Goal: Information Seeking & Learning: Find specific fact

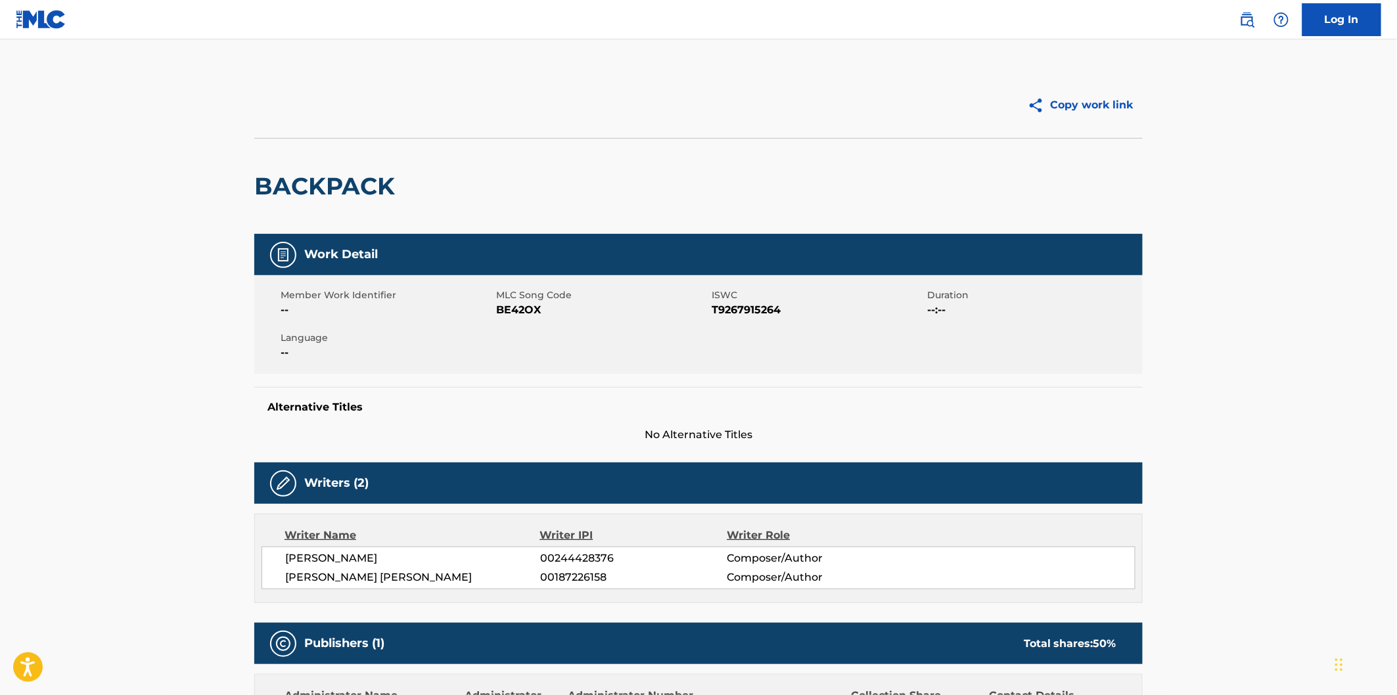
click at [50, 20] on img at bounding box center [41, 19] width 51 height 19
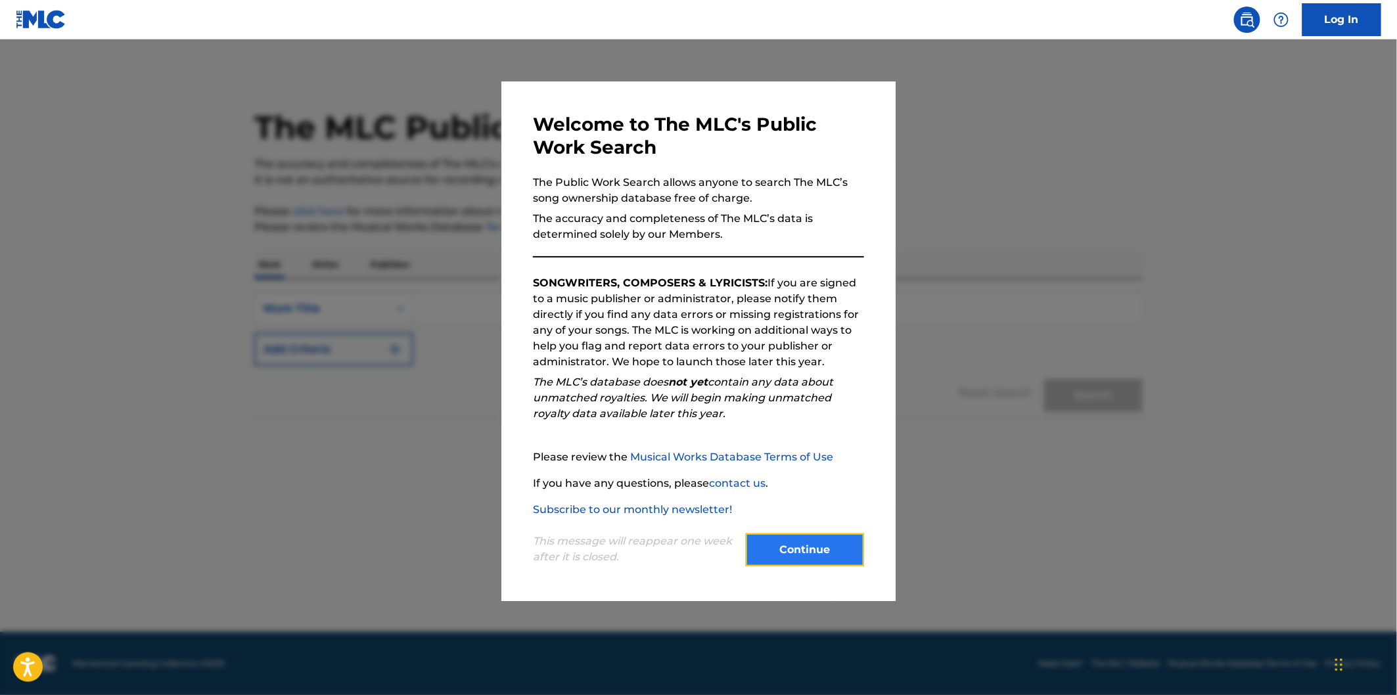
click at [811, 544] on button "Continue" at bounding box center [805, 550] width 118 height 33
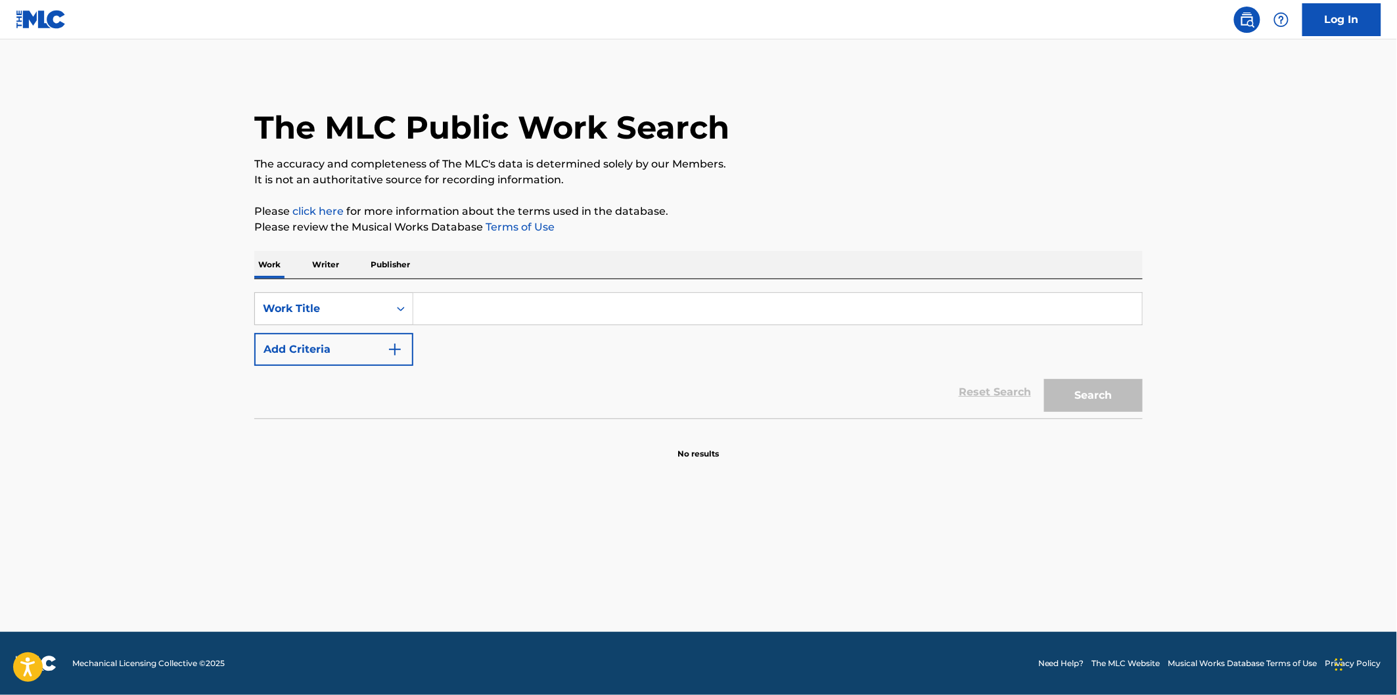
click at [547, 310] on input "Search Form" at bounding box center [777, 309] width 729 height 32
paste input "I DON'T WANNA KNOW"
type input "I DON'T WANNA KNOW"
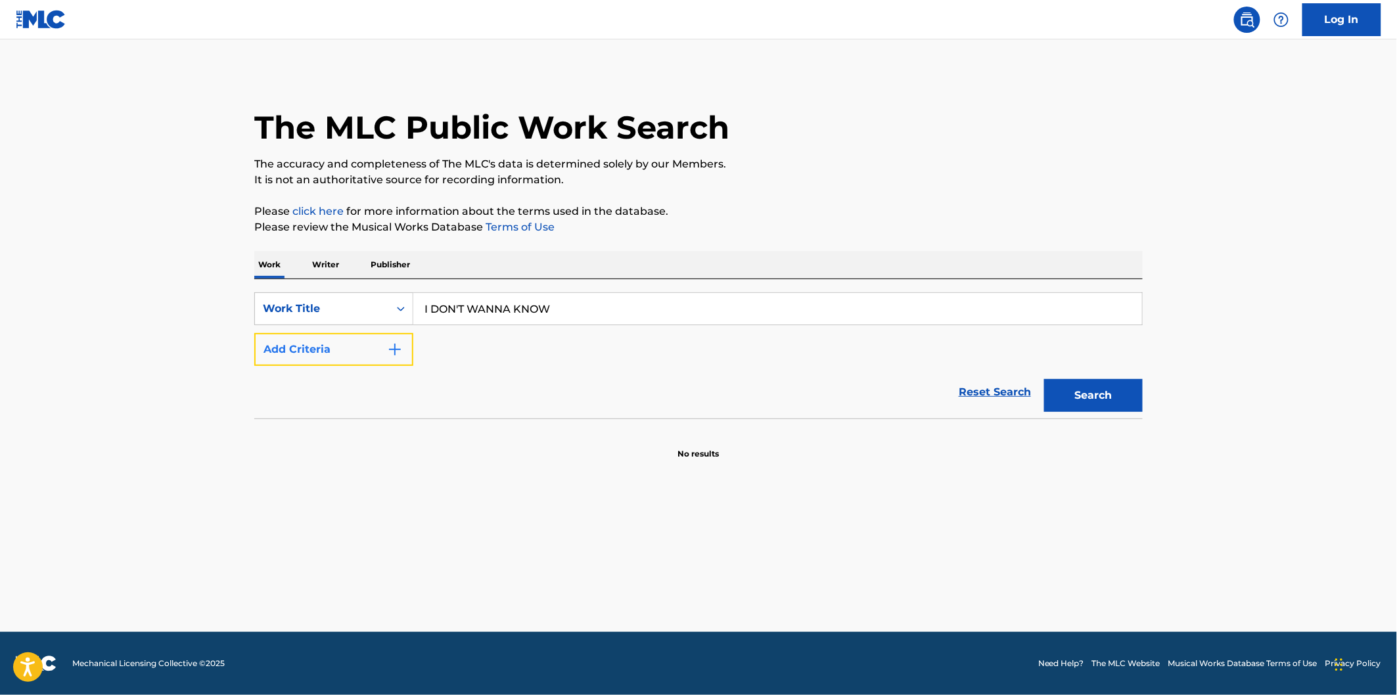
click at [399, 340] on button "Add Criteria" at bounding box center [333, 349] width 159 height 33
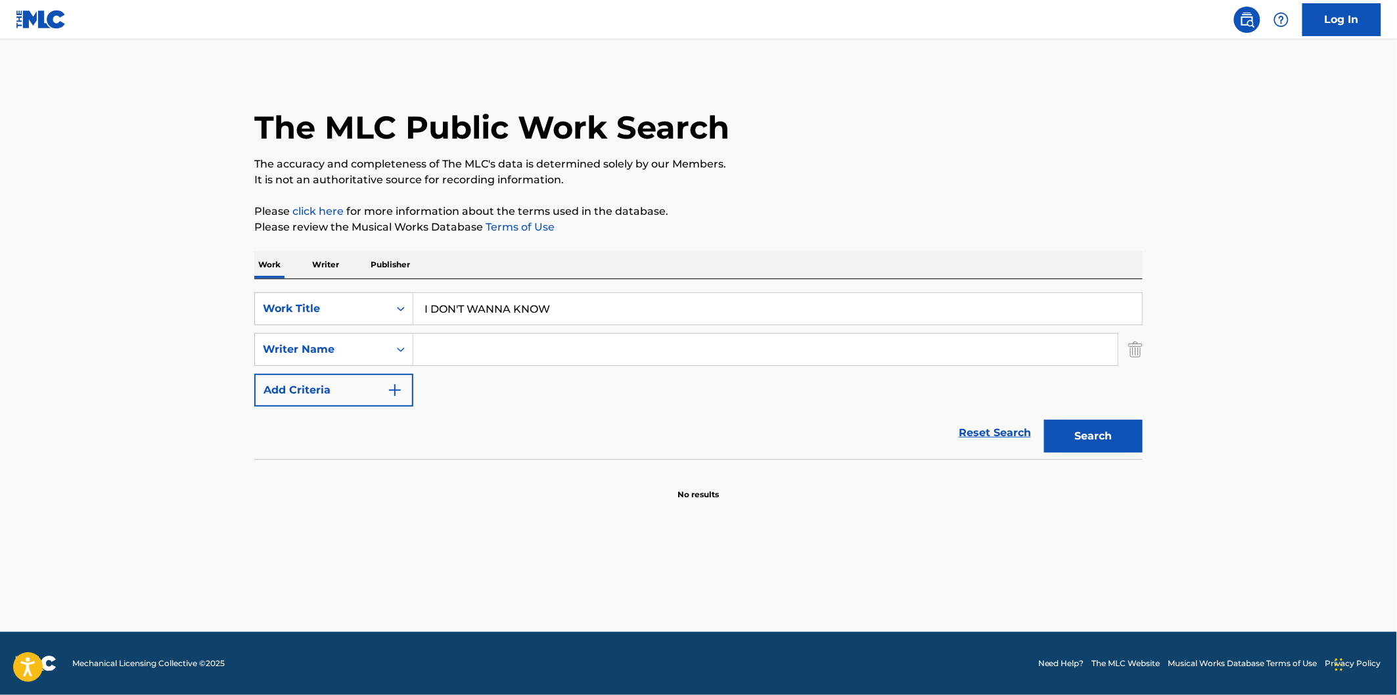
click at [798, 340] on input "Search Form" at bounding box center [765, 350] width 704 height 32
paste input "[PERSON_NAME]"
type input "[PERSON_NAME]"
click at [1076, 442] on button "Search" at bounding box center [1093, 436] width 99 height 33
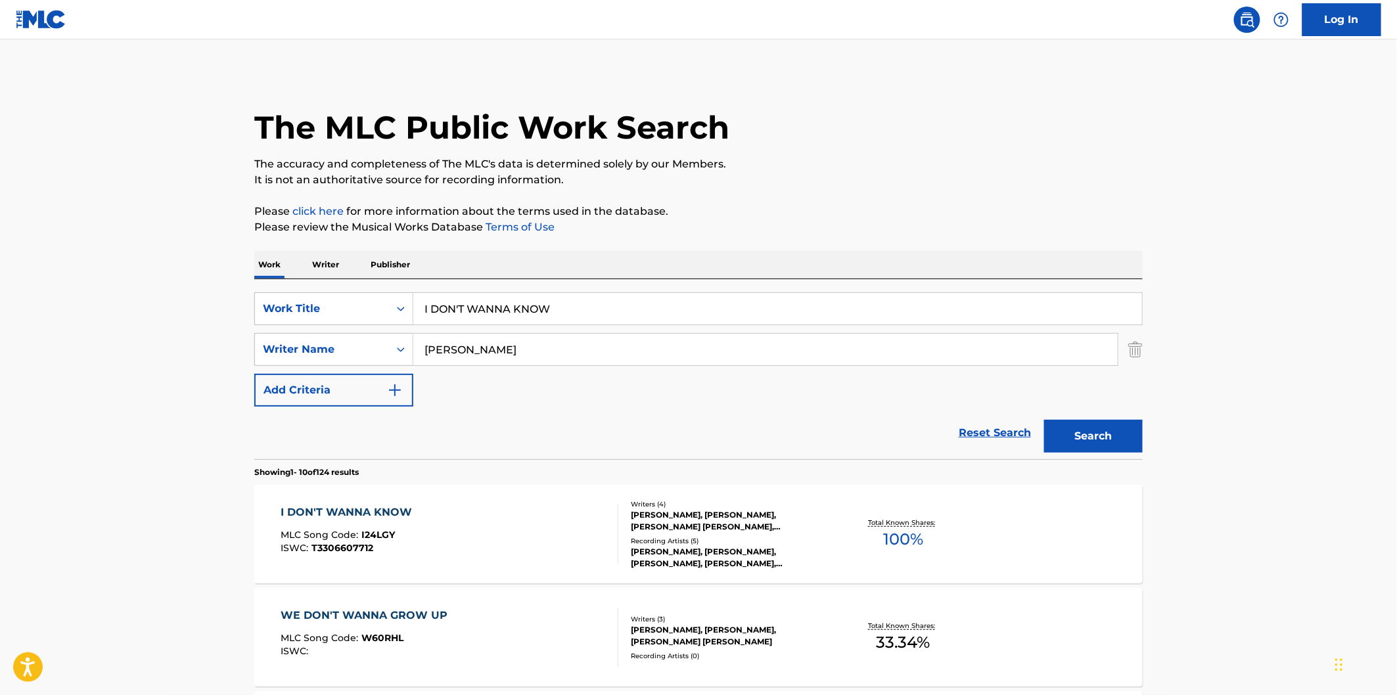
click at [628, 306] on input "I DON'T WANNA KNOW" at bounding box center [777, 309] width 729 height 32
click at [830, 260] on div "Work Writer Publisher" at bounding box center [698, 265] width 888 height 28
click at [478, 542] on div "I DON'T WANNA KNOW MLC Song Code : I24LGY ISWC : T3306607712" at bounding box center [450, 534] width 338 height 59
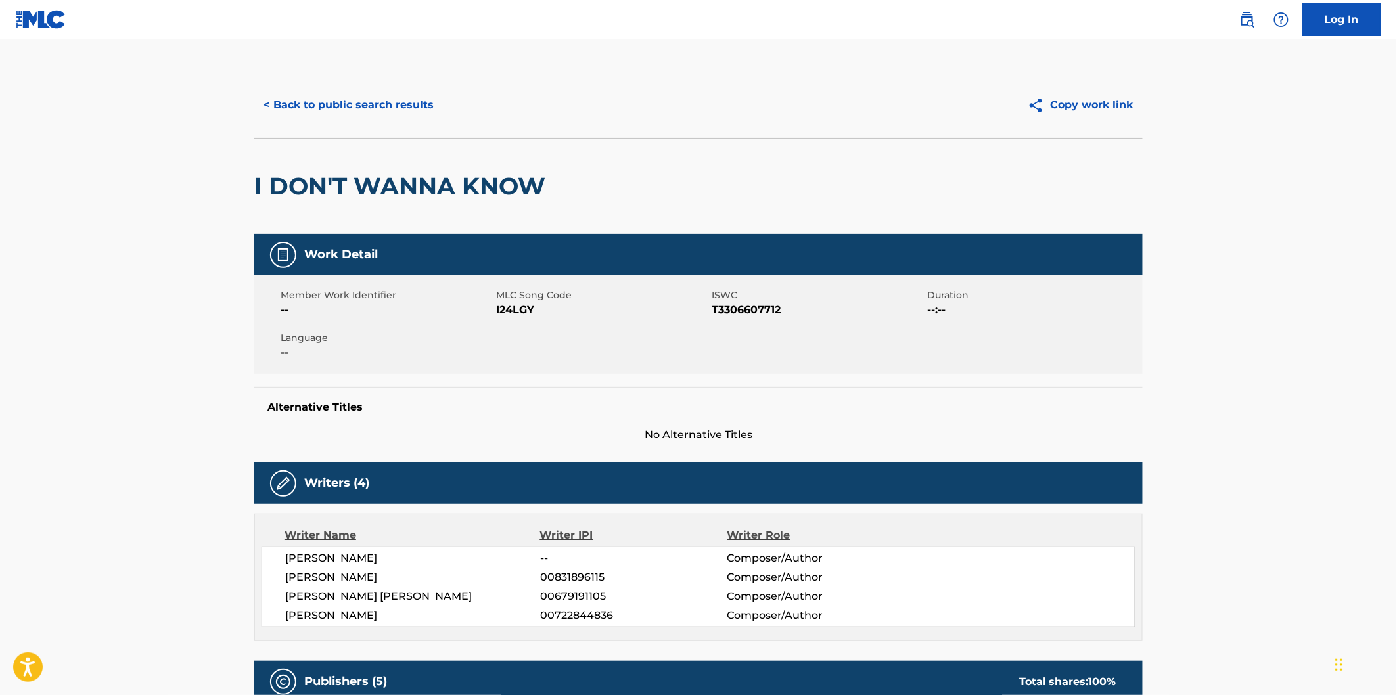
click at [519, 307] on span "I24LGY" at bounding box center [602, 310] width 212 height 16
copy span "I24LGY"
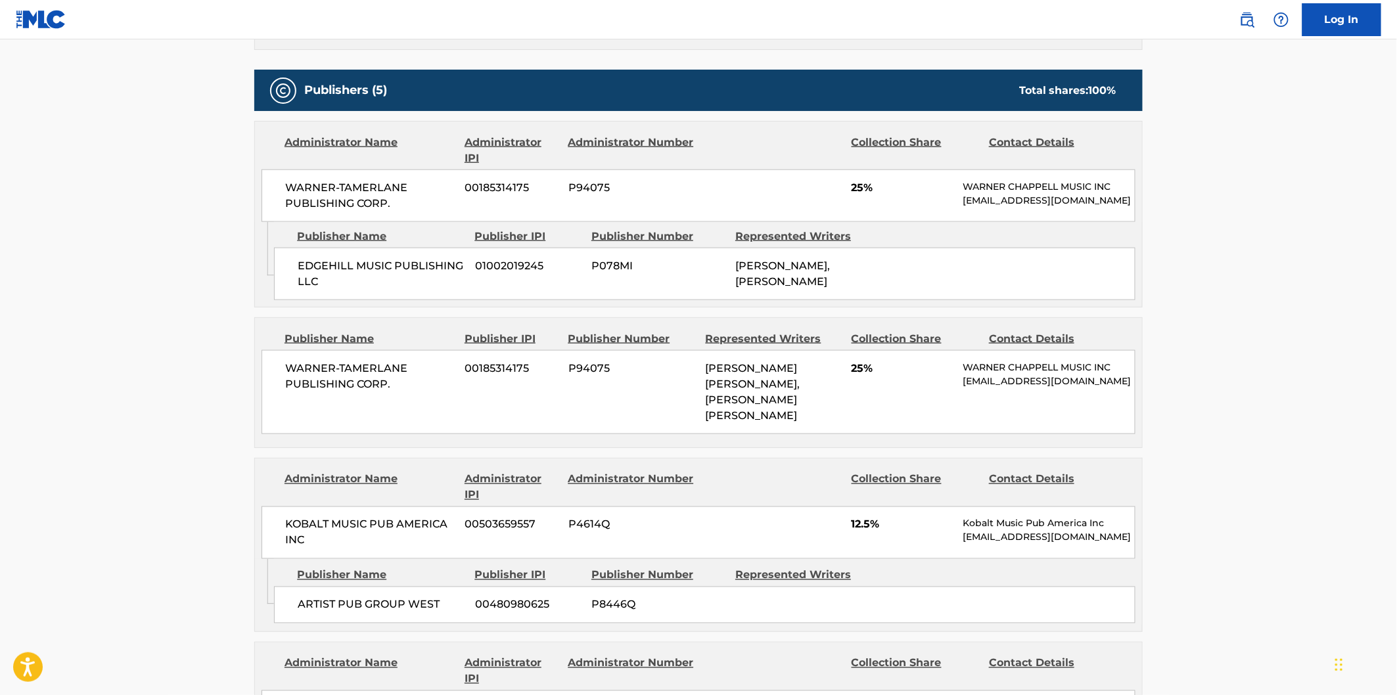
scroll to position [438, 0]
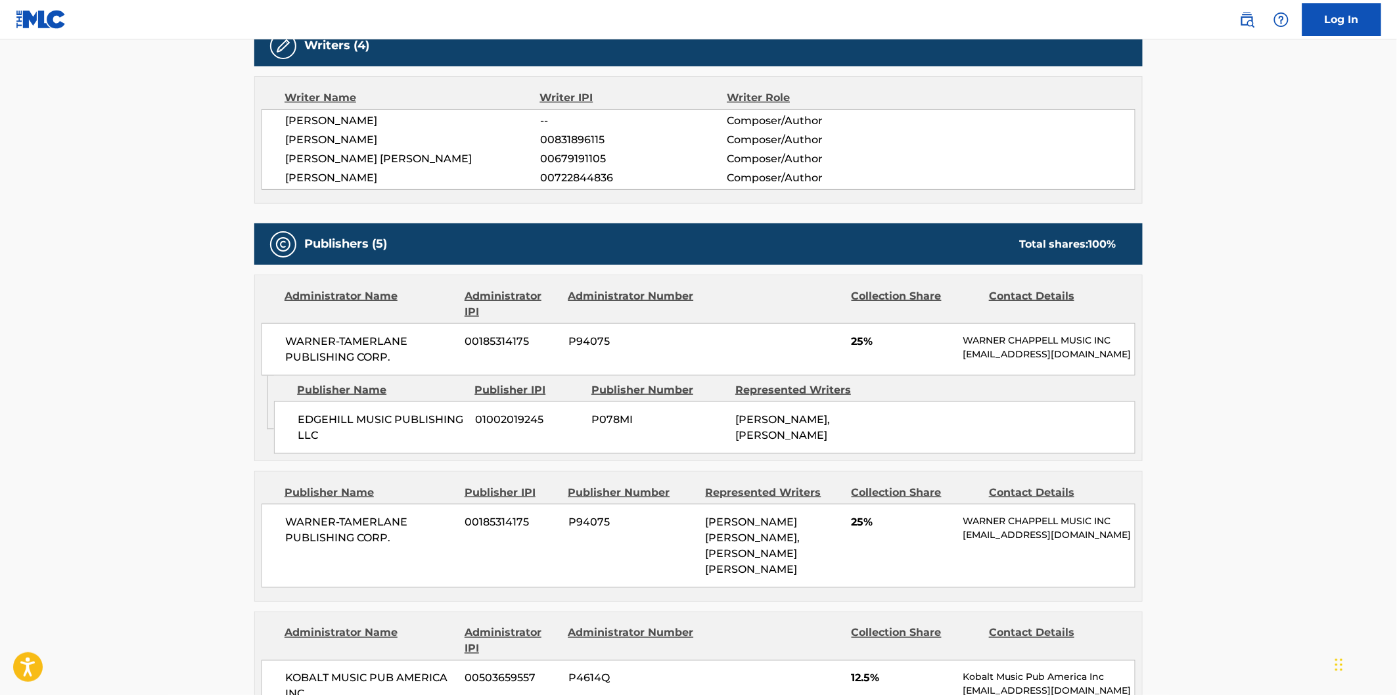
click at [313, 424] on span "EDGEHILL MUSIC PUBLISHING LLC" at bounding box center [382, 428] width 168 height 32
click at [325, 438] on span "EDGEHILL MUSIC PUBLISHING LLC" at bounding box center [382, 428] width 168 height 32
copy div "EDGEHILL MUSIC PUBLISHING LLC"
click at [297, 338] on span "WARNER-TAMERLANE PUBLISHING CORP." at bounding box center [370, 350] width 170 height 32
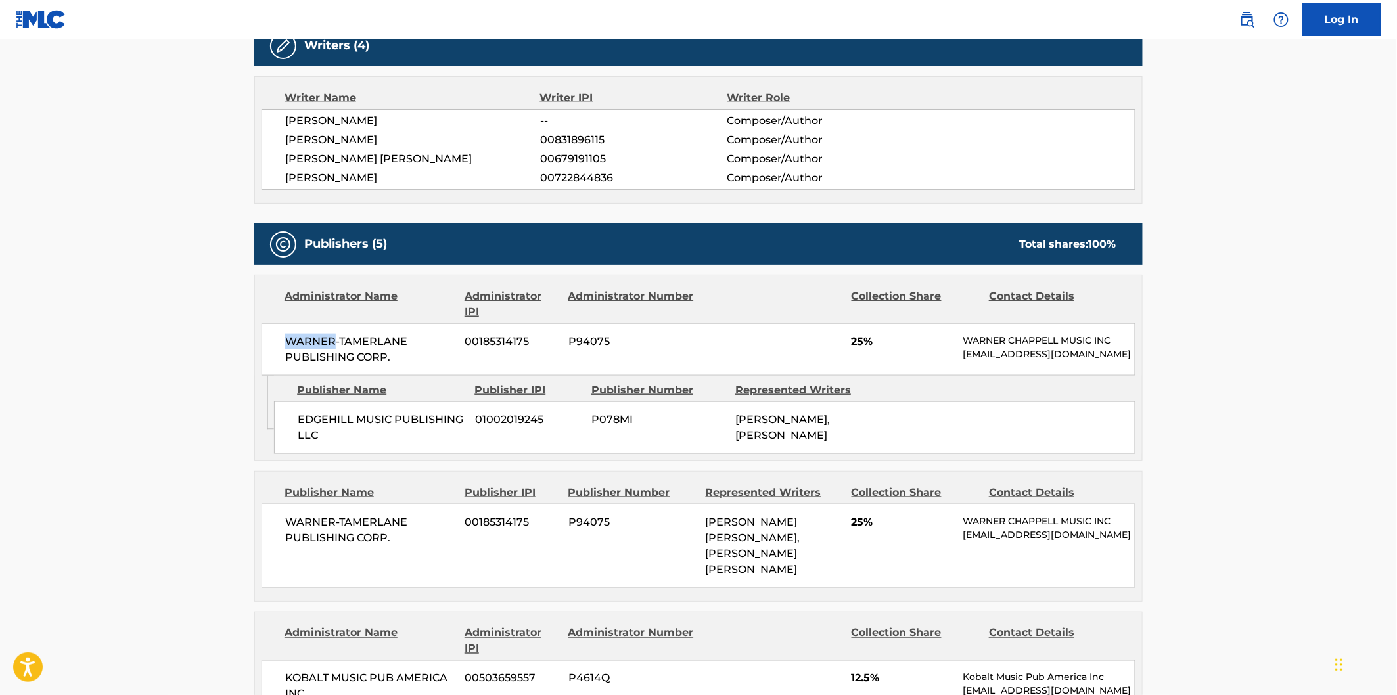
click at [297, 338] on span "WARNER-TAMERLANE PUBLISHING CORP." at bounding box center [370, 350] width 170 height 32
click at [388, 356] on span "WARNER-TAMERLANE PUBLISHING CORP." at bounding box center [370, 350] width 170 height 32
copy span "WARNER-TAMERLANE PUBLISHING CORP."
click at [294, 526] on span "WARNER-TAMERLANE PUBLISHING CORP." at bounding box center [370, 530] width 170 height 32
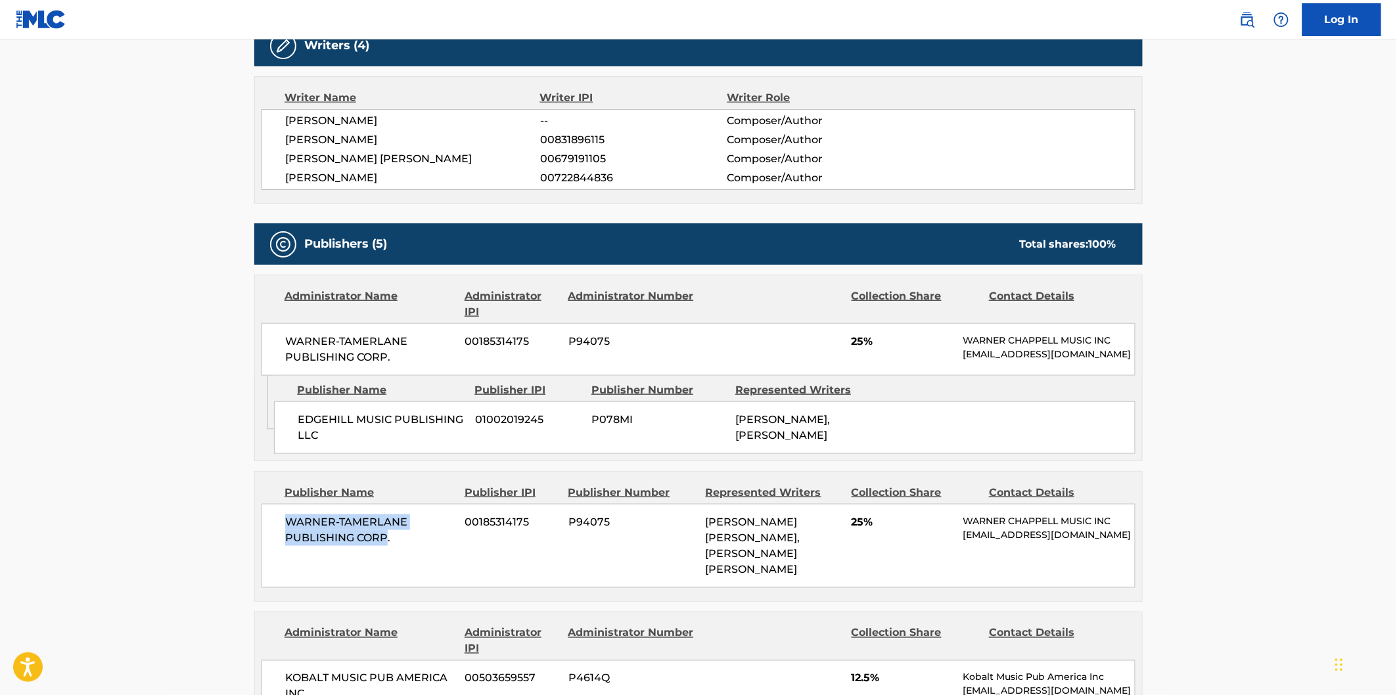
click at [369, 541] on span "WARNER-TAMERLANE PUBLISHING CORP." at bounding box center [370, 530] width 170 height 32
click at [398, 546] on span "WARNER-TAMERLANE PUBLISHING CORP." at bounding box center [370, 530] width 170 height 32
copy div "WARNER-TAMERLANE PUBLISHING CORP."
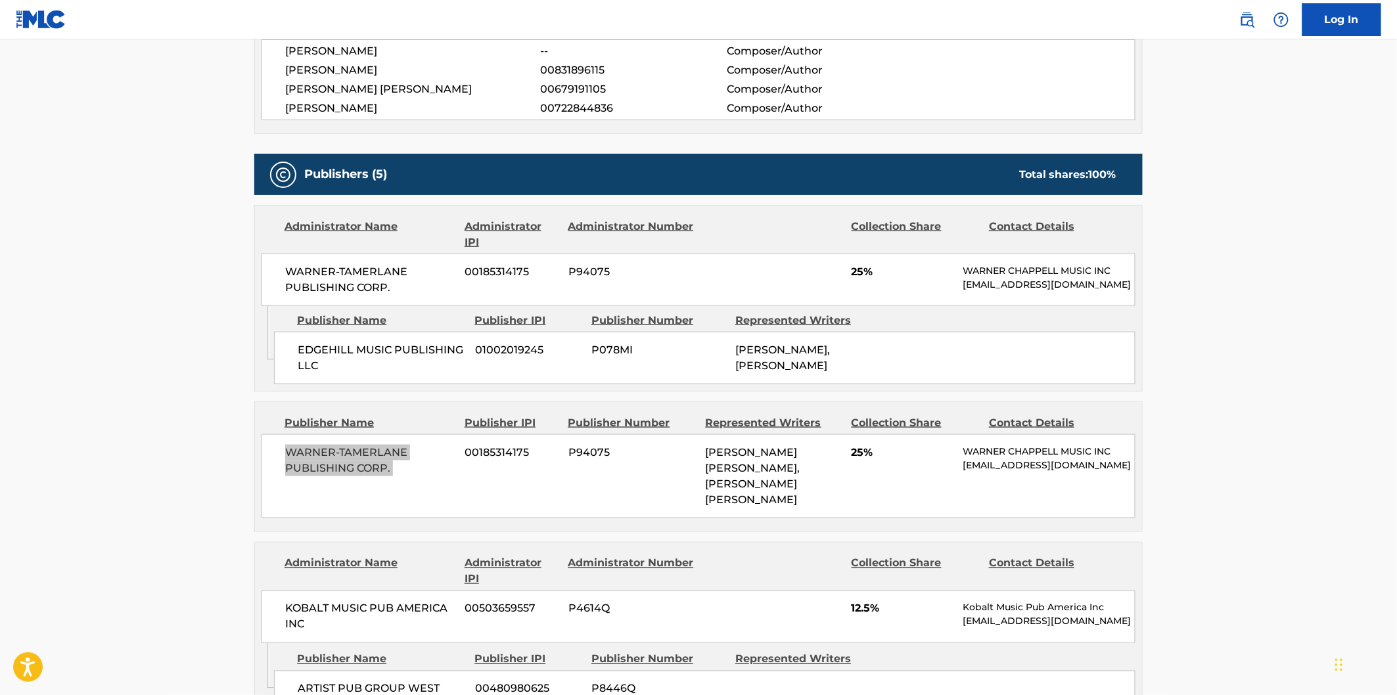
scroll to position [657, 0]
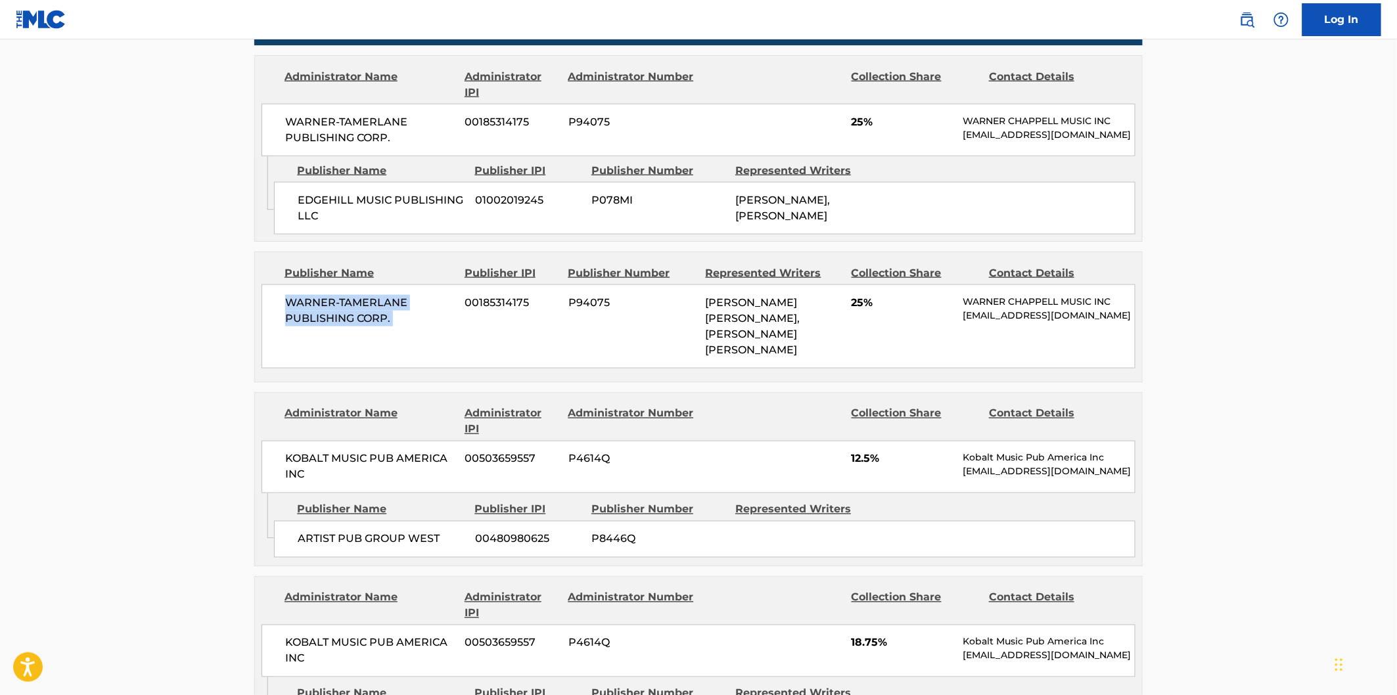
click at [313, 532] on span "ARTIST PUB GROUP WEST" at bounding box center [382, 540] width 168 height 16
click at [422, 532] on span "ARTIST PUB GROUP WEST" at bounding box center [382, 540] width 168 height 16
copy span "ARTIST PUB GROUP WEST"
click at [301, 452] on span "KOBALT MUSIC PUB AMERICA INC" at bounding box center [370, 467] width 170 height 32
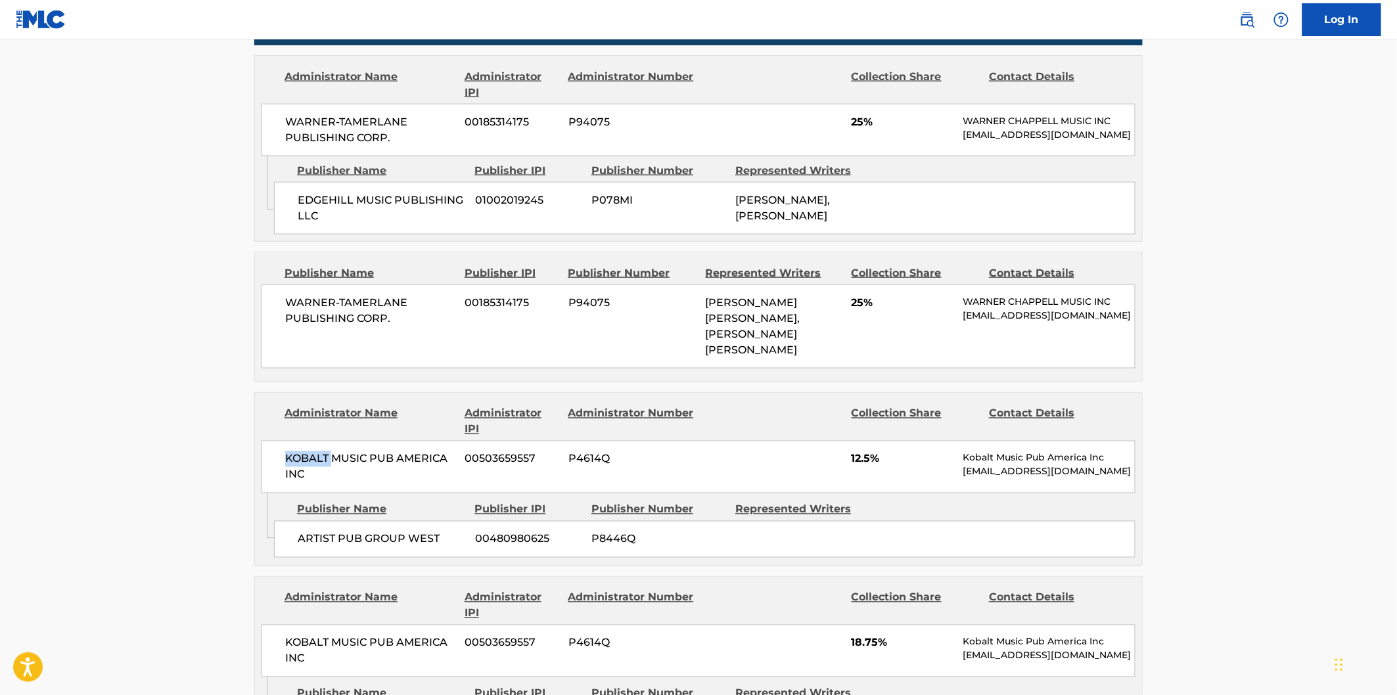
click at [301, 452] on span "KOBALT MUSIC PUB AMERICA INC" at bounding box center [370, 467] width 170 height 32
click at [312, 466] on span "KOBALT MUSIC PUB AMERICA INC" at bounding box center [370, 467] width 170 height 32
copy div "KOBALT MUSIC PUB AMERICA INC"
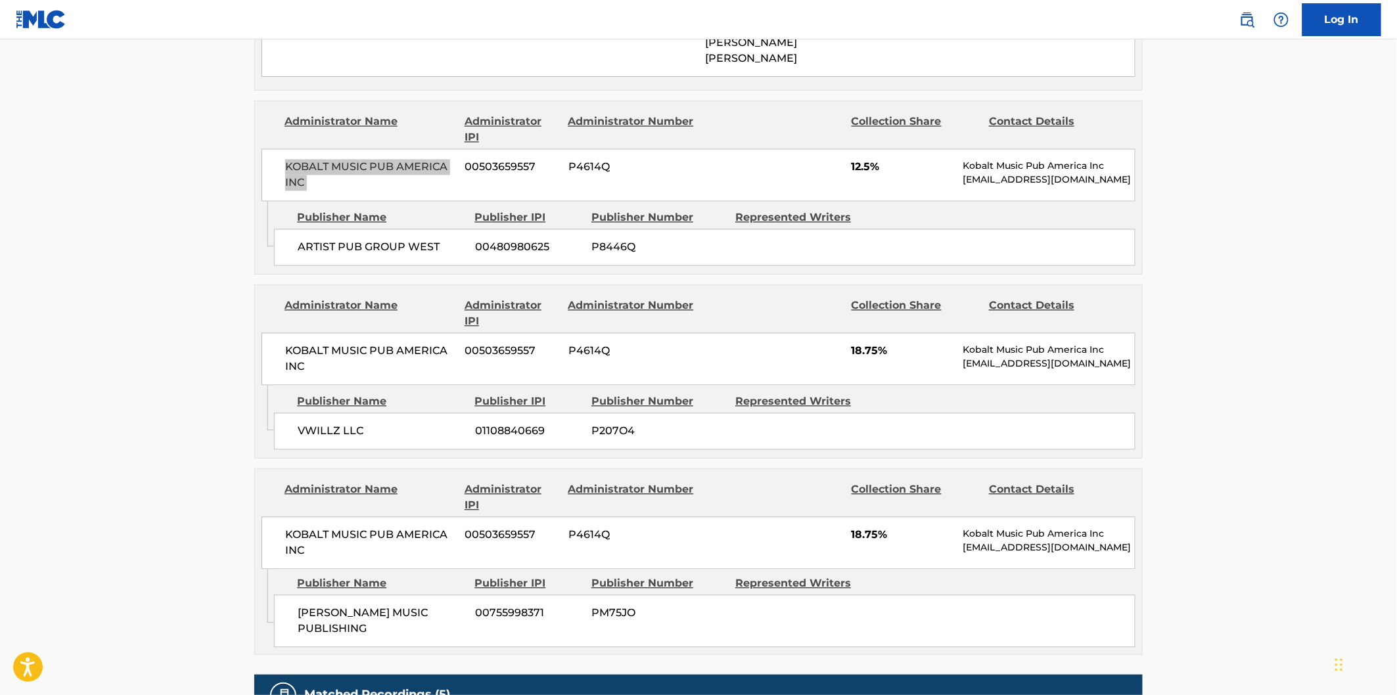
scroll to position [1022, 0]
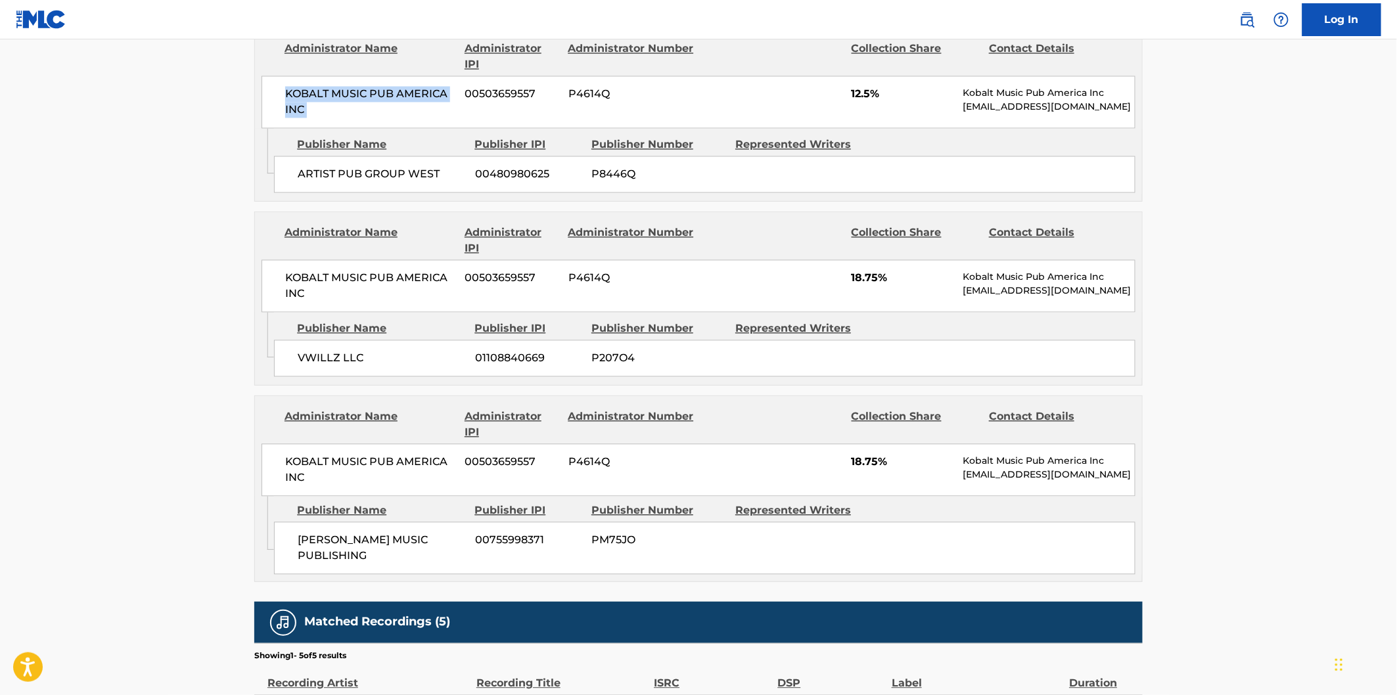
click at [311, 351] on span "VWILLZ LLC" at bounding box center [382, 359] width 168 height 16
click at [334, 351] on span "VWILLZ LLC" at bounding box center [382, 359] width 168 height 16
click at [363, 351] on span "VWILLZ LLC" at bounding box center [382, 359] width 168 height 16
copy div "VWILLZ LLC"
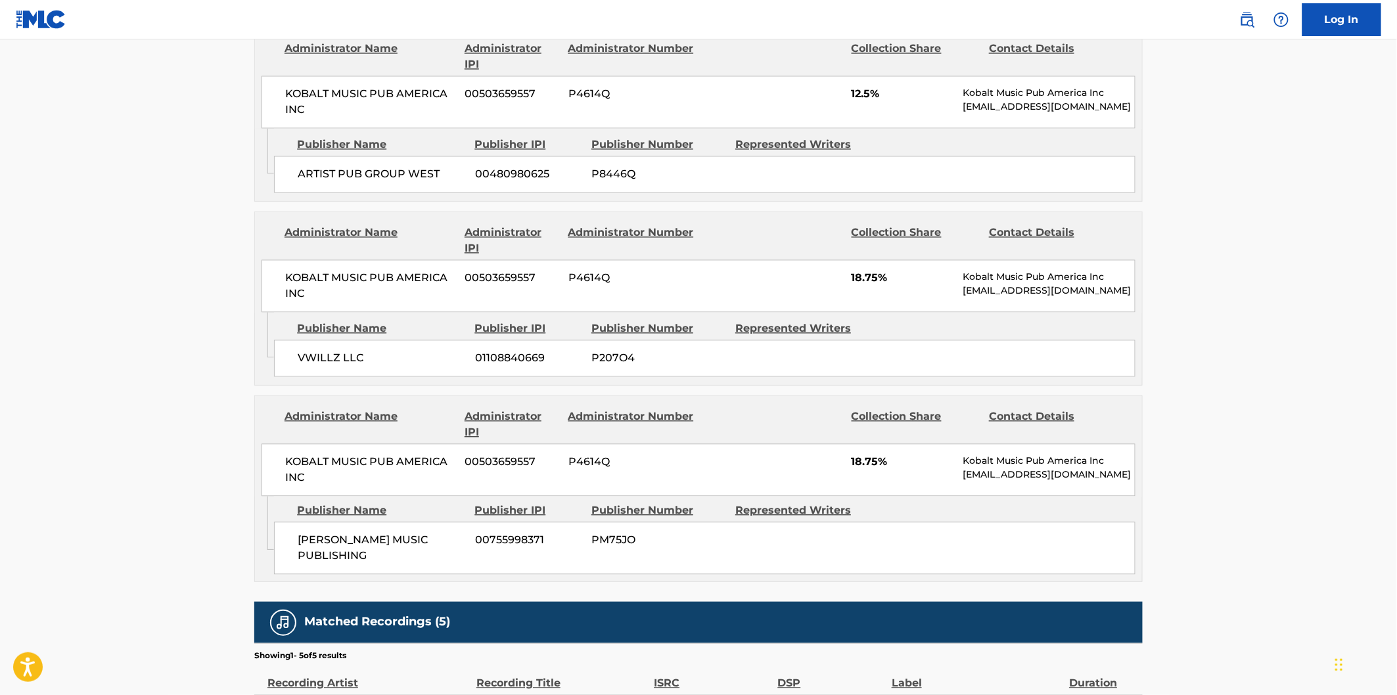
click at [312, 271] on span "KOBALT MUSIC PUB AMERICA INC" at bounding box center [370, 287] width 170 height 32
click at [319, 280] on span "KOBALT MUSIC PUB AMERICA INC" at bounding box center [370, 287] width 170 height 32
copy div "KOBALT MUSIC PUB AMERICA INC"
click at [311, 533] on span "[PERSON_NAME] MUSIC PUBLISHING" at bounding box center [382, 549] width 168 height 32
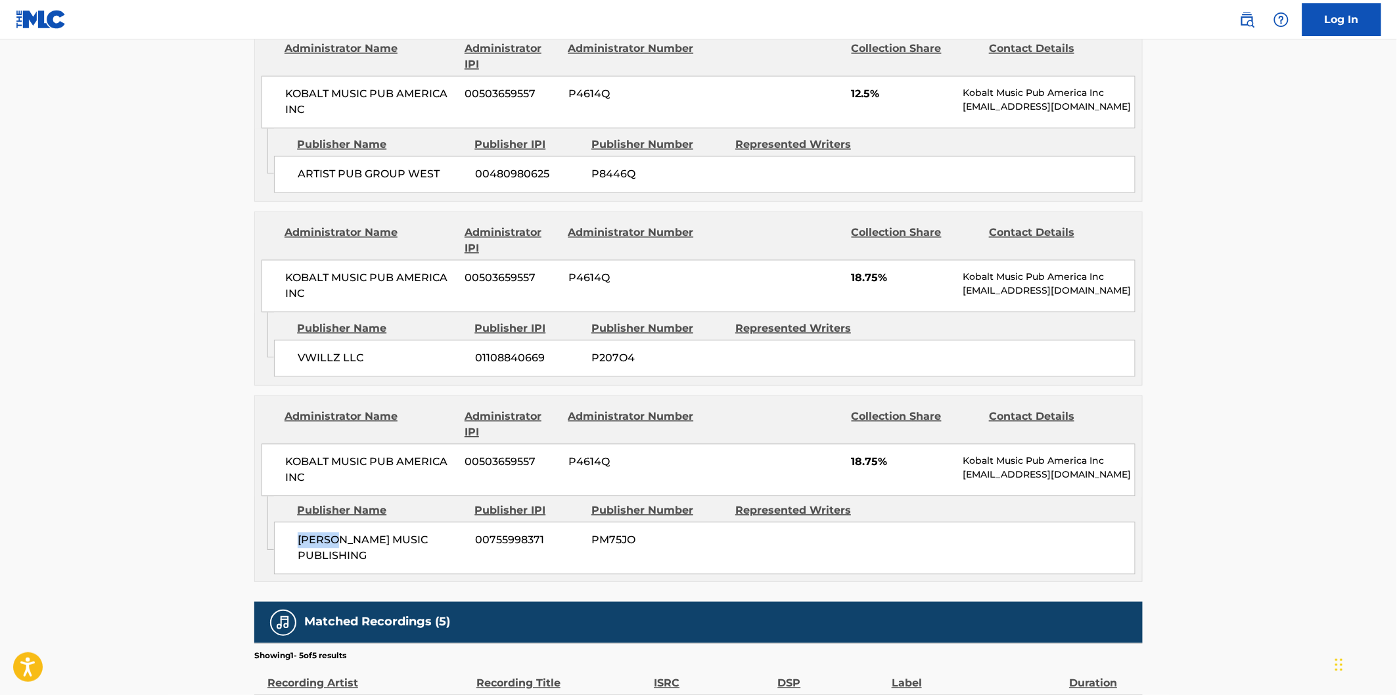
click at [311, 533] on span "[PERSON_NAME] MUSIC PUBLISHING" at bounding box center [382, 549] width 168 height 32
click at [346, 552] on span "[PERSON_NAME] MUSIC PUBLISHING" at bounding box center [382, 549] width 168 height 32
copy span "[PERSON_NAME] MUSIC PUBLISHING"
click at [303, 455] on span "KOBALT MUSIC PUB AMERICA INC" at bounding box center [370, 471] width 170 height 32
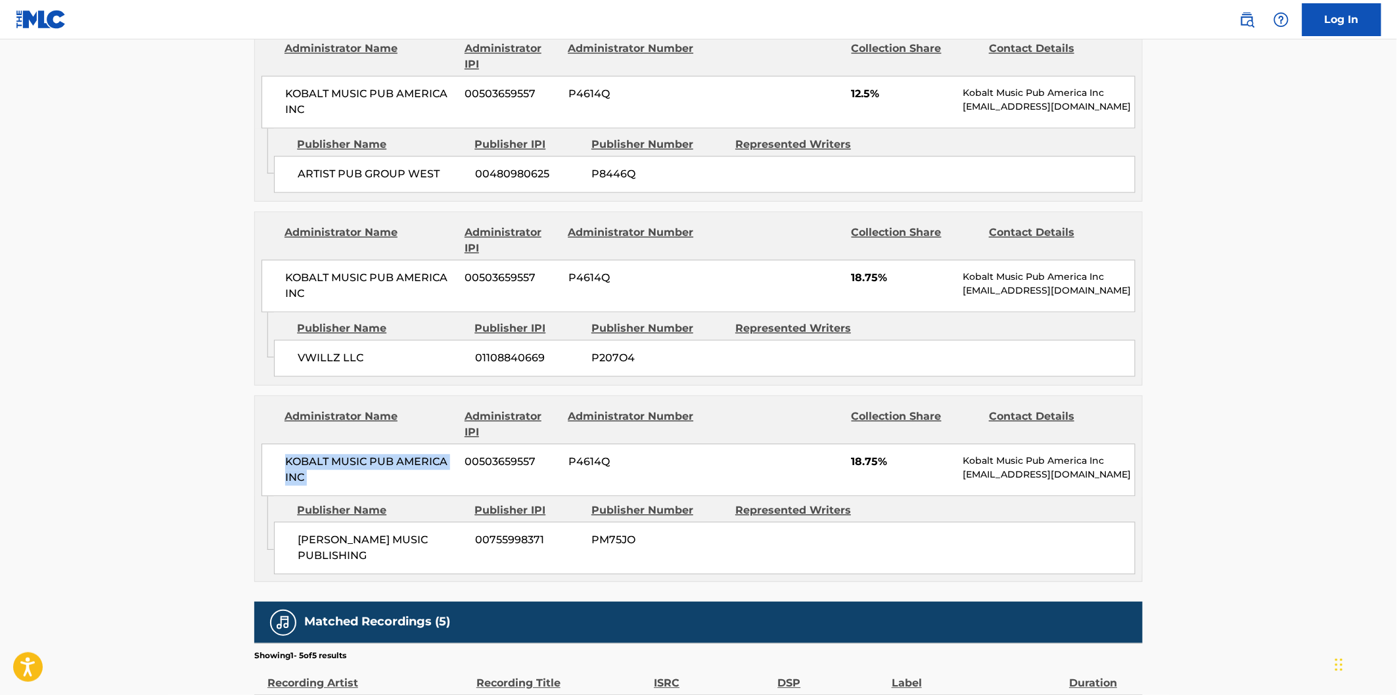
click at [317, 465] on span "KOBALT MUSIC PUB AMERICA INC" at bounding box center [370, 471] width 170 height 32
copy div "KOBALT MUSIC PUB AMERICA INC"
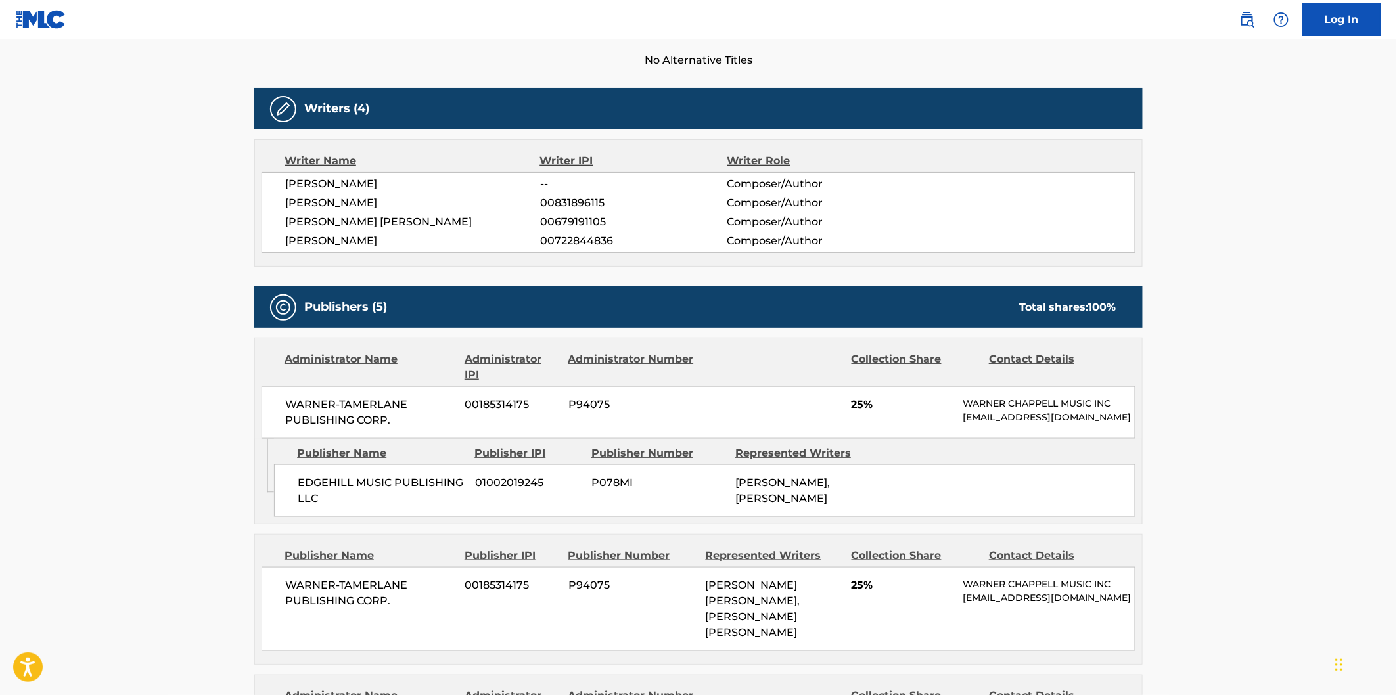
scroll to position [365, 0]
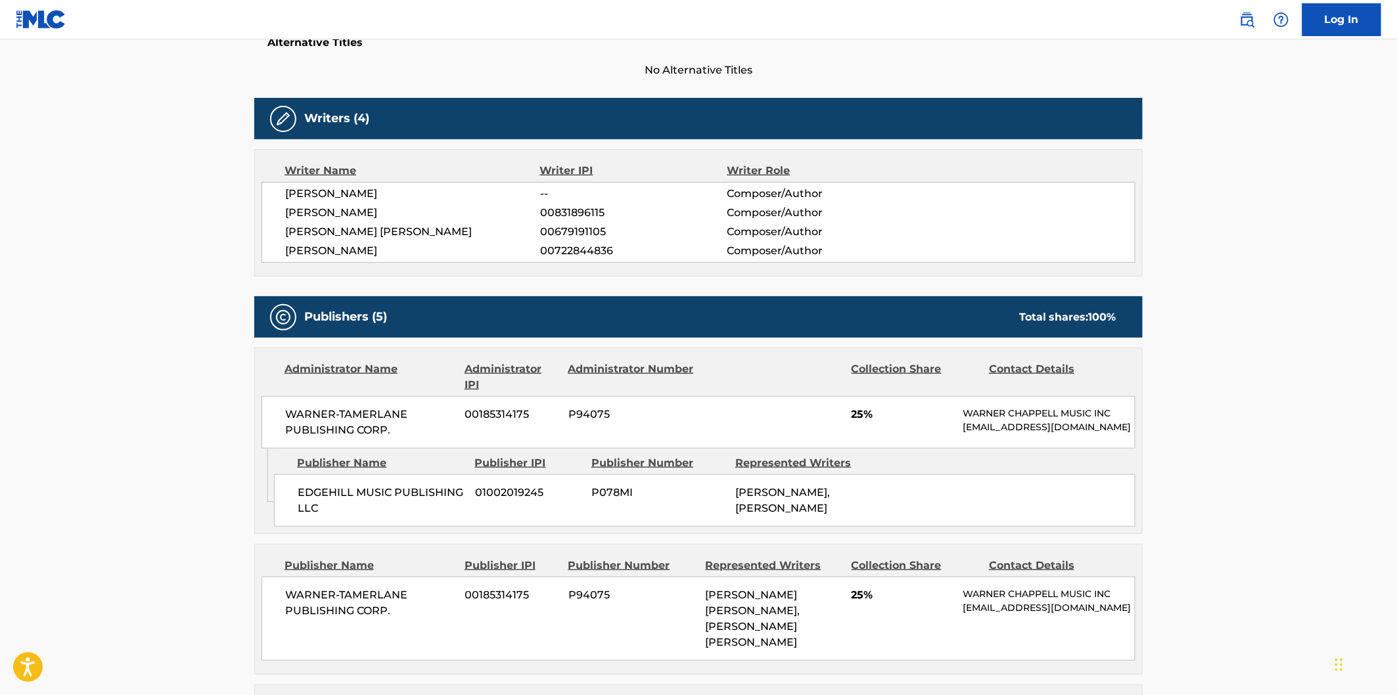
click at [1047, 311] on div "Total shares: 100 %" at bounding box center [1067, 317] width 97 height 16
click at [1029, 315] on div "Total shares: 100 %" at bounding box center [1067, 317] width 97 height 16
click at [1135, 315] on div "Publishers (5) Total shares: 100 %" at bounding box center [698, 316] width 888 height 41
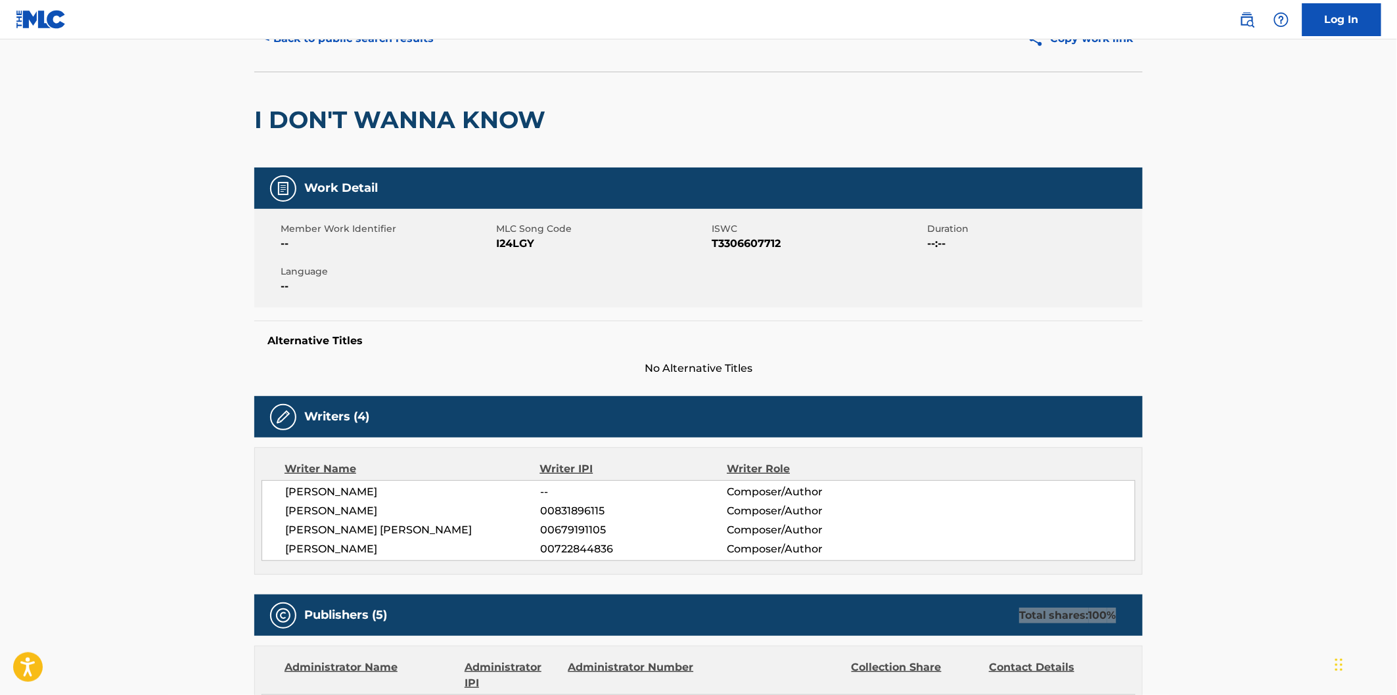
scroll to position [0, 0]
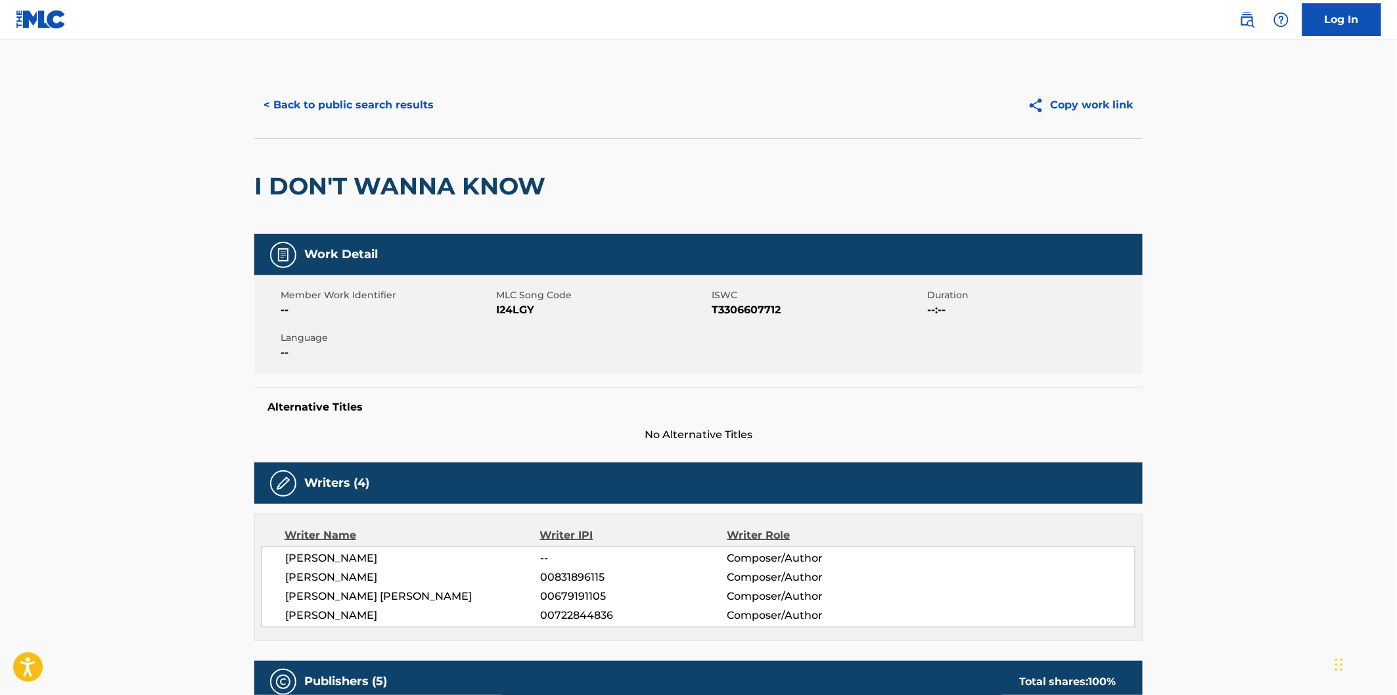
click at [396, 85] on div "< Back to public search results Copy work link" at bounding box center [698, 105] width 888 height 66
click at [392, 101] on button "< Back to public search results" at bounding box center [348, 105] width 189 height 33
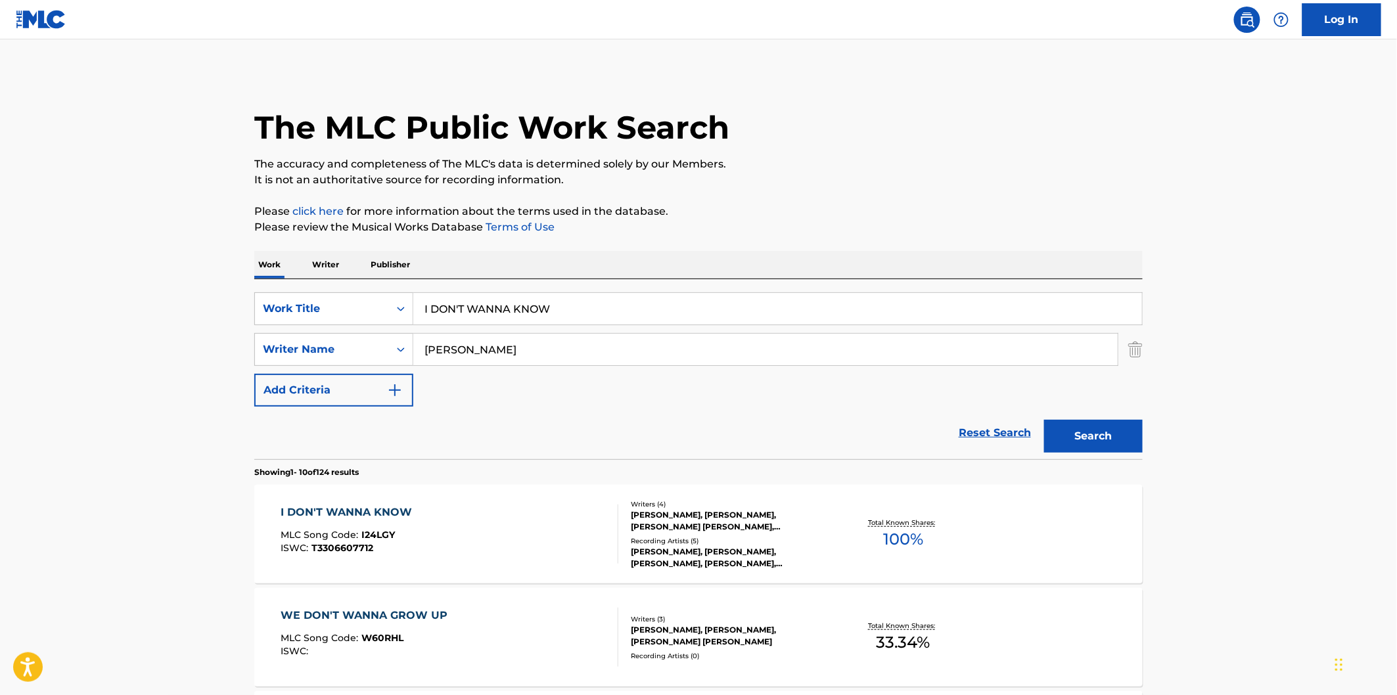
click at [587, 325] on div "SearchWithCriteriaaa7201ae-b15e-428b-9322-ebaee306037f Work Title I DON'T WANNA…" at bounding box center [698, 349] width 888 height 114
click at [591, 313] on input "I DON'T WANNA KNOW" at bounding box center [777, 309] width 729 height 32
paste input "[PERSON_NAME]"
type input "[PERSON_NAME]"
click at [543, 345] on input "[PERSON_NAME]" at bounding box center [765, 350] width 704 height 32
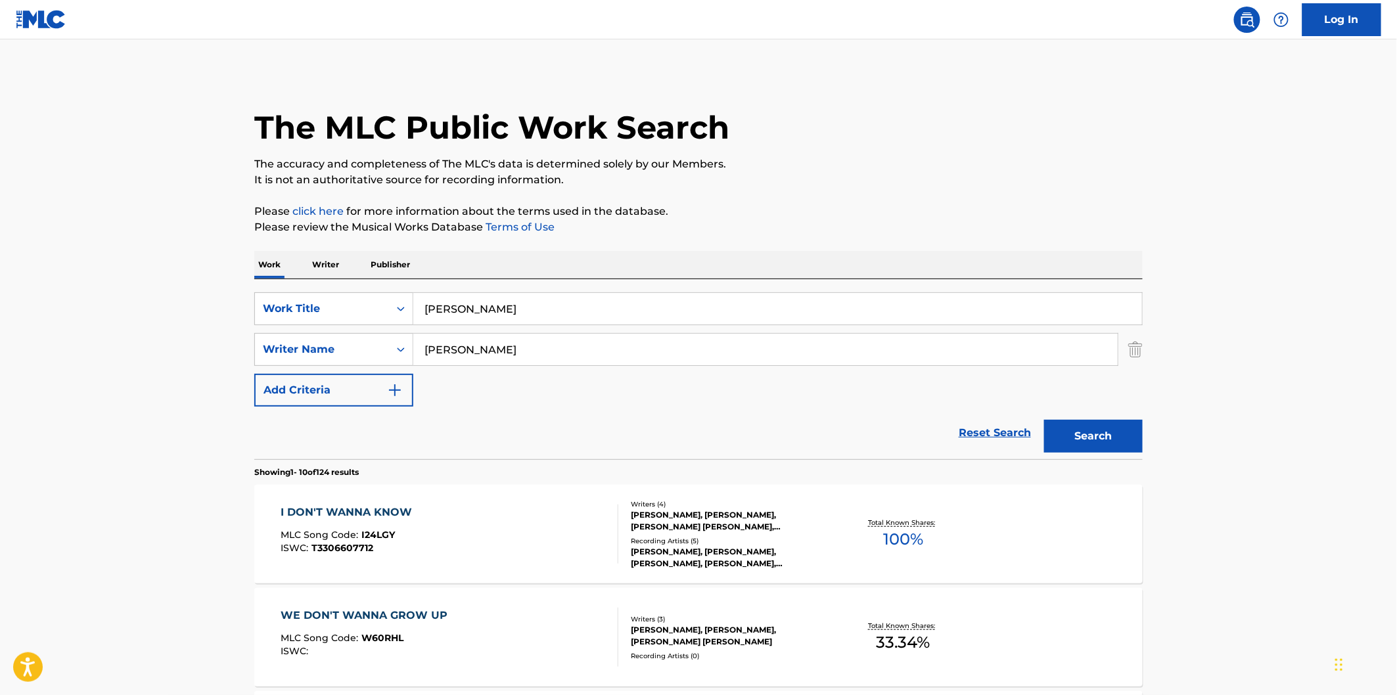
paste input "[PERSON_NAME]"
type input "[PERSON_NAME]"
click at [928, 232] on p "Please review the Musical Works Database Terms of Use" at bounding box center [698, 227] width 888 height 16
click at [1111, 443] on button "Search" at bounding box center [1093, 436] width 99 height 33
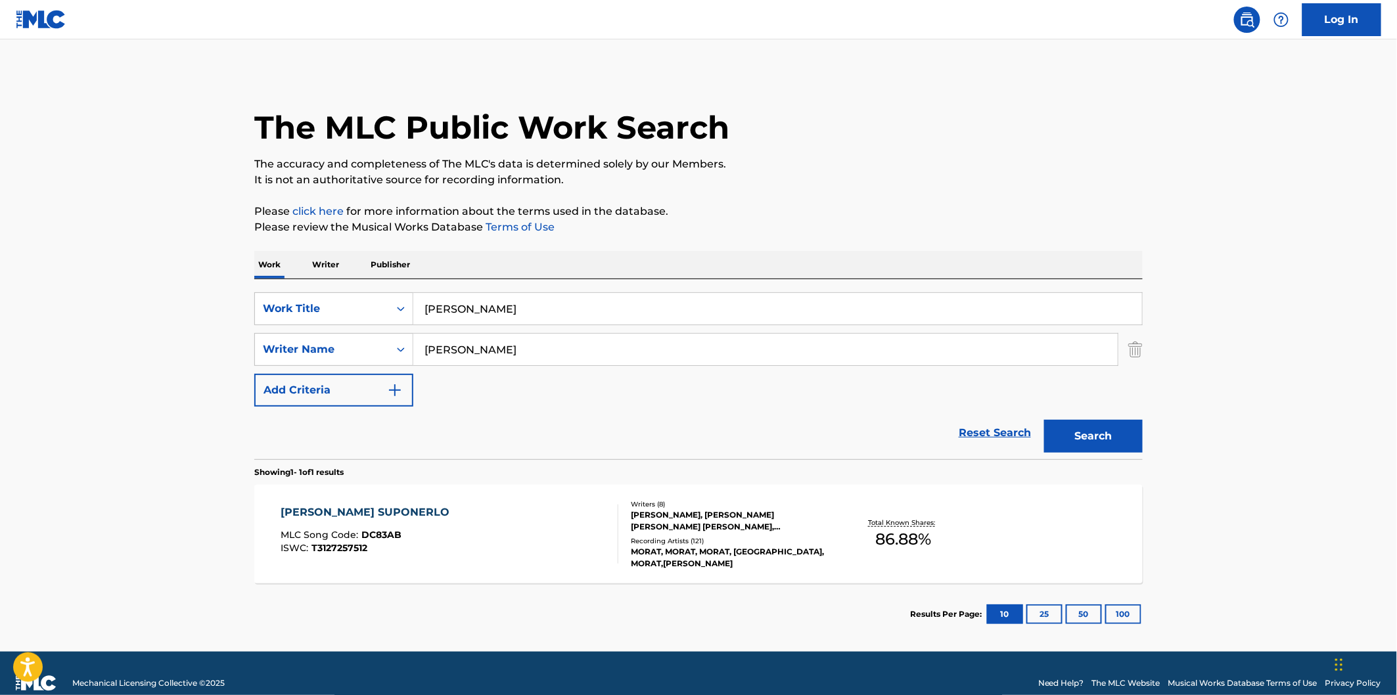
click at [507, 524] on div "[PERSON_NAME] SUPONERLO MLC Song Code : DC83AB ISWC : T3127257512" at bounding box center [450, 534] width 338 height 59
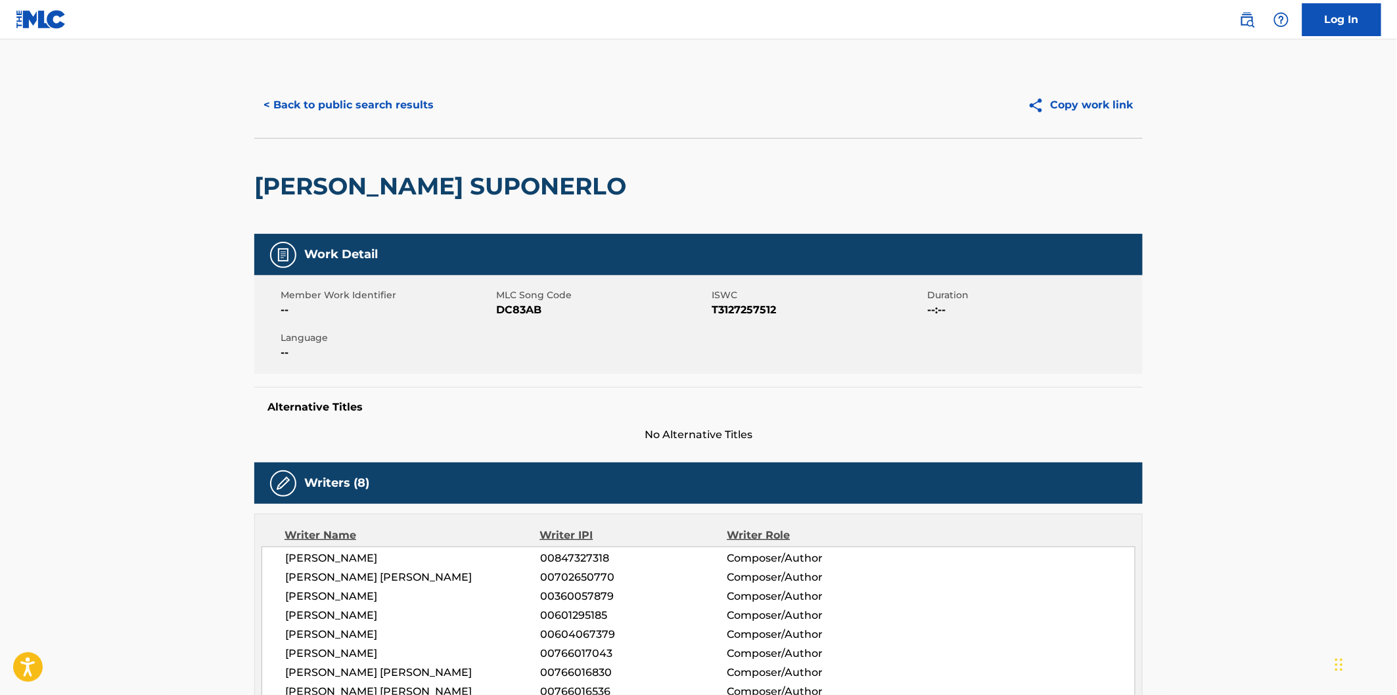
click at [529, 306] on span "DC83AB" at bounding box center [602, 310] width 212 height 16
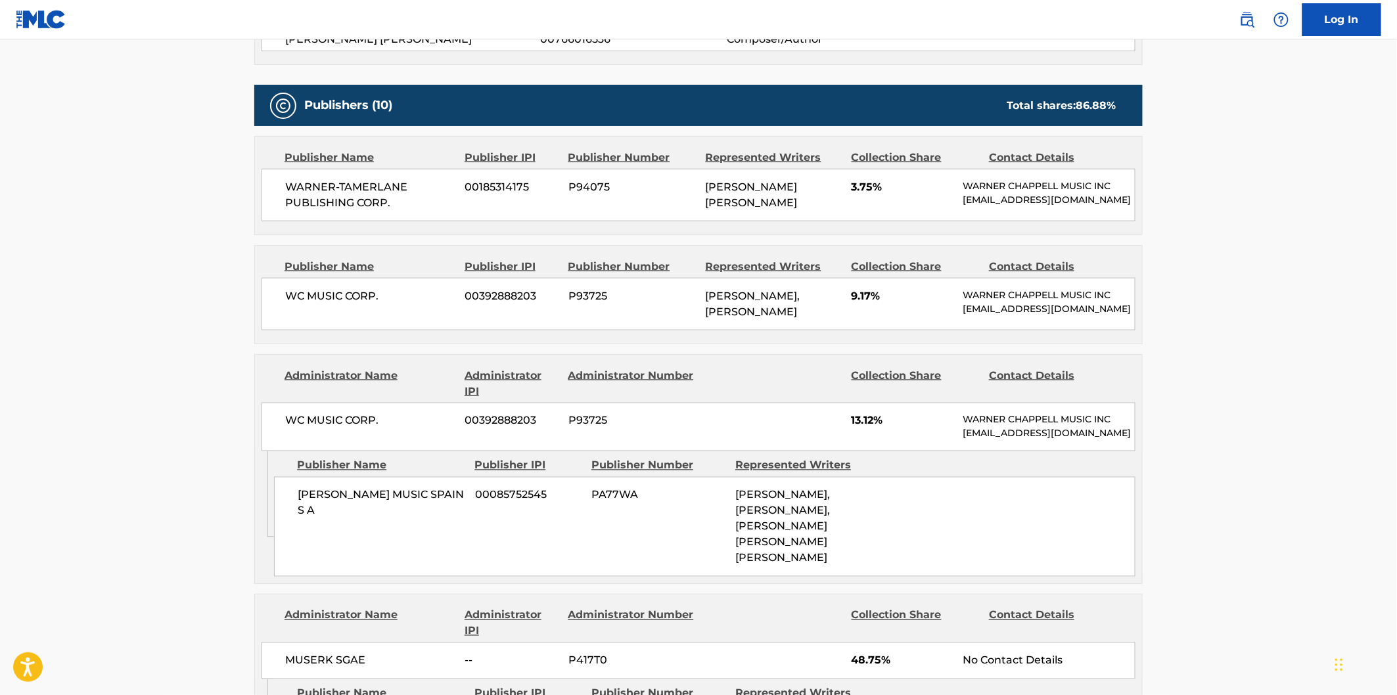
scroll to position [657, 0]
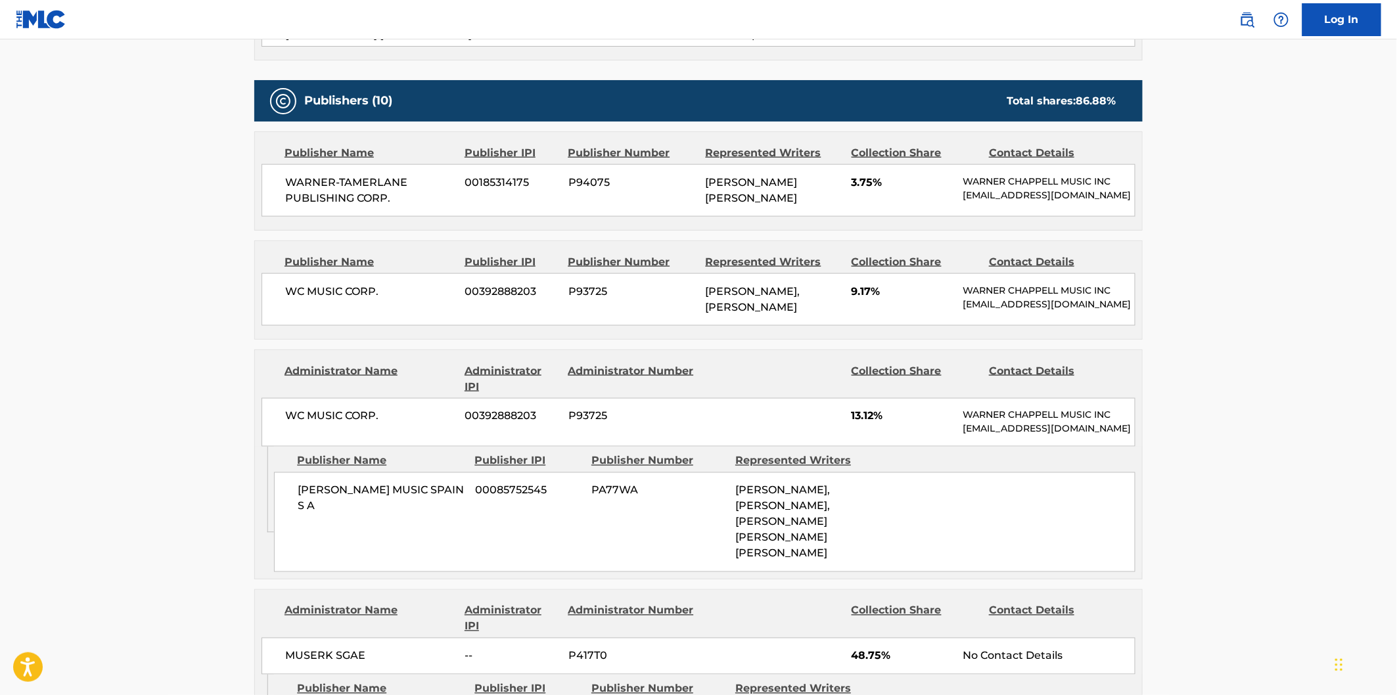
click at [290, 177] on span "WARNER-TAMERLANE PUBLISHING CORP." at bounding box center [370, 191] width 170 height 32
click at [384, 194] on span "WARNER-TAMERLANE PUBLISHING CORP." at bounding box center [370, 191] width 170 height 32
click at [294, 311] on div "WC MUSIC CORP. 00392888203 P93725 [PERSON_NAME], [PERSON_NAME] 9.17% [PERSON_NA…" at bounding box center [698, 299] width 874 height 53
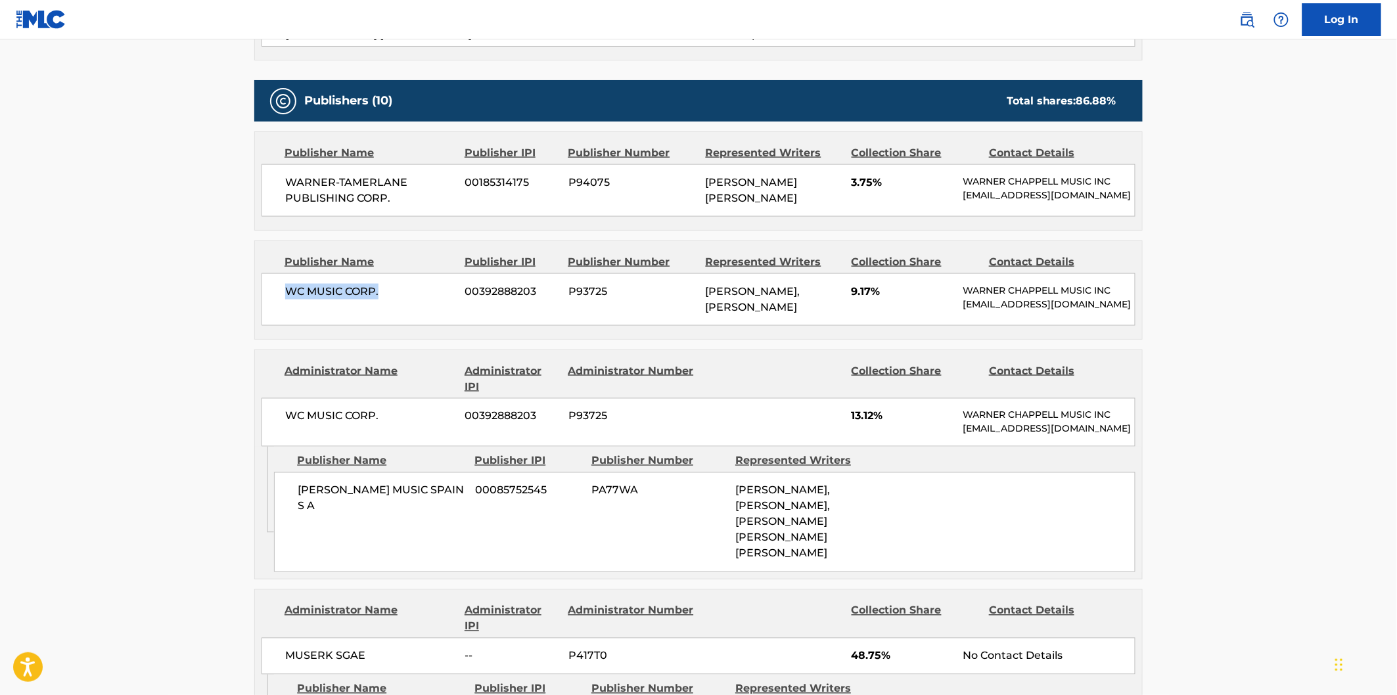
click at [376, 300] on span "WC MUSIC CORP." at bounding box center [370, 292] width 170 height 16
click at [327, 511] on div "[PERSON_NAME] MUSIC SPAIN S A 00085752545 PA77WA [PERSON_NAME], [PERSON_NAME], …" at bounding box center [704, 522] width 861 height 100
click at [319, 514] on span "[PERSON_NAME] MUSIC SPAIN S A" at bounding box center [382, 499] width 168 height 32
click at [363, 514] on span "[PERSON_NAME] MUSIC SPAIN S A" at bounding box center [382, 499] width 168 height 32
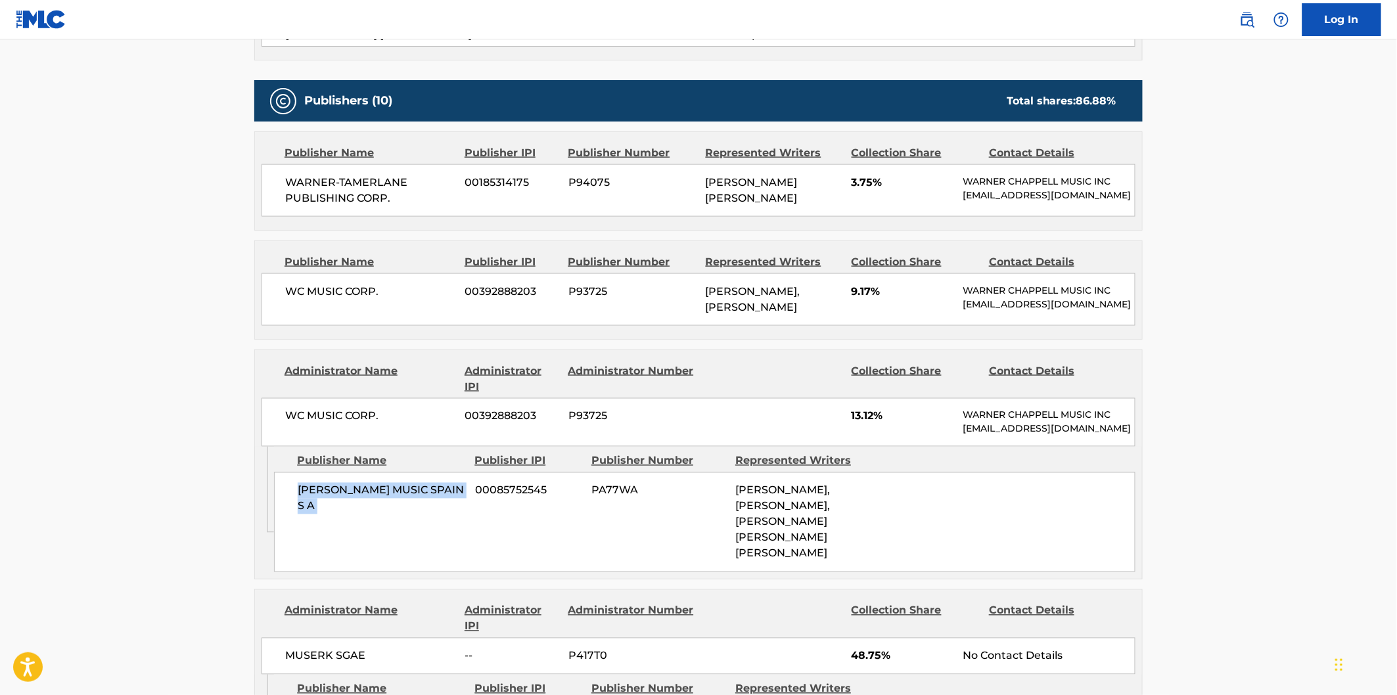
click at [288, 424] on span "WC MUSIC CORP." at bounding box center [370, 417] width 170 height 16
click at [378, 424] on span "WC MUSIC CORP." at bounding box center [370, 417] width 170 height 16
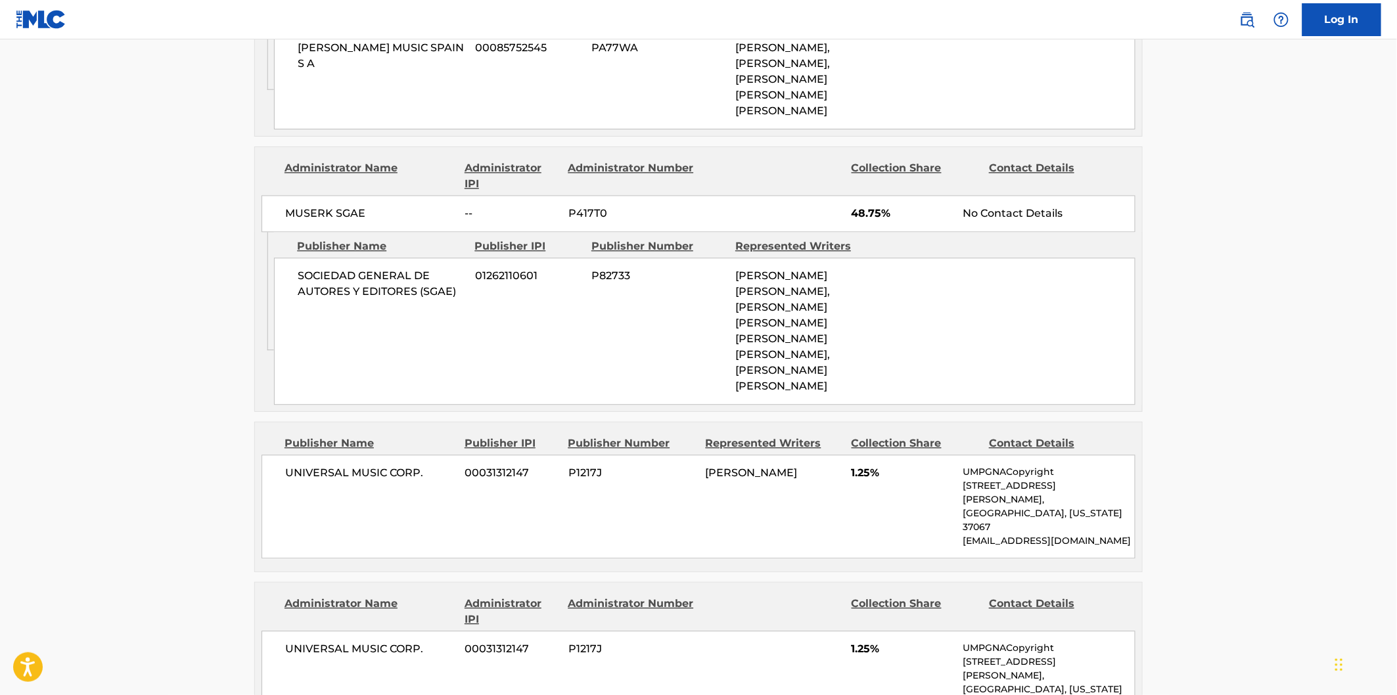
scroll to position [1168, 0]
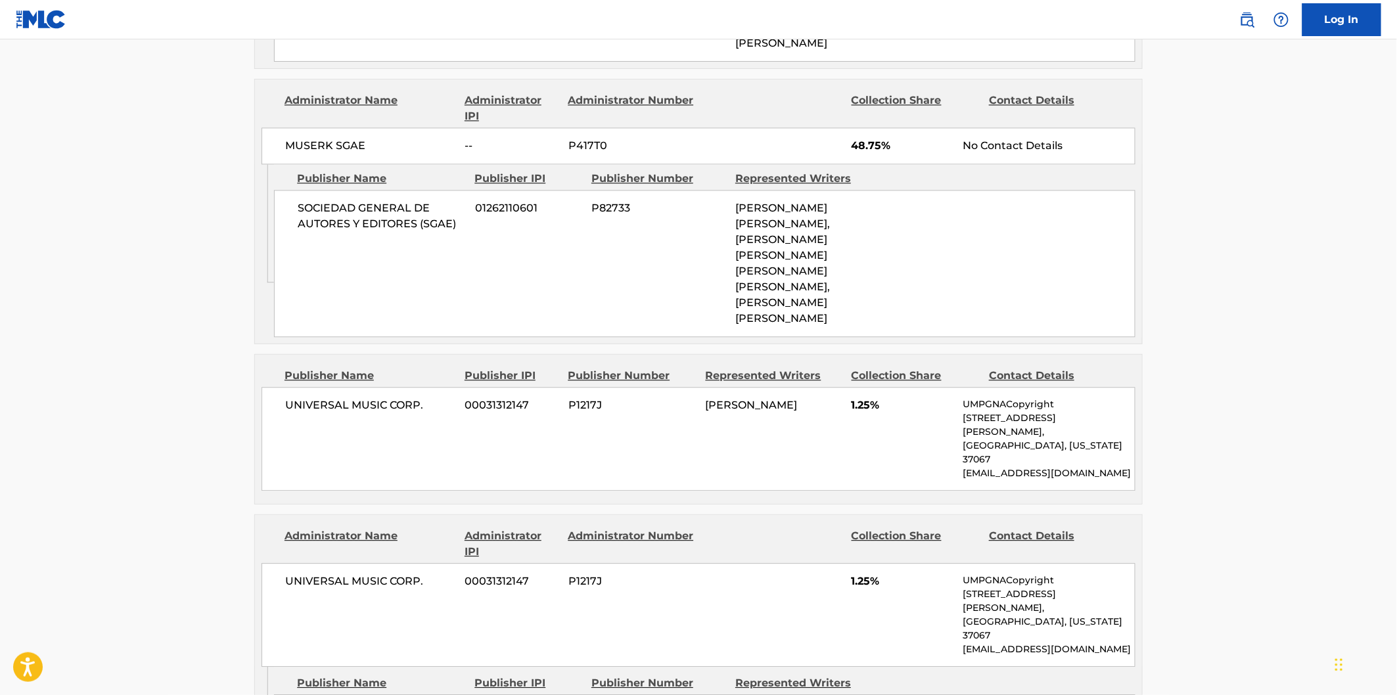
click at [309, 232] on span "SOCIEDAD GENERAL DE AUTORES Y EDITORES (SGAE)" at bounding box center [382, 216] width 168 height 32
click at [460, 232] on span "SOCIEDAD GENERAL DE AUTORES Y EDITORES (SGAE)" at bounding box center [382, 216] width 168 height 32
click at [317, 232] on span "SOCIEDAD GENERAL DE AUTORES Y EDITORES (SGAE)" at bounding box center [382, 216] width 168 height 32
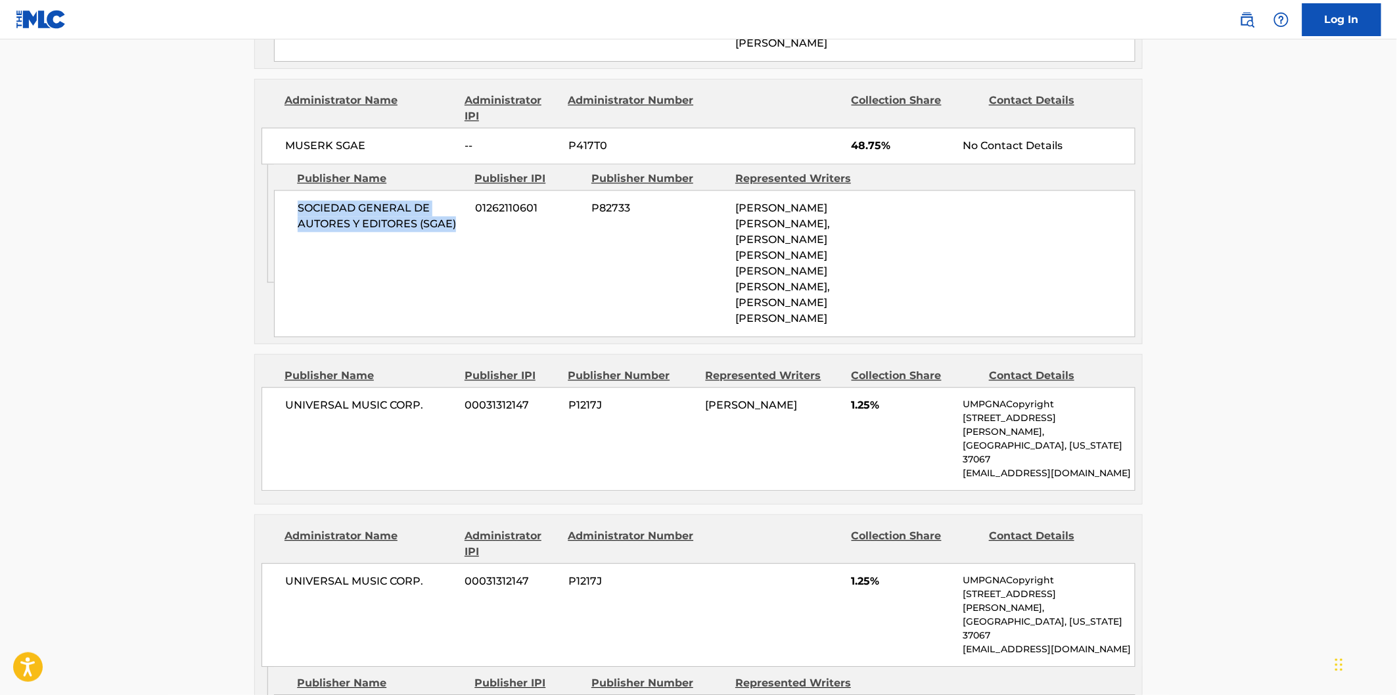
drag, startPoint x: 434, startPoint y: 279, endPoint x: 452, endPoint y: 283, distance: 18.2
click at [452, 232] on span "SOCIEDAD GENERAL DE AUTORES Y EDITORES (SGAE)" at bounding box center [382, 216] width 168 height 32
click at [296, 154] on span "MUSERK SGAE" at bounding box center [370, 146] width 170 height 16
click at [373, 154] on span "MUSERK SGAE" at bounding box center [370, 146] width 170 height 16
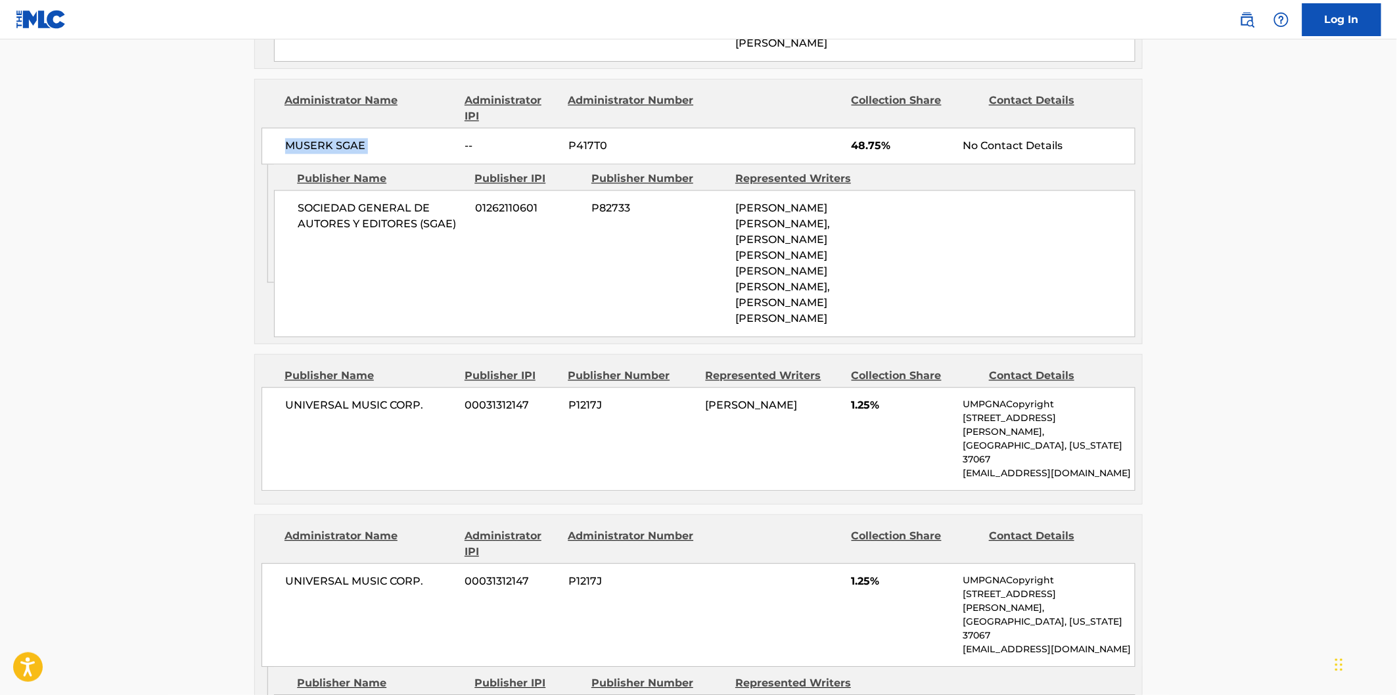
click at [310, 413] on span "UNIVERSAL MUSIC CORP." at bounding box center [370, 406] width 170 height 16
click at [399, 413] on span "UNIVERSAL MUSIC CORP." at bounding box center [370, 406] width 170 height 16
click at [415, 413] on span "UNIVERSAL MUSIC CORP." at bounding box center [370, 406] width 170 height 16
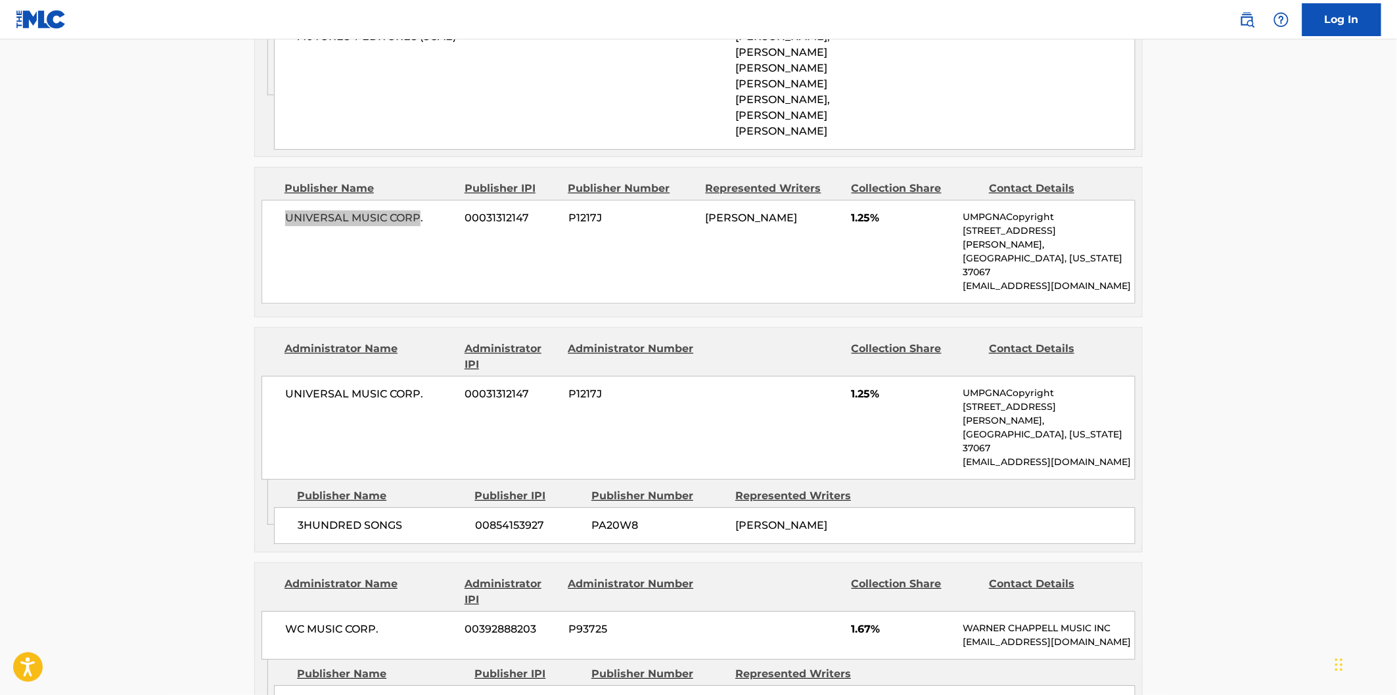
scroll to position [1387, 0]
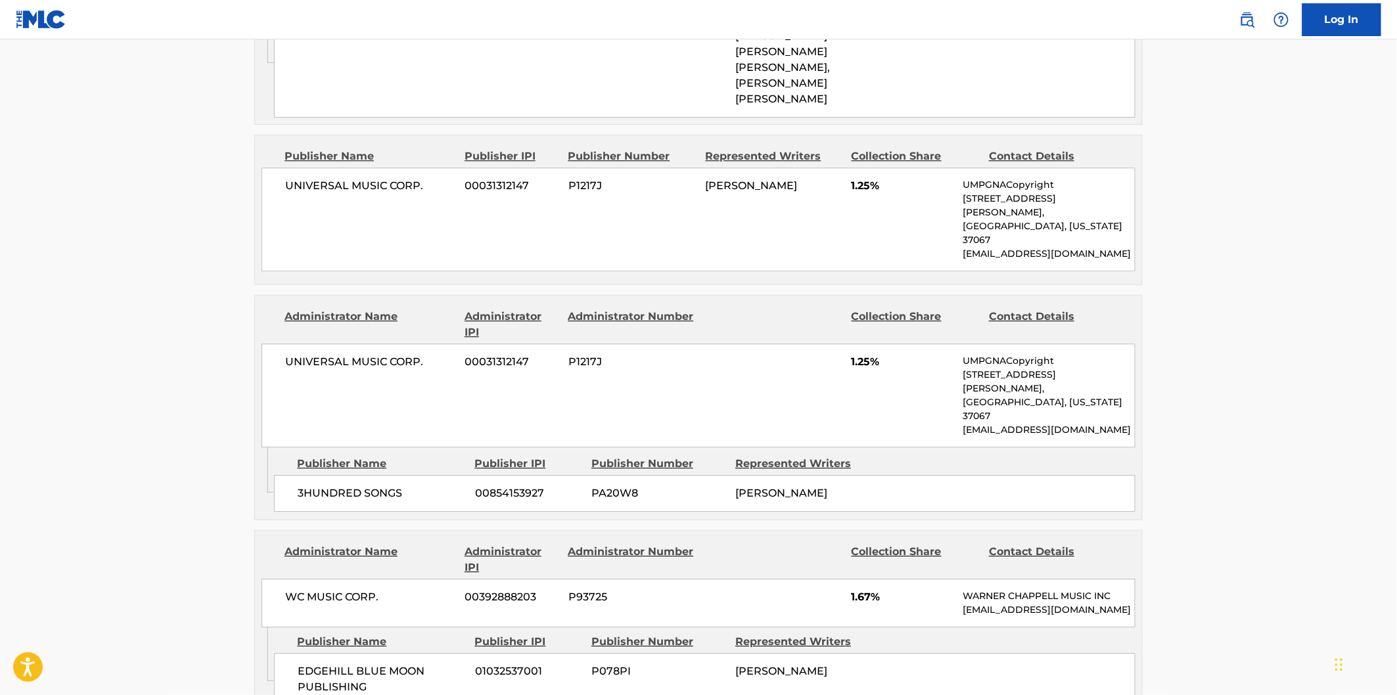
click at [307, 490] on span "3HUNDRED SONGS" at bounding box center [382, 494] width 168 height 16
click at [394, 490] on span "3HUNDRED SONGS" at bounding box center [382, 494] width 168 height 16
click at [299, 370] on span "UNIVERSAL MUSIC CORP." at bounding box center [370, 362] width 170 height 16
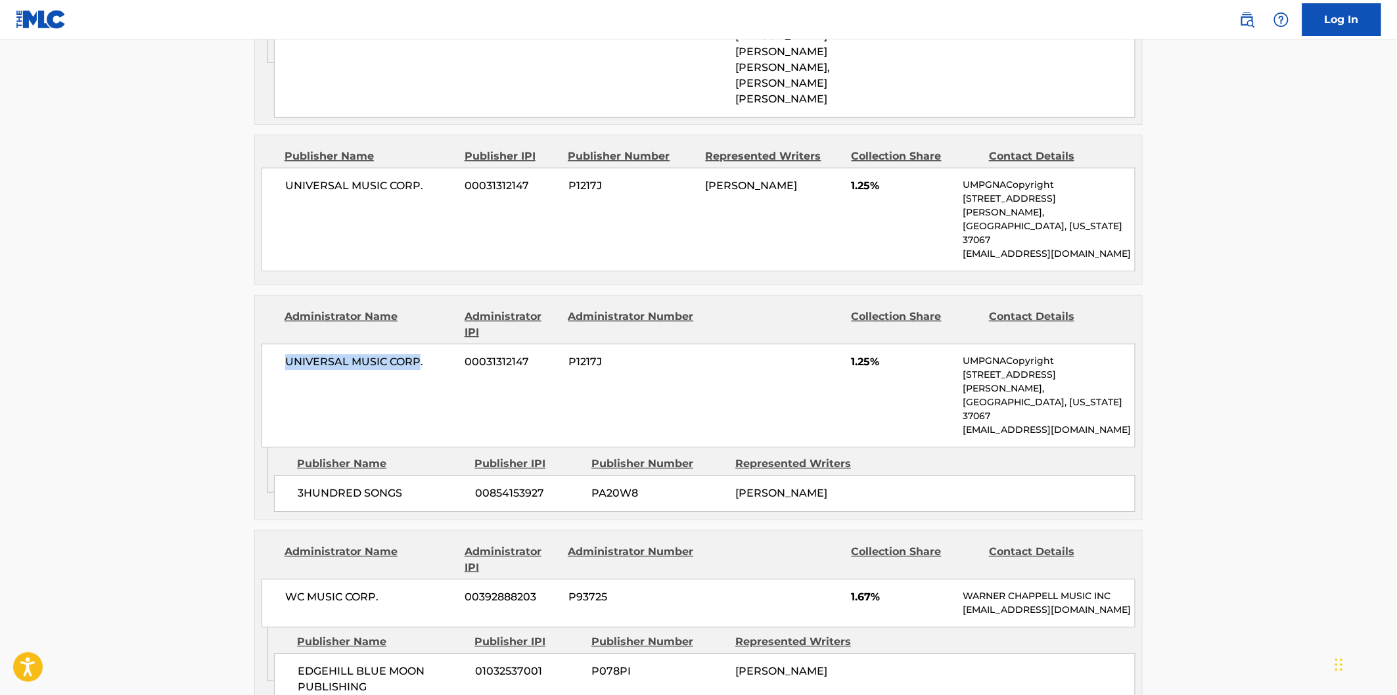
click at [401, 370] on span "UNIVERSAL MUSIC CORP." at bounding box center [370, 362] width 170 height 16
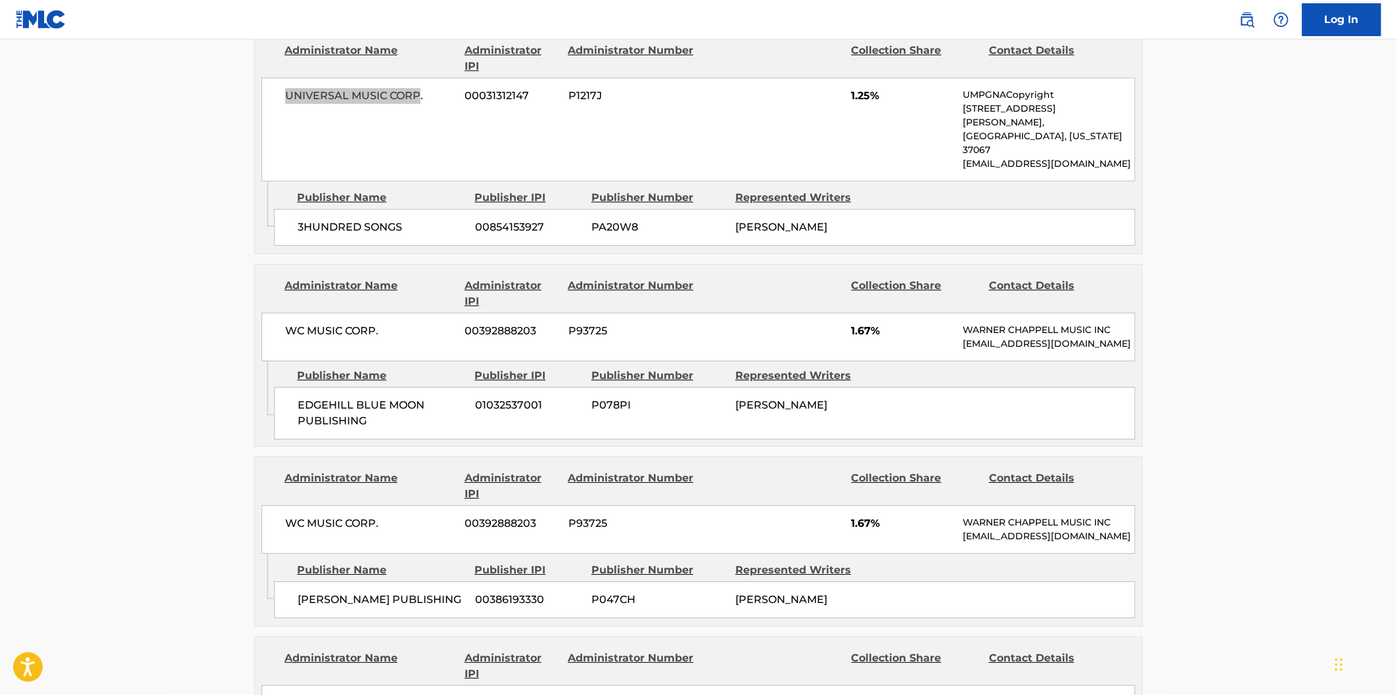
scroll to position [1679, 0]
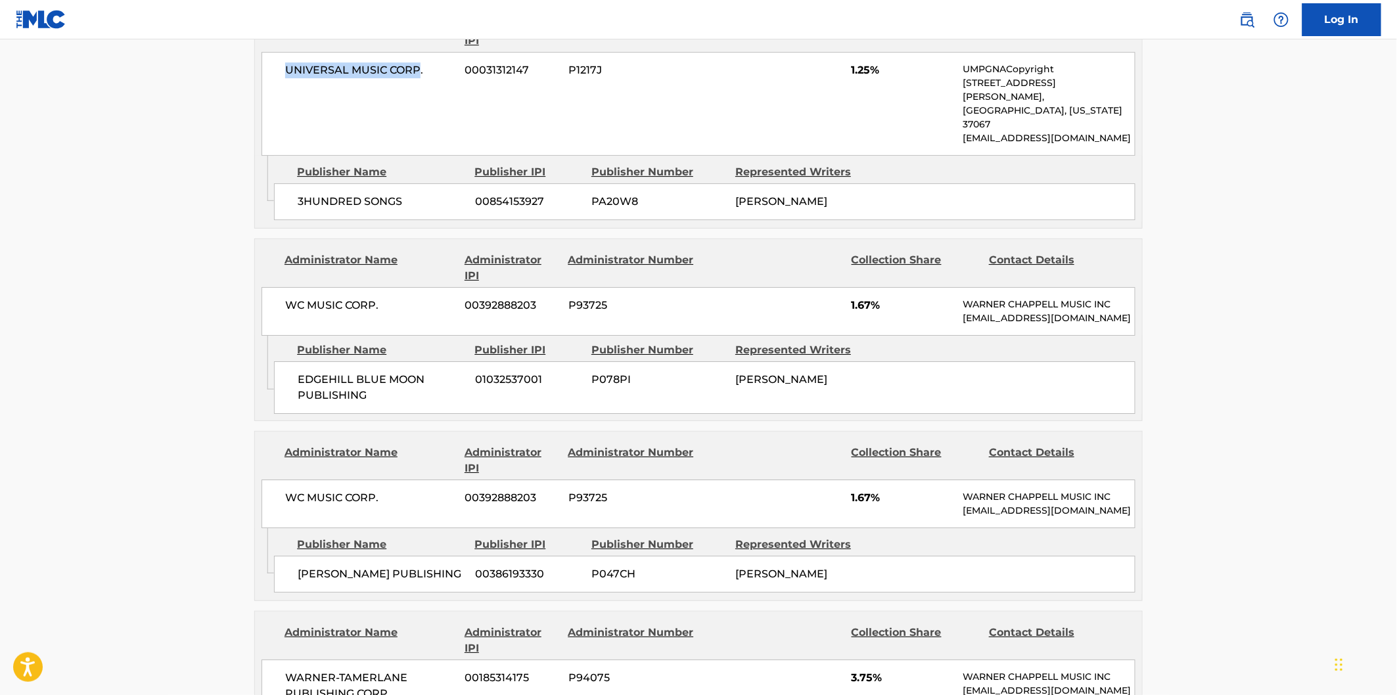
click at [319, 403] on span "EDGEHILL BLUE MOON PUBLISHING" at bounding box center [382, 388] width 168 height 32
click at [368, 403] on span "EDGEHILL BLUE MOON PUBLISHING" at bounding box center [382, 388] width 168 height 32
click at [294, 313] on span "WC MUSIC CORP." at bounding box center [370, 306] width 170 height 16
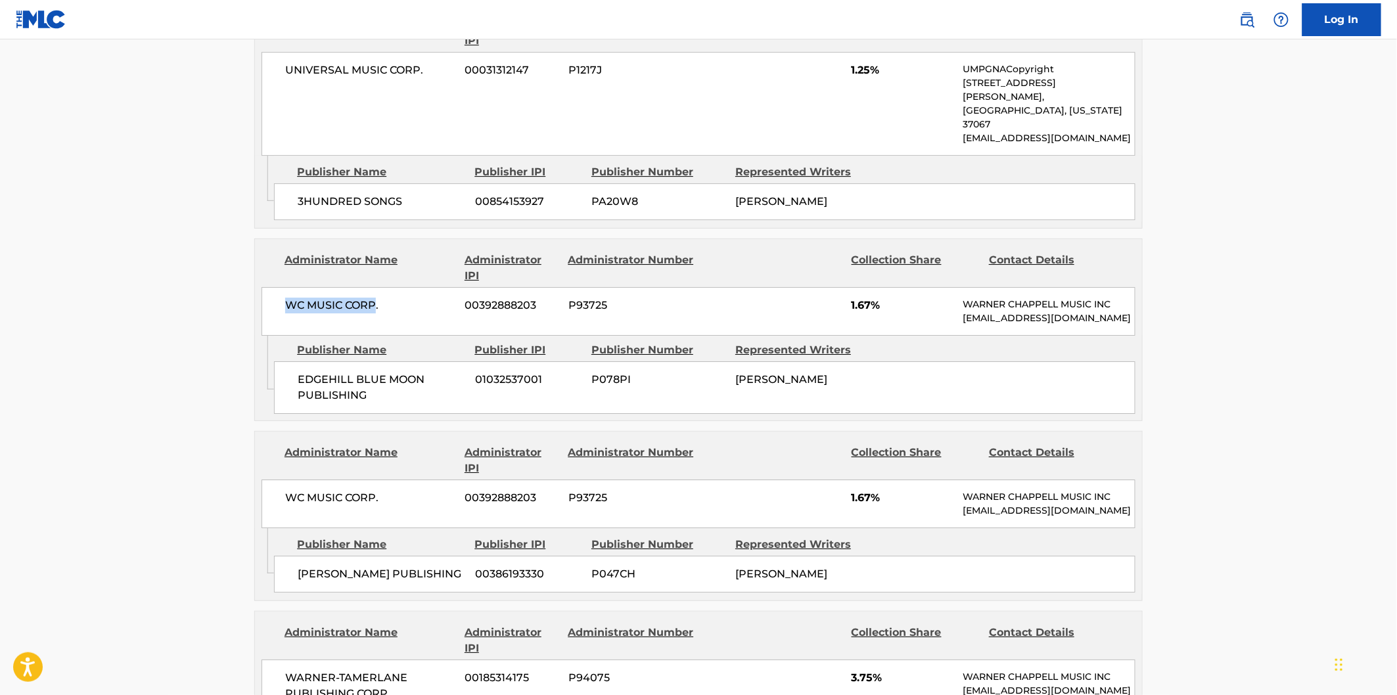
click at [365, 313] on span "WC MUSIC CORP." at bounding box center [370, 306] width 170 height 16
click at [388, 313] on span "WC MUSIC CORP." at bounding box center [370, 306] width 170 height 16
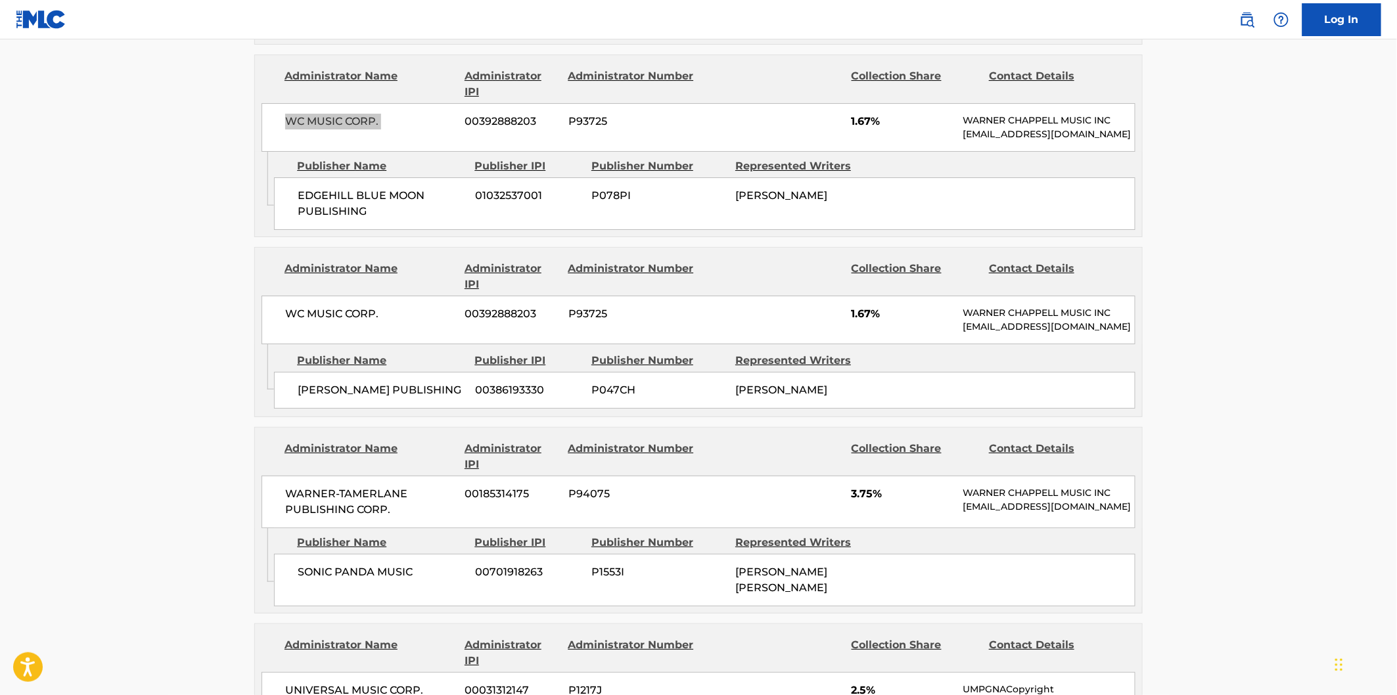
scroll to position [1898, 0]
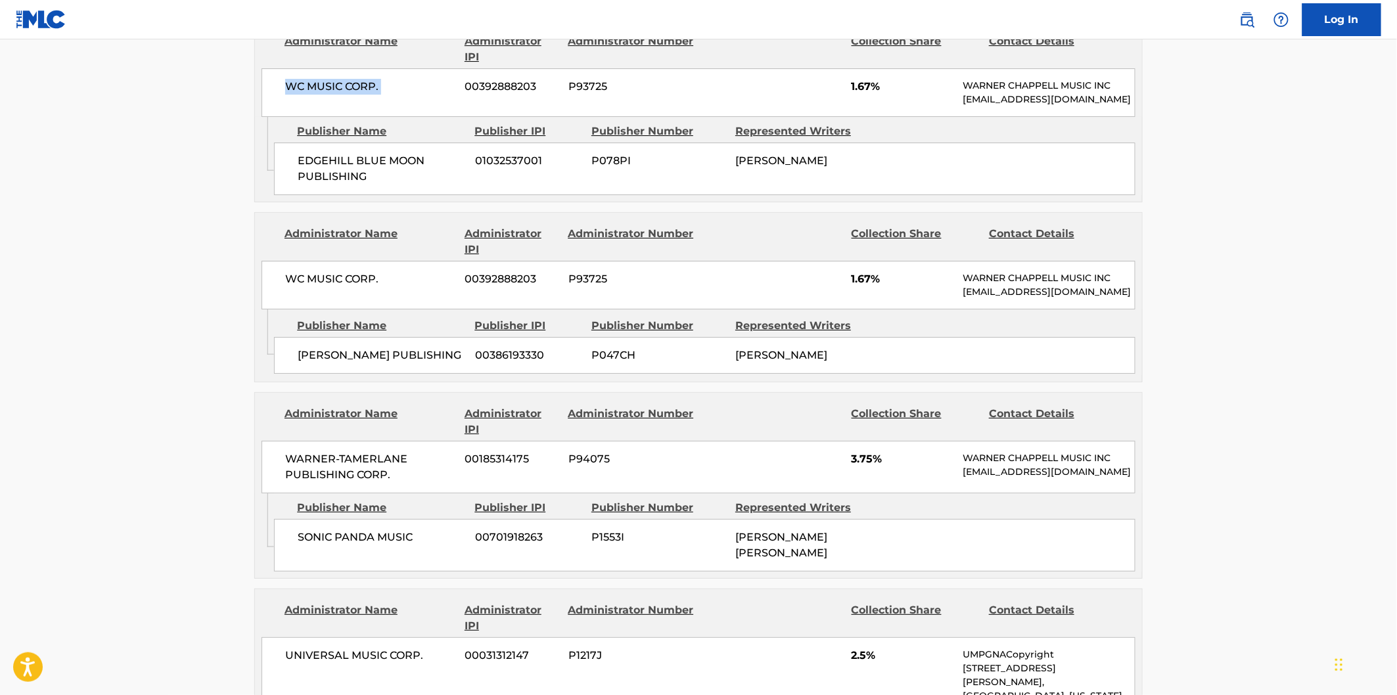
click at [310, 363] on span "[PERSON_NAME] PUBLISHING" at bounding box center [382, 356] width 168 height 16
click at [406, 363] on span "[PERSON_NAME] PUBLISHING" at bounding box center [382, 356] width 168 height 16
click at [292, 287] on span "WC MUSIC CORP." at bounding box center [370, 279] width 170 height 16
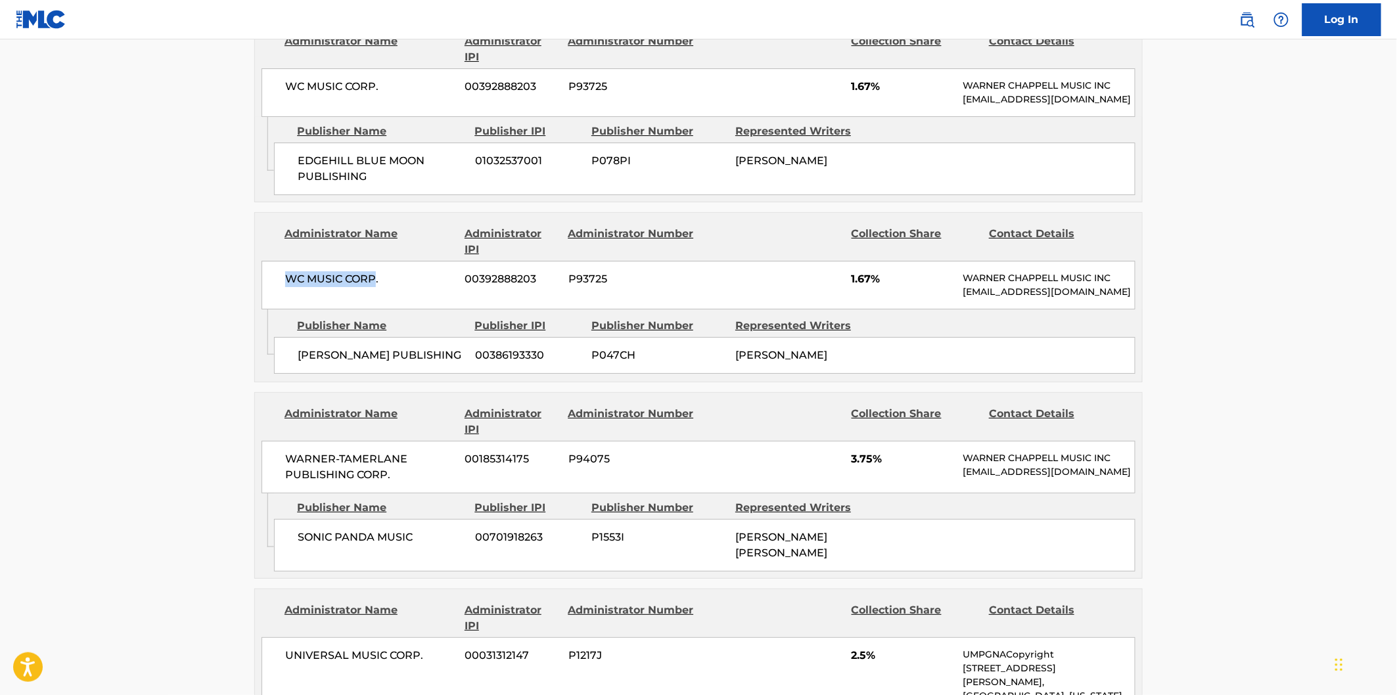
drag, startPoint x: 336, startPoint y: 299, endPoint x: 372, endPoint y: 299, distance: 35.5
click at [372, 287] on span "WC MUSIC CORP." at bounding box center [370, 279] width 170 height 16
click at [399, 363] on span "[PERSON_NAME] PUBLISHING" at bounding box center [382, 356] width 168 height 16
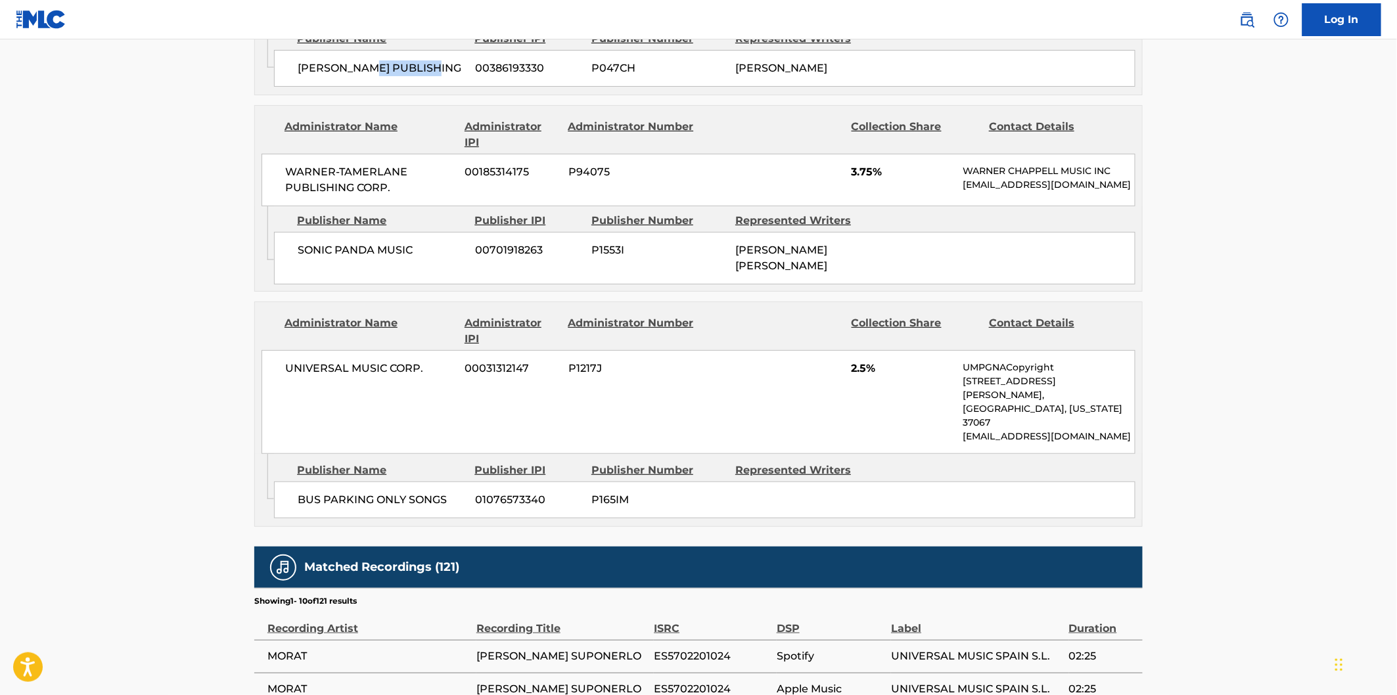
scroll to position [2190, 0]
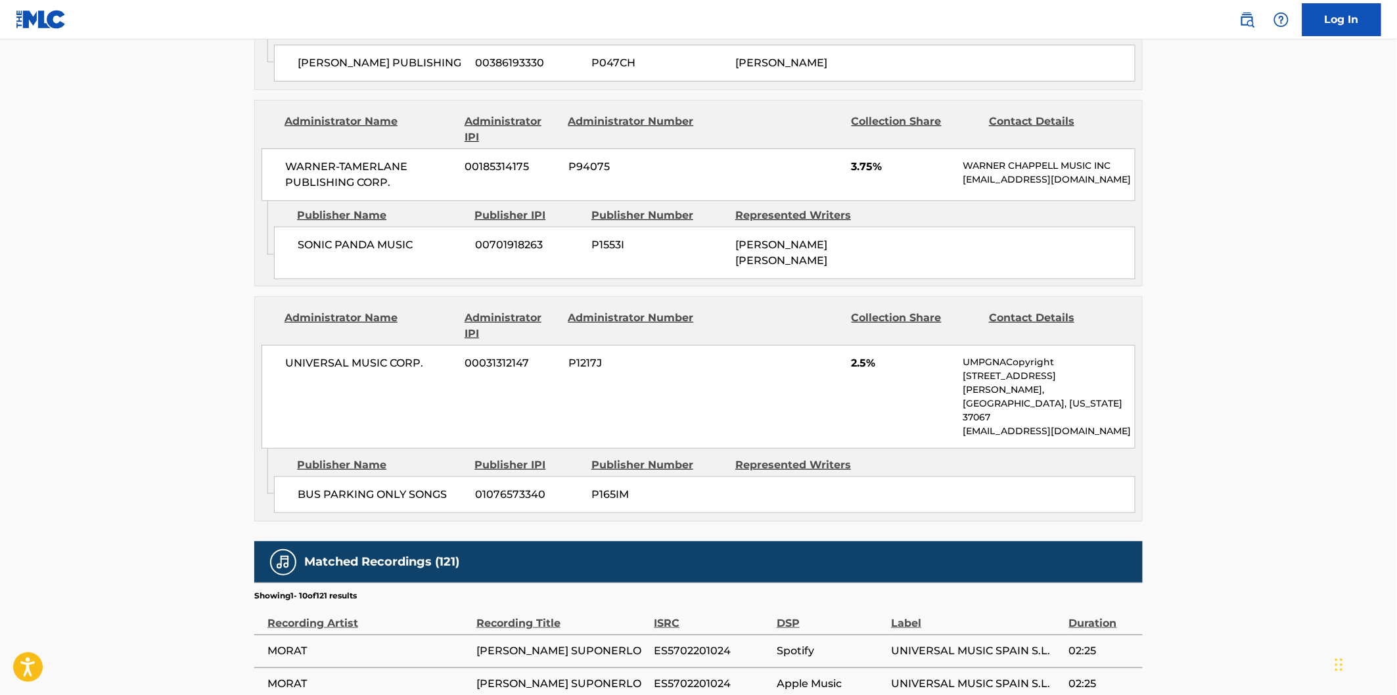
click at [314, 253] on span "SONIC PANDA MUSIC" at bounding box center [382, 245] width 168 height 16
drag, startPoint x: 367, startPoint y: 293, endPoint x: 409, endPoint y: 296, distance: 42.8
click at [409, 253] on span "SONIC PANDA MUSIC" at bounding box center [382, 245] width 168 height 16
click at [285, 191] on span "WARNER-TAMERLANE PUBLISHING CORP." at bounding box center [370, 175] width 170 height 32
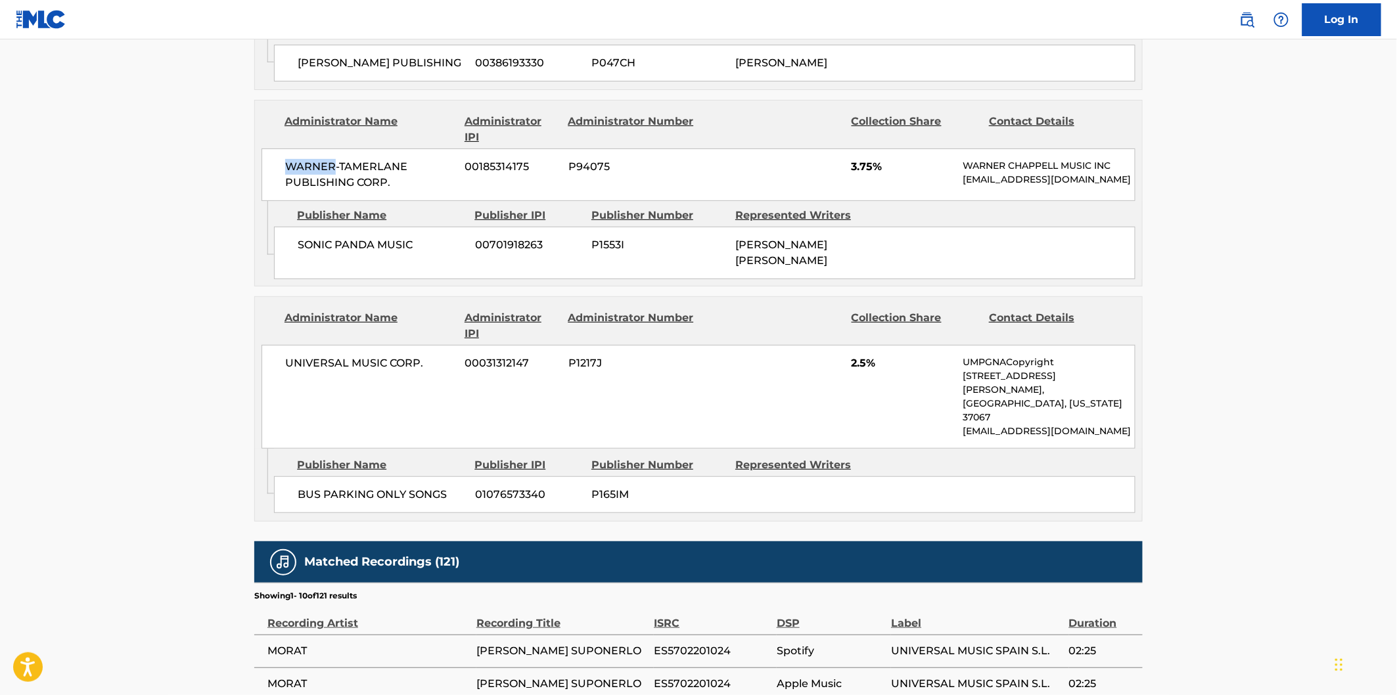
click at [285, 191] on span "WARNER-TAMERLANE PUBLISHING CORP." at bounding box center [370, 175] width 170 height 32
click at [397, 191] on span "WARNER-TAMERLANE PUBLISHING CORP." at bounding box center [370, 175] width 170 height 32
click at [401, 191] on span "WARNER-TAMERLANE PUBLISHING CORP." at bounding box center [370, 175] width 170 height 32
click at [323, 371] on span "UNIVERSAL MUSIC CORP." at bounding box center [370, 363] width 170 height 16
click at [300, 503] on span "BUS PARKING ONLY SONGS" at bounding box center [382, 495] width 168 height 16
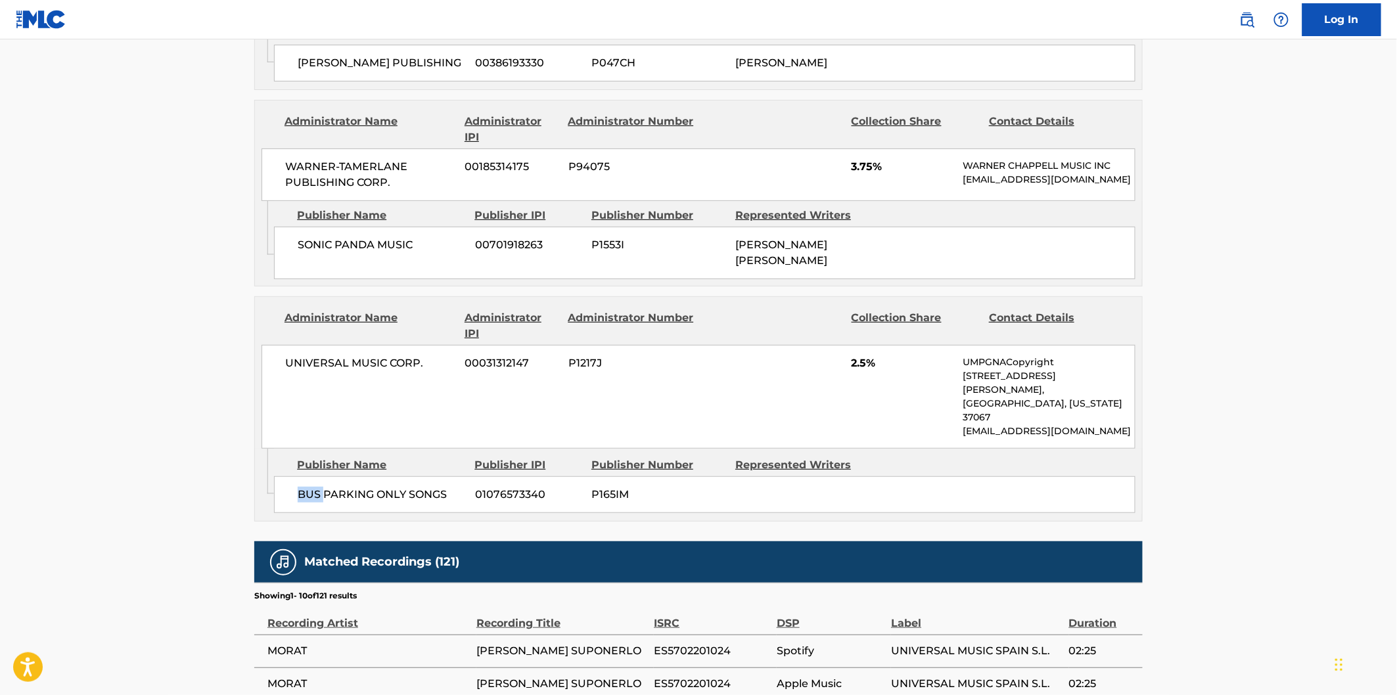
click at [300, 503] on span "BUS PARKING ONLY SONGS" at bounding box center [382, 495] width 168 height 16
click at [405, 503] on span "BUS PARKING ONLY SONGS" at bounding box center [382, 495] width 168 height 16
click at [438, 503] on span "BUS PARKING ONLY SONGS" at bounding box center [382, 495] width 168 height 16
click at [309, 371] on span "UNIVERSAL MUSIC CORP." at bounding box center [370, 363] width 170 height 16
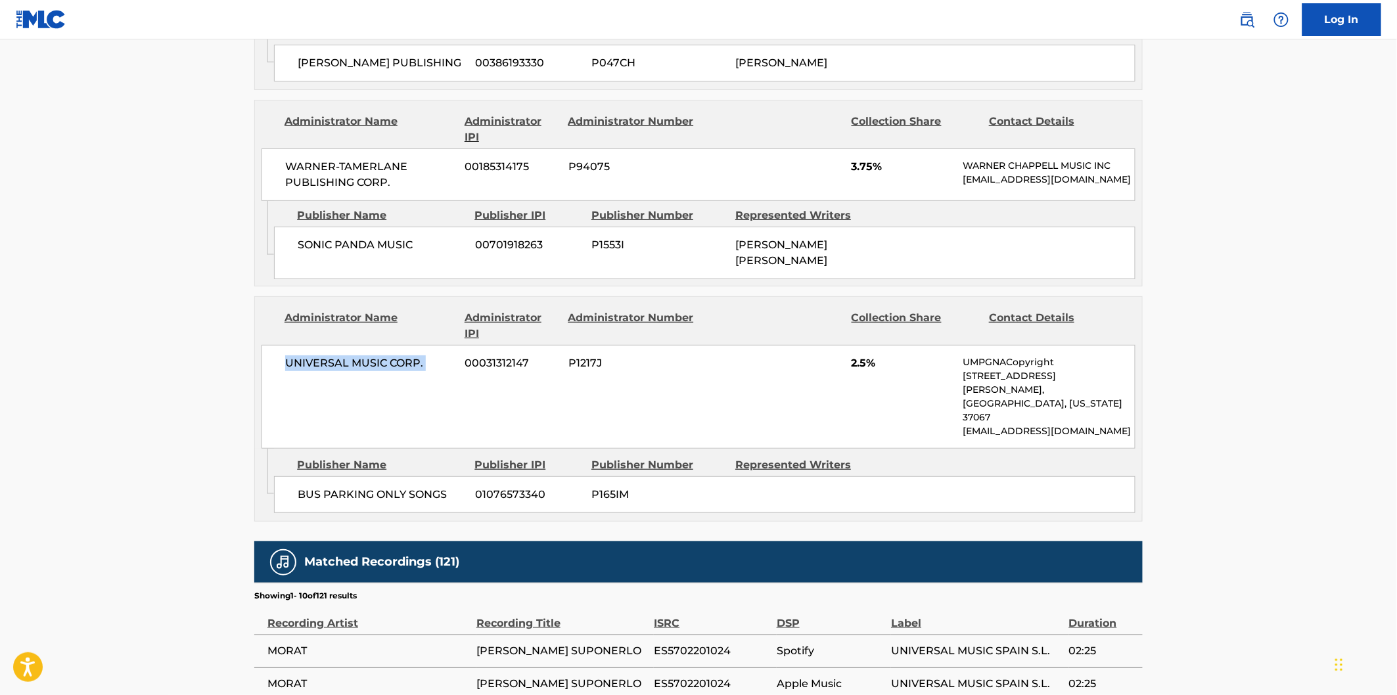
click at [425, 371] on span "UNIVERSAL MUSIC CORP." at bounding box center [370, 363] width 170 height 16
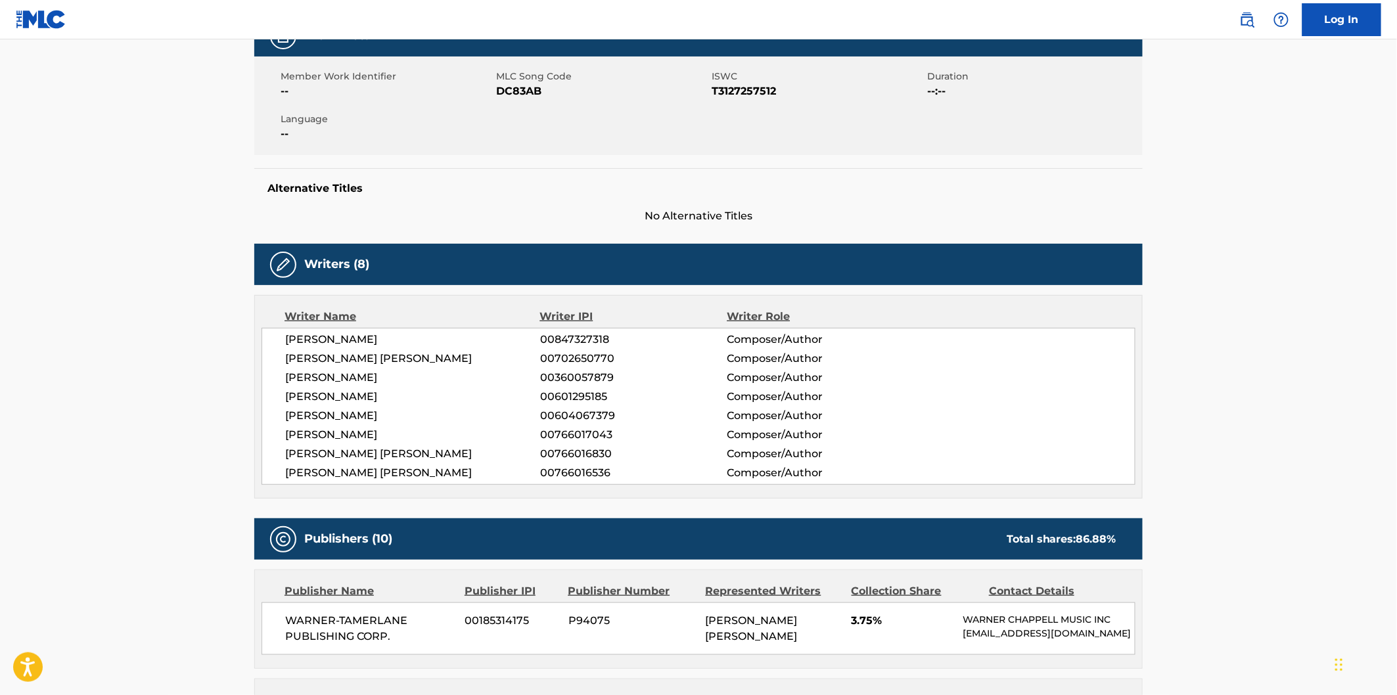
scroll to position [292, 0]
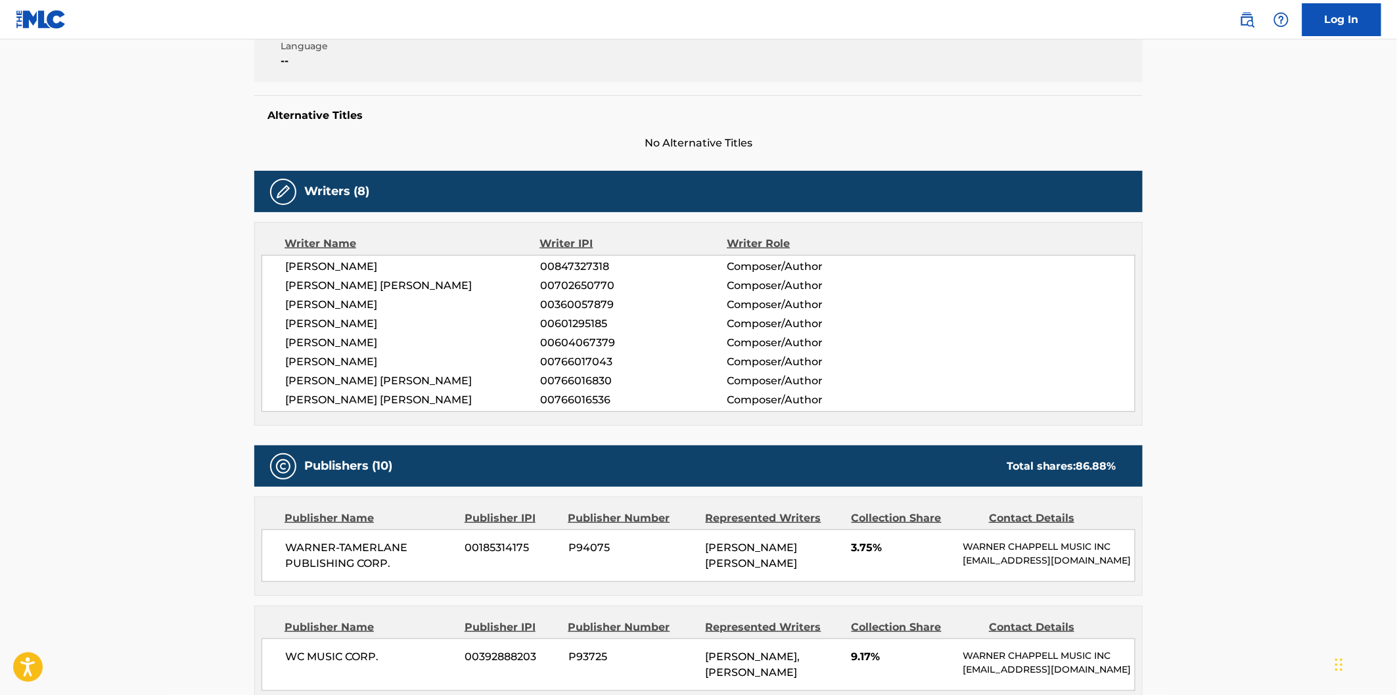
click at [1016, 463] on div "Total shares: 86.88 %" at bounding box center [1062, 467] width 110 height 16
drag, startPoint x: 1082, startPoint y: 462, endPoint x: 1125, endPoint y: 462, distance: 42.7
click at [1125, 462] on div "Total shares: 86.88 %" at bounding box center [1061, 467] width 136 height 16
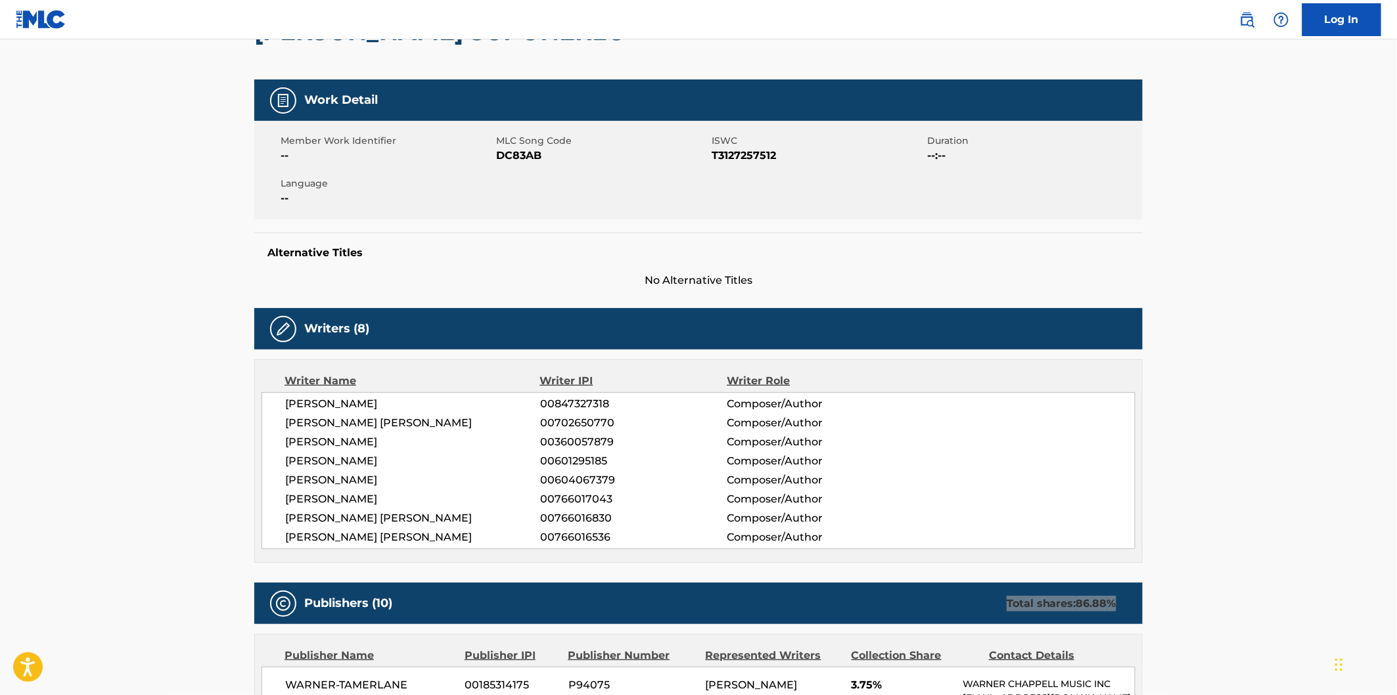
scroll to position [0, 0]
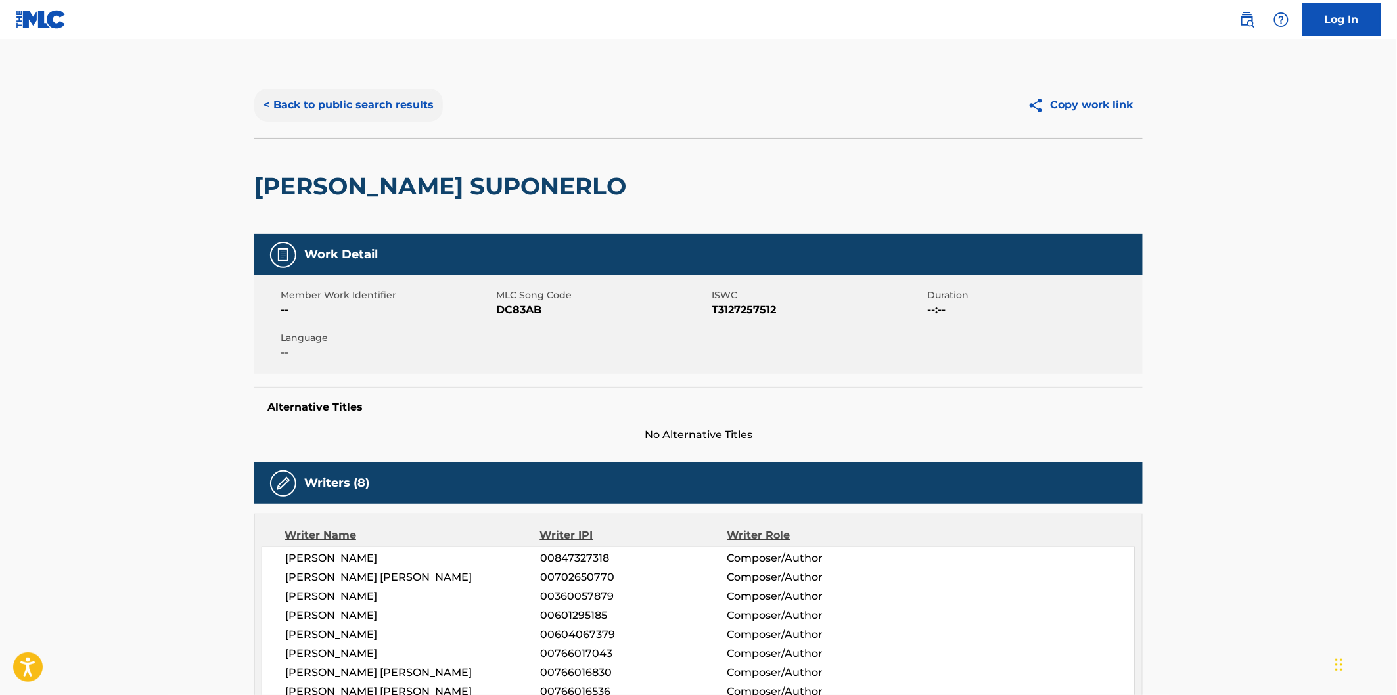
click at [394, 103] on button "< Back to public search results" at bounding box center [348, 105] width 189 height 33
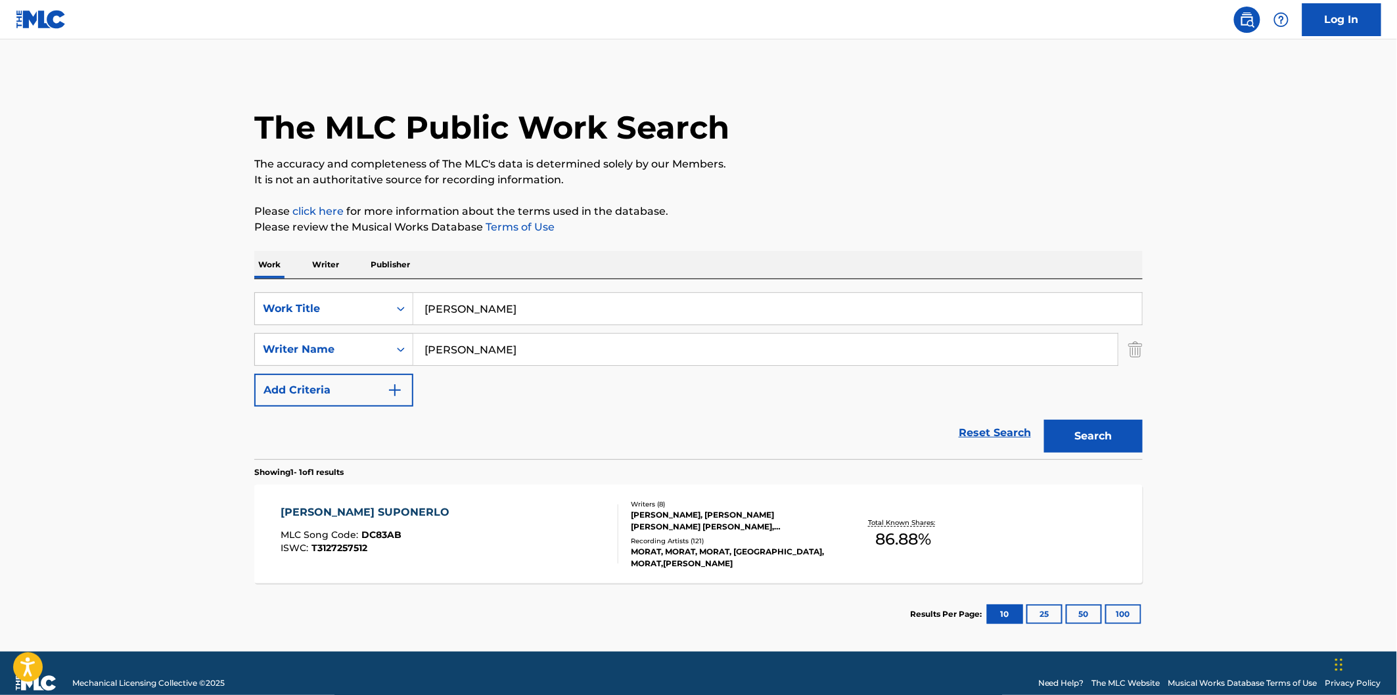
click at [562, 316] on input "[PERSON_NAME]" at bounding box center [777, 309] width 729 height 32
paste input "Long Haul"
type input "Long Haul"
click at [593, 344] on input "[PERSON_NAME]" at bounding box center [765, 350] width 704 height 32
paste input "Munsick"
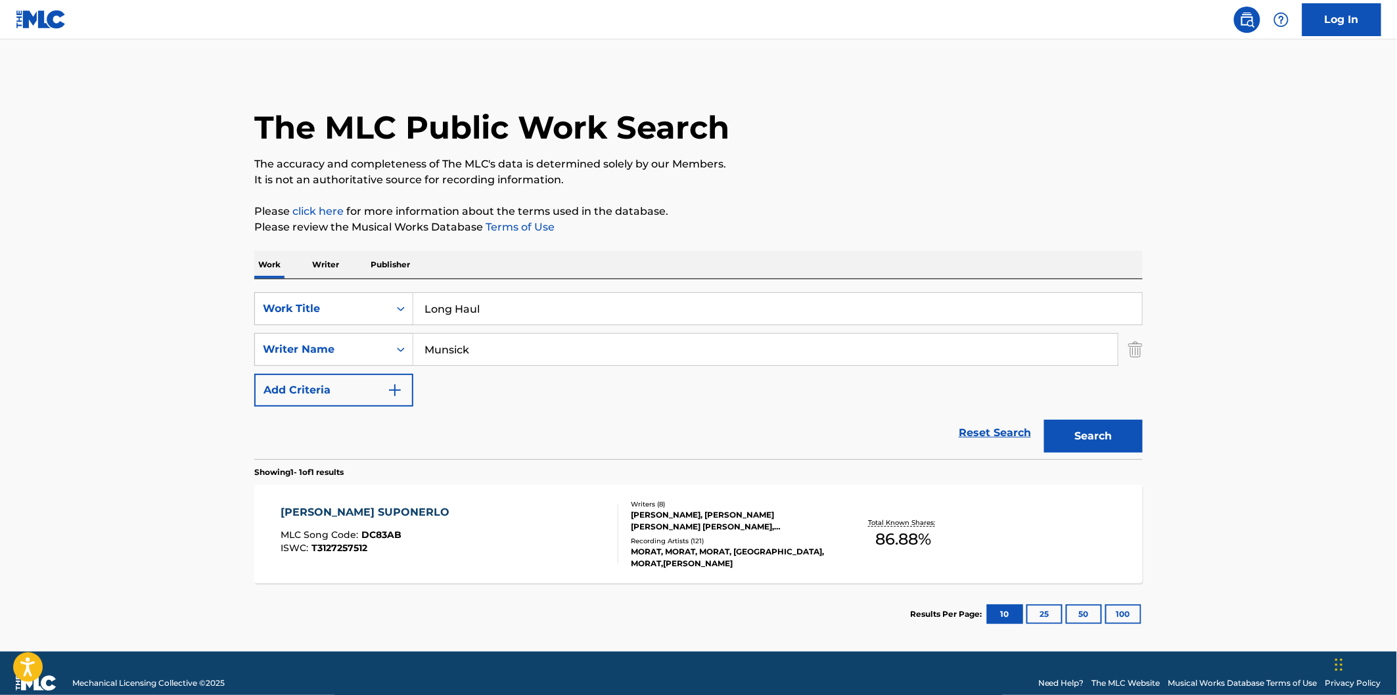
type input "Munsick"
click at [1239, 352] on main "The MLC Public Work Search The accuracy and completeness of The MLC's data is d…" at bounding box center [698, 345] width 1397 height 612
click at [1099, 425] on button "Search" at bounding box center [1093, 436] width 99 height 33
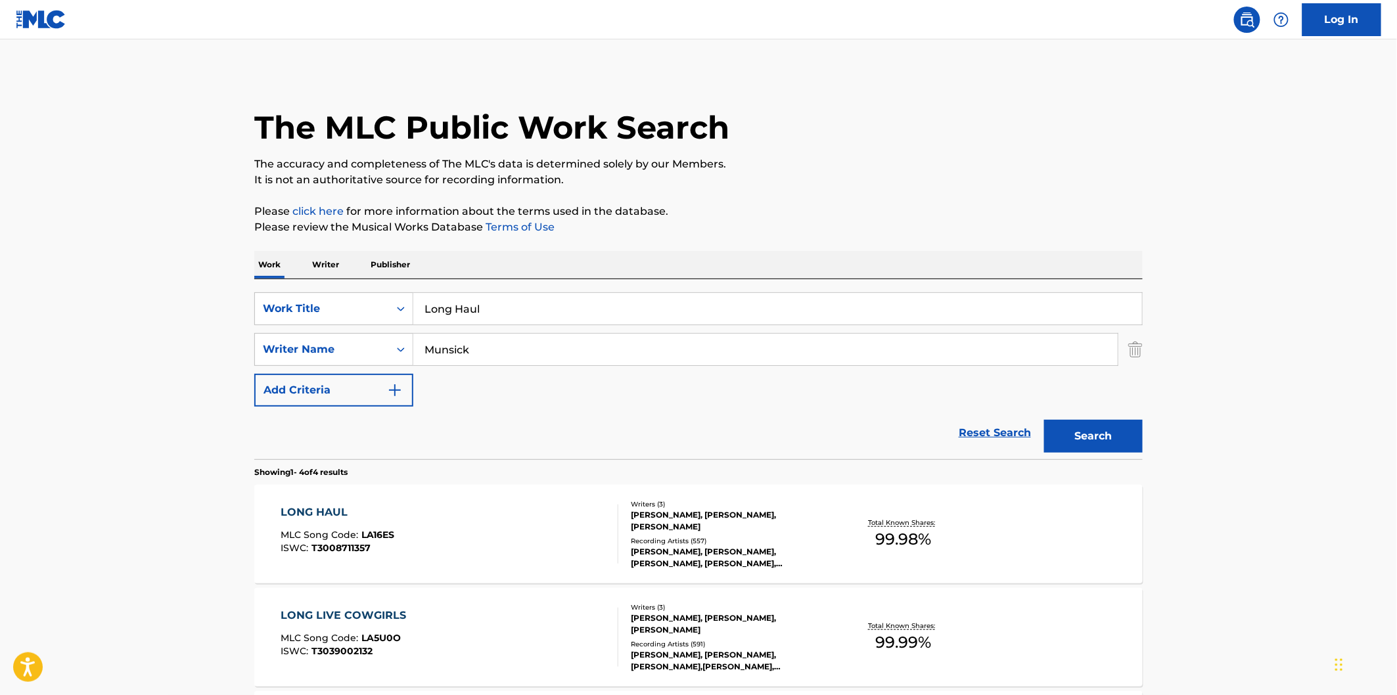
click at [521, 305] on input "Long Haul" at bounding box center [777, 309] width 729 height 32
click at [843, 238] on div "The MLC Public Work Search The accuracy and completeness of The MLC's data is d…" at bounding box center [699, 513] width 920 height 882
click at [547, 515] on div "LONG HAUL MLC Song Code : LA16ES ISWC : T3008711357" at bounding box center [450, 534] width 338 height 59
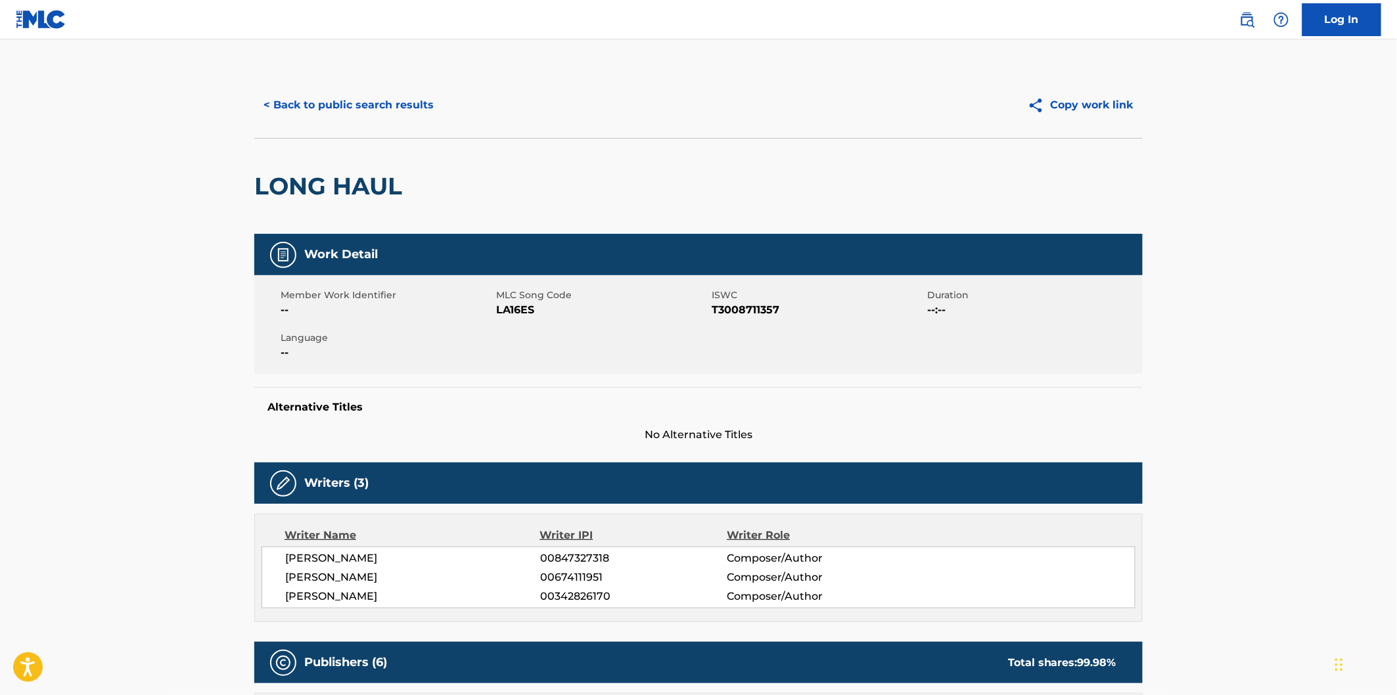
click at [507, 309] on span "LA16ES" at bounding box center [602, 310] width 212 height 16
click at [520, 307] on span "LA16ES" at bounding box center [602, 310] width 212 height 16
click at [784, 483] on div "Writers (3)" at bounding box center [698, 483] width 888 height 41
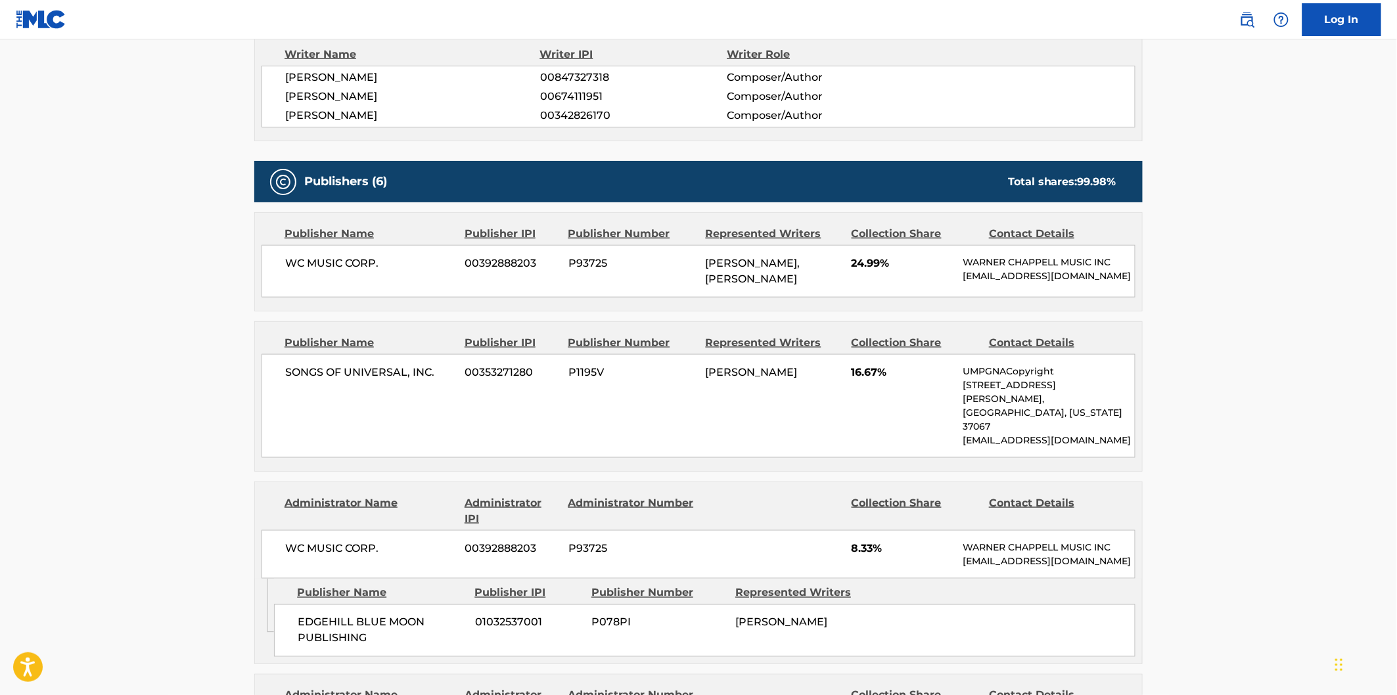
scroll to position [438, 0]
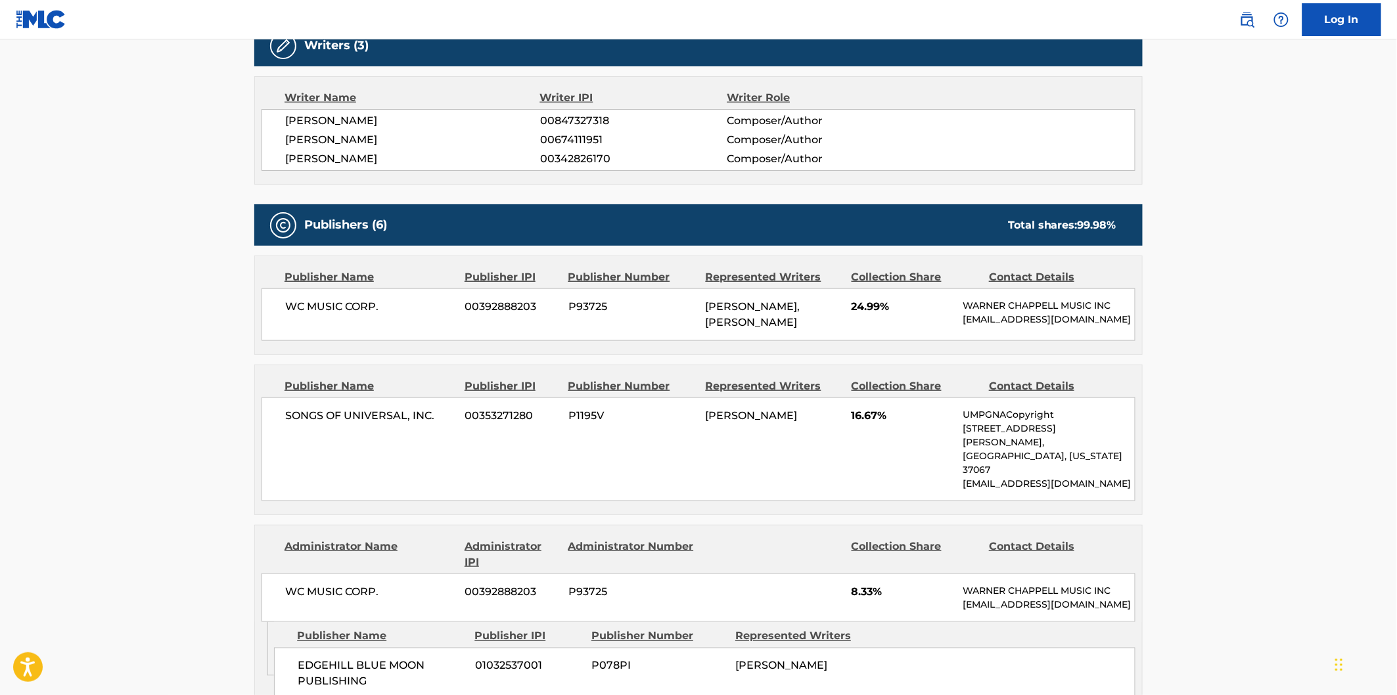
click at [290, 311] on span "WC MUSIC CORP." at bounding box center [370, 307] width 170 height 16
click at [355, 309] on span "WC MUSIC CORP." at bounding box center [370, 307] width 170 height 16
click at [373, 309] on span "WC MUSIC CORP." at bounding box center [370, 307] width 170 height 16
drag, startPoint x: 380, startPoint y: 309, endPoint x: 289, endPoint y: 311, distance: 90.7
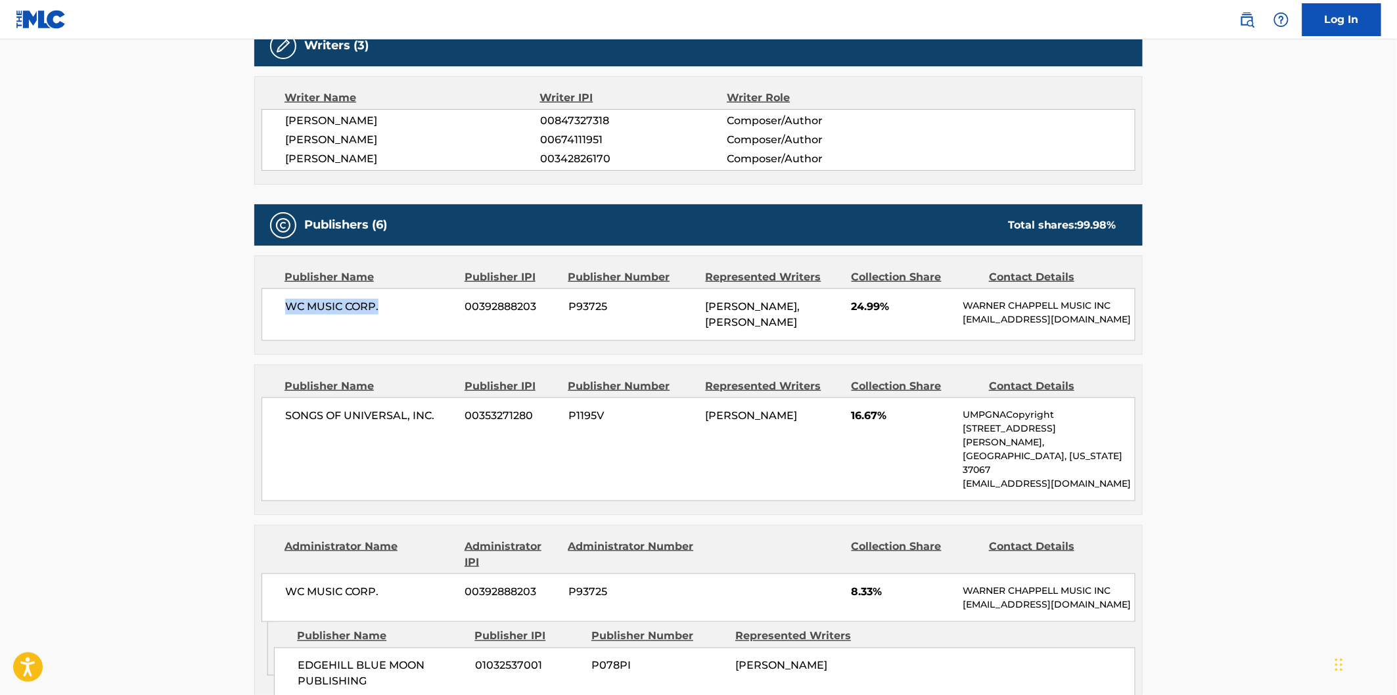
click at [289, 311] on span "WC MUSIC CORP." at bounding box center [370, 307] width 170 height 16
click at [297, 307] on span "WC MUSIC CORP." at bounding box center [370, 307] width 170 height 16
drag, startPoint x: 353, startPoint y: 307, endPoint x: 362, endPoint y: 307, distance: 9.2
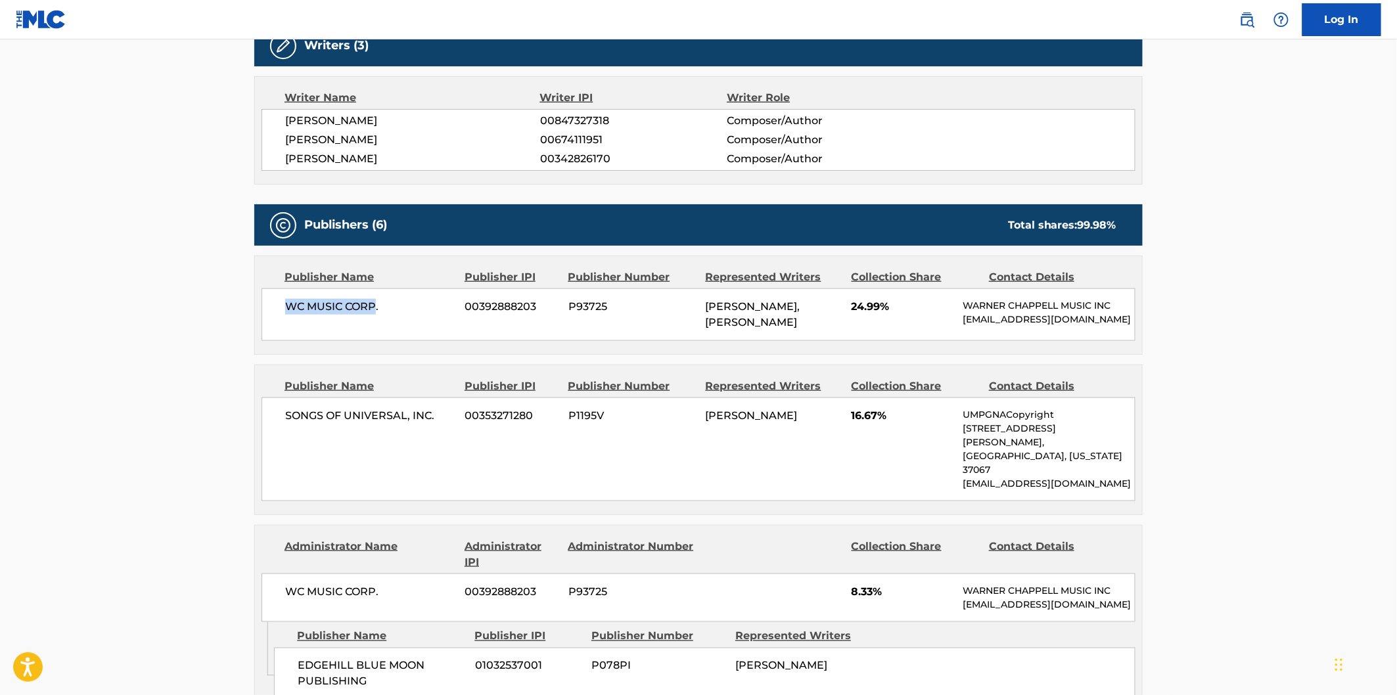
click at [362, 307] on span "WC MUSIC CORP." at bounding box center [370, 307] width 170 height 16
click at [293, 307] on span "WC MUSIC CORP." at bounding box center [370, 307] width 170 height 16
click at [375, 307] on span "WC MUSIC CORP." at bounding box center [370, 307] width 170 height 16
click at [293, 309] on span "WC MUSIC CORP." at bounding box center [370, 307] width 170 height 16
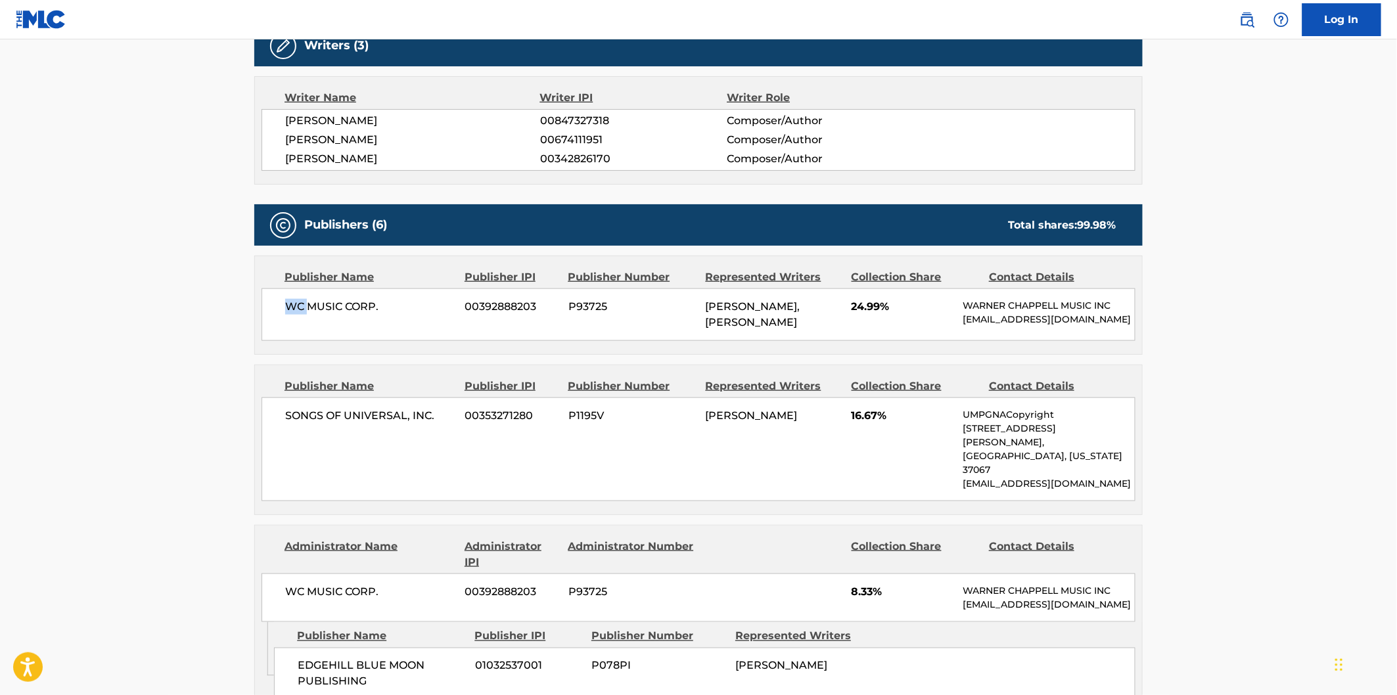
click at [293, 309] on span "WC MUSIC CORP." at bounding box center [370, 307] width 170 height 16
click at [340, 305] on span "WC MUSIC CORP." at bounding box center [370, 307] width 170 height 16
click at [363, 300] on span "WC MUSIC CORP." at bounding box center [370, 307] width 170 height 16
click at [296, 419] on span "SONGS OF UNIVERSAL, INC." at bounding box center [370, 416] width 170 height 16
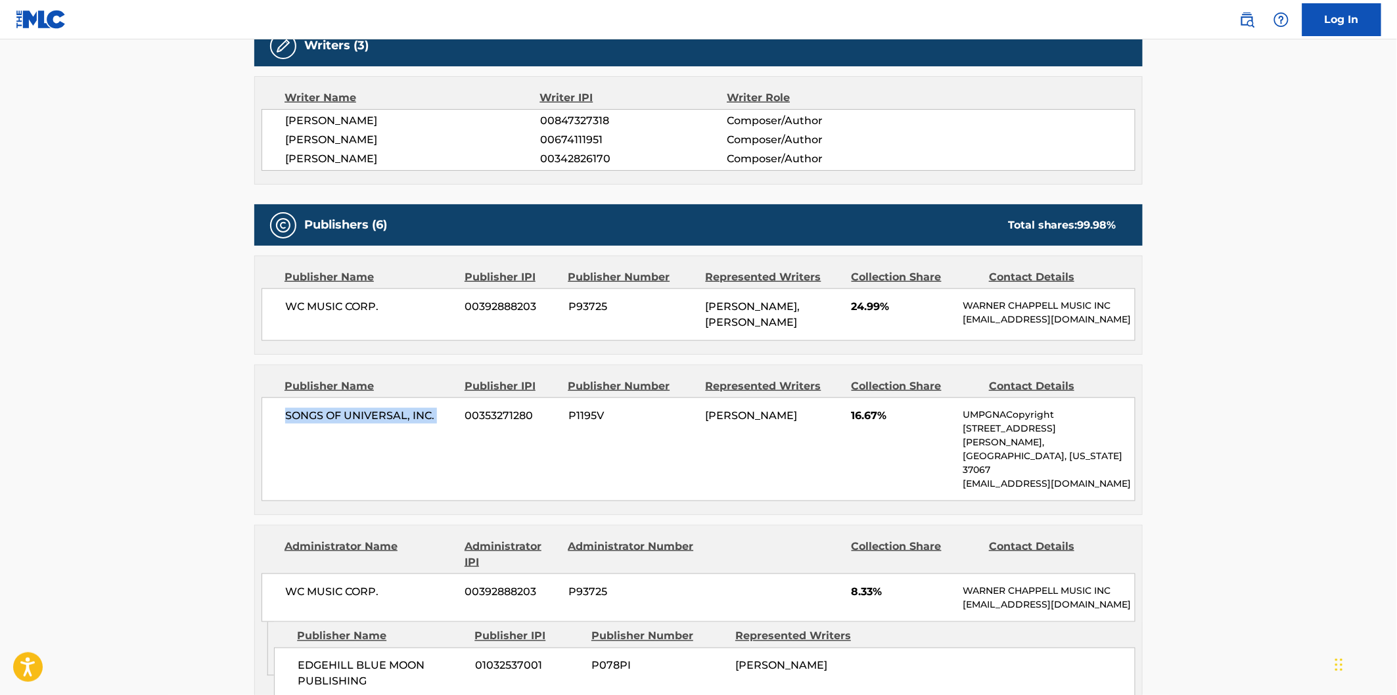
click at [455, 421] on div "SONGS OF UNIVERSAL, INC. 00353271280 P1195V [PERSON_NAME] 16.67% UMPGNACopyrigh…" at bounding box center [698, 450] width 874 height 104
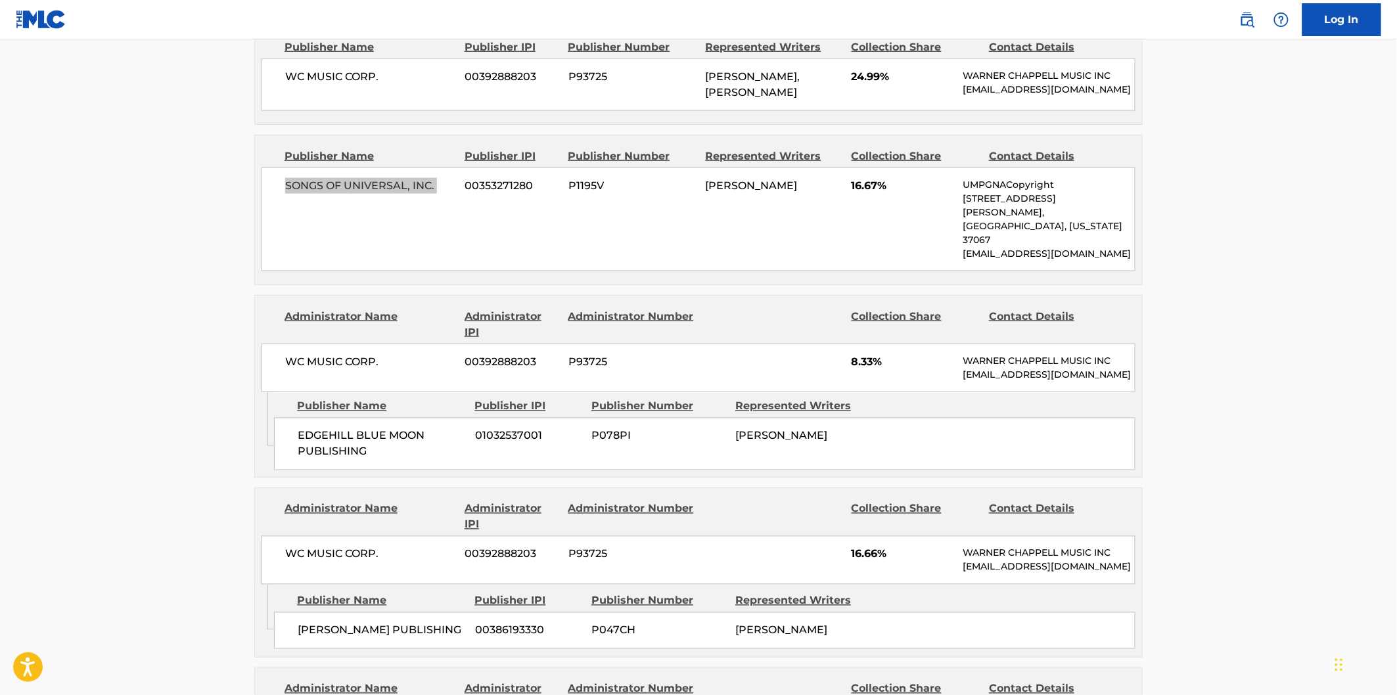
scroll to position [730, 0]
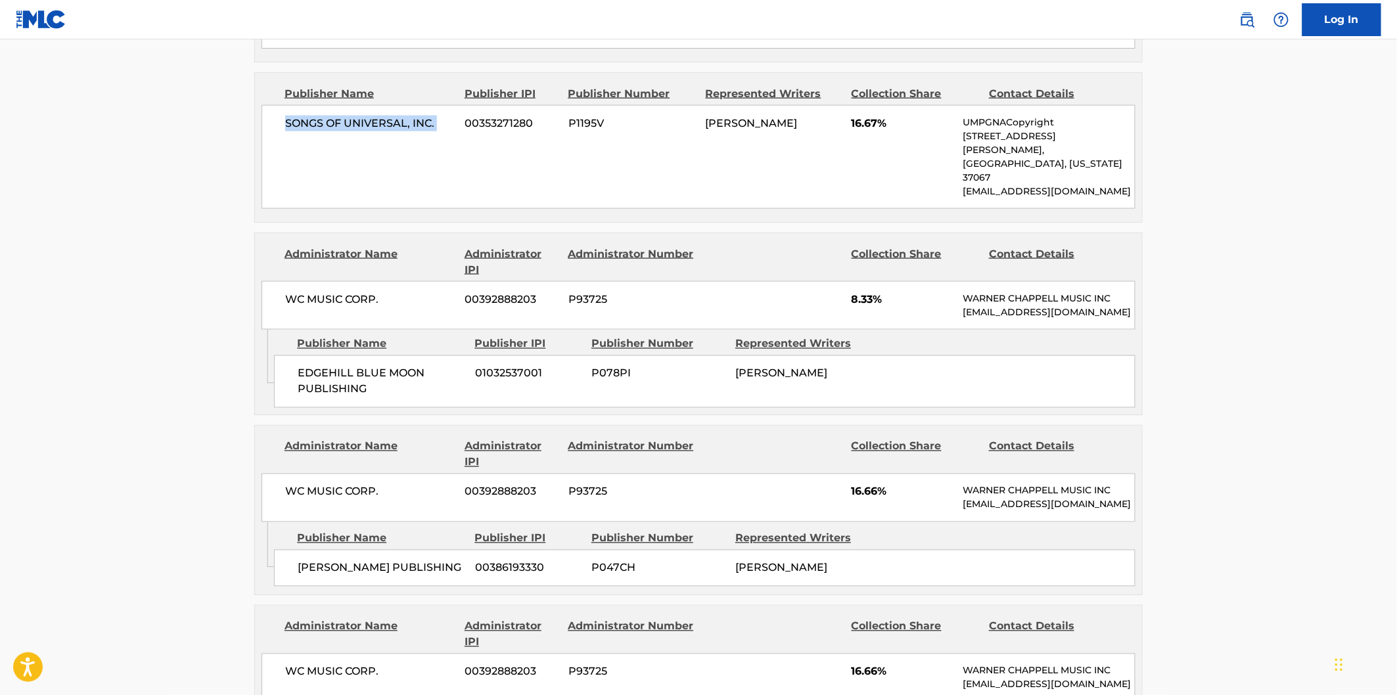
click at [318, 372] on span "EDGEHILL BLUE MOON PUBLISHING" at bounding box center [382, 382] width 168 height 32
click at [376, 384] on span "EDGEHILL BLUE MOON PUBLISHING" at bounding box center [382, 382] width 168 height 32
click at [296, 292] on span "WC MUSIC CORP." at bounding box center [370, 300] width 170 height 16
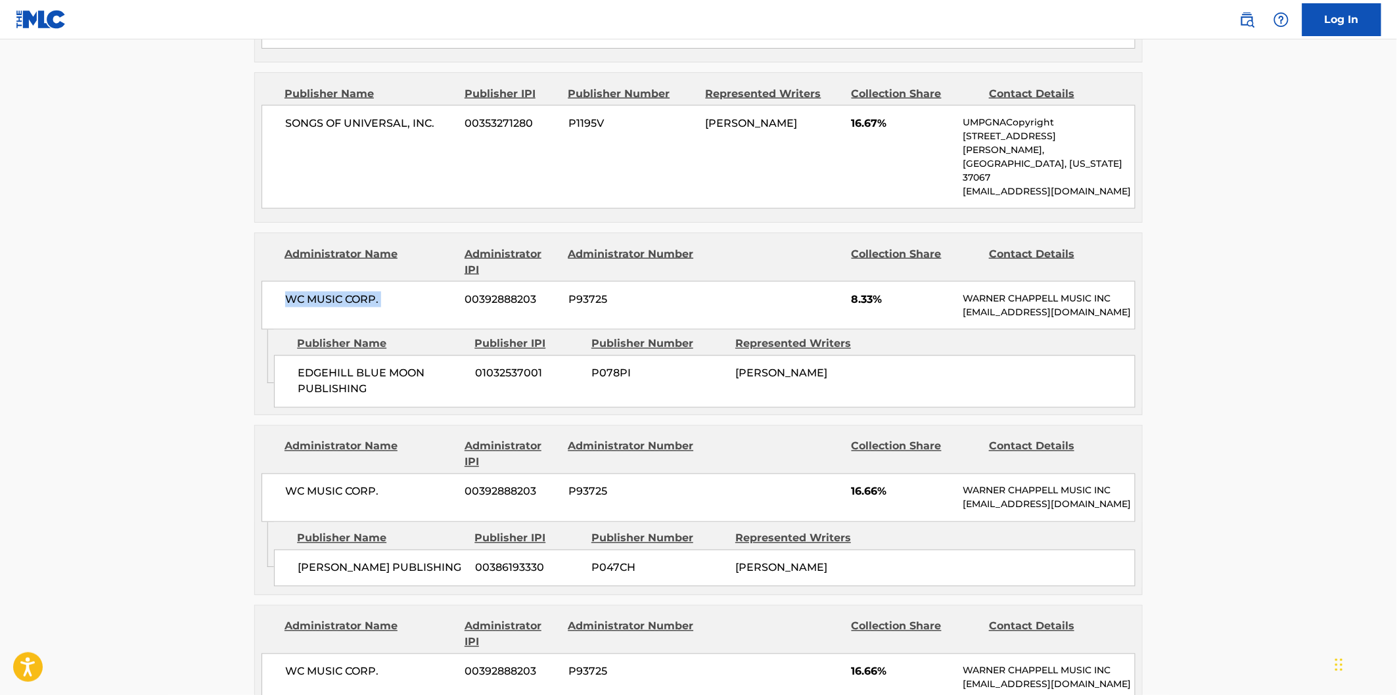
click at [378, 292] on span "WC MUSIC CORP." at bounding box center [370, 300] width 170 height 16
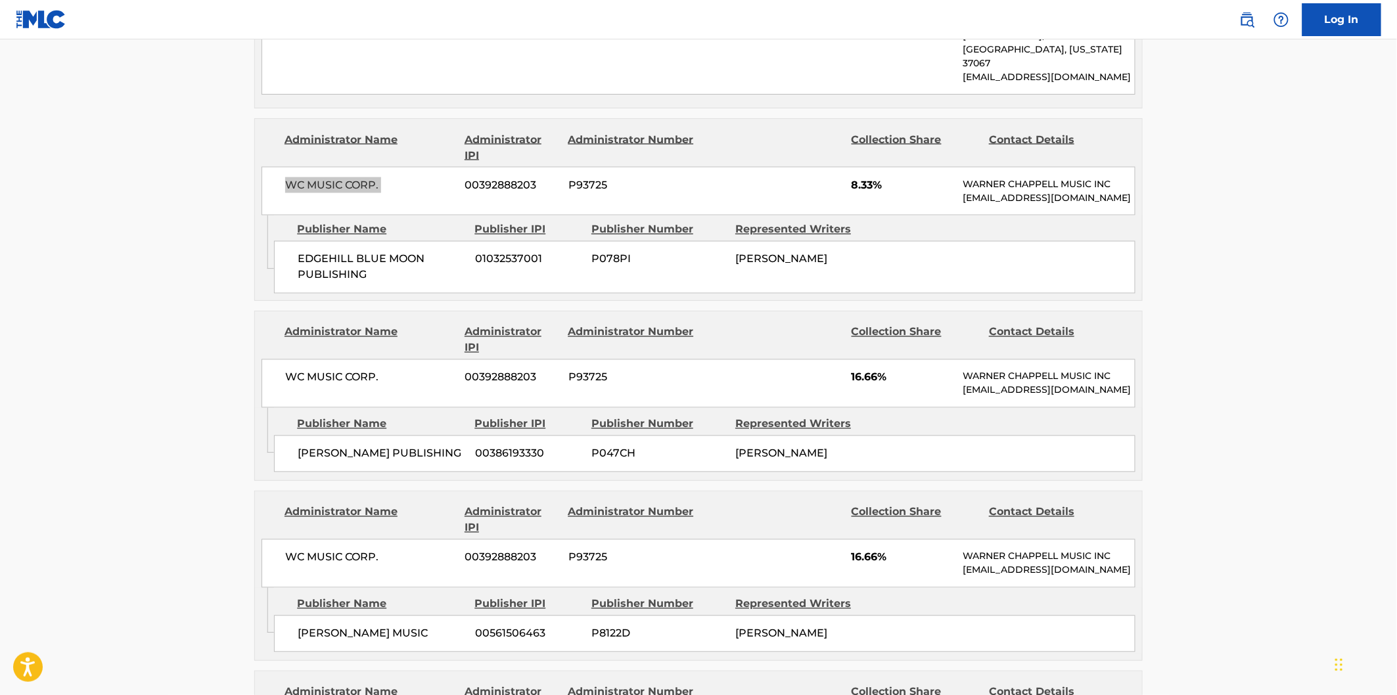
scroll to position [876, 0]
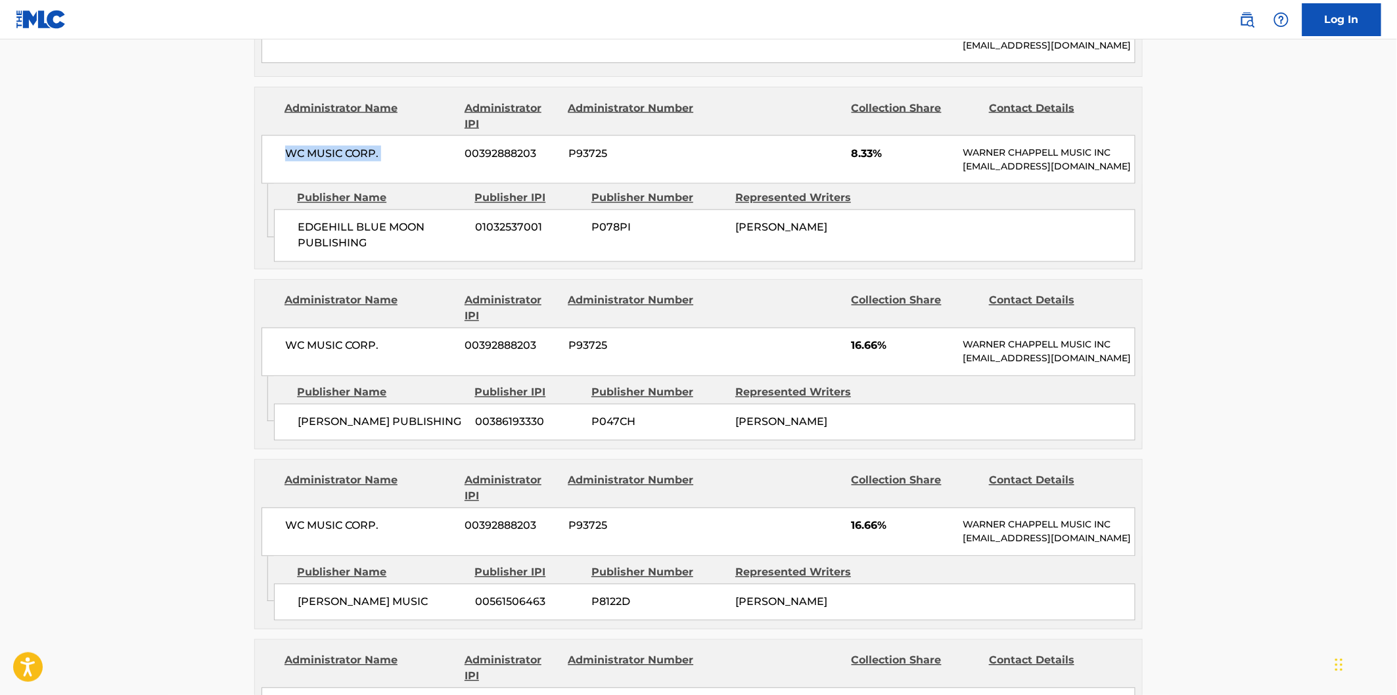
click at [311, 430] on span "[PERSON_NAME] PUBLISHING" at bounding box center [382, 423] width 168 height 16
click at [418, 430] on span "[PERSON_NAME] PUBLISHING" at bounding box center [382, 423] width 168 height 16
click at [287, 342] on span "WC MUSIC CORP." at bounding box center [370, 346] width 170 height 16
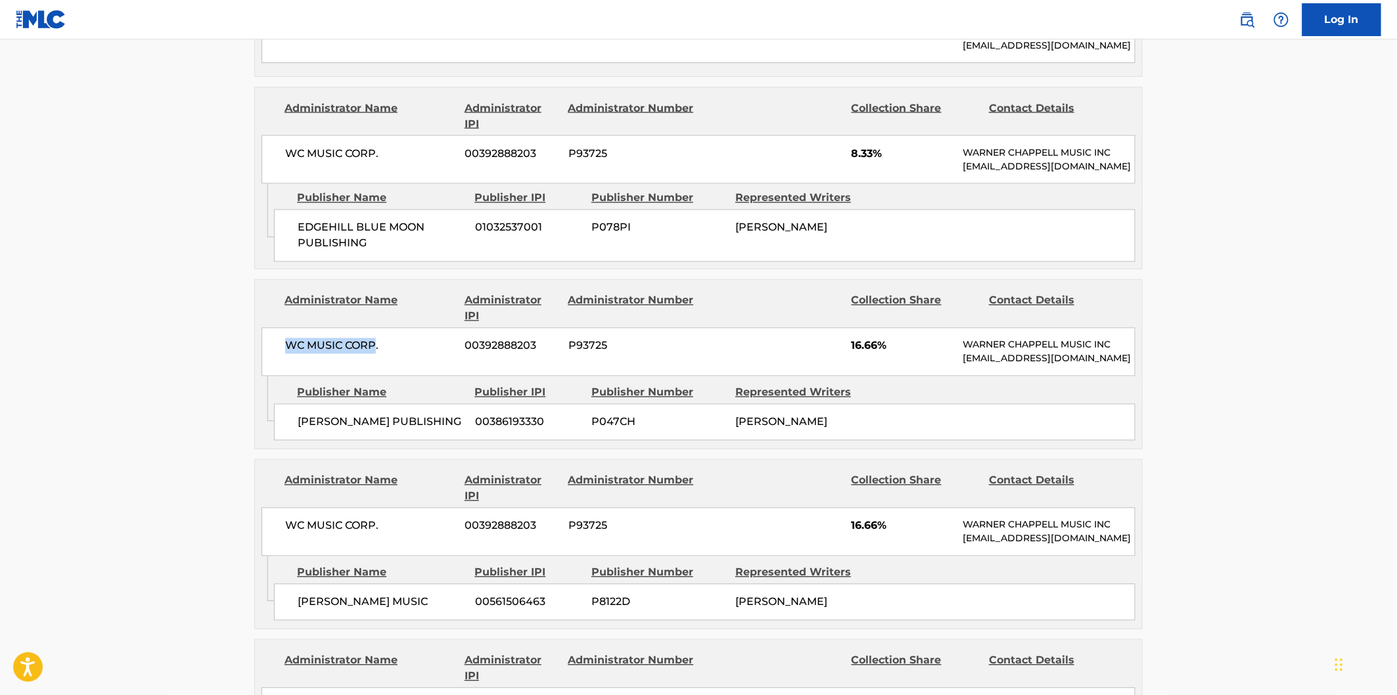
click at [373, 342] on span "WC MUSIC CORP." at bounding box center [370, 346] width 170 height 16
click at [393, 344] on span "WC MUSIC CORP." at bounding box center [370, 346] width 170 height 16
click at [286, 533] on span "WC MUSIC CORP." at bounding box center [370, 526] width 170 height 16
click at [304, 610] on span "[PERSON_NAME] MUSIC" at bounding box center [382, 603] width 168 height 16
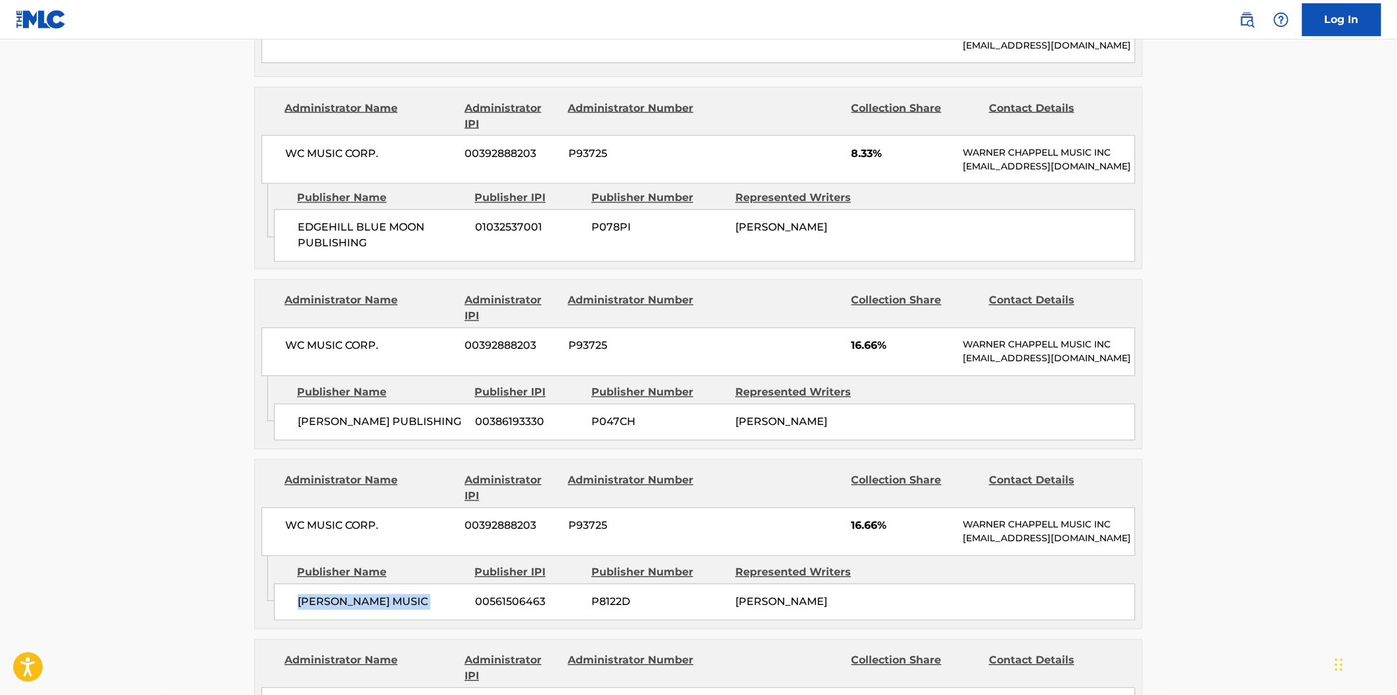
click at [382, 610] on span "[PERSON_NAME] MUSIC" at bounding box center [382, 603] width 168 height 16
click at [287, 534] on span "WC MUSIC CORP." at bounding box center [370, 526] width 170 height 16
click at [375, 534] on span "WC MUSIC CORP." at bounding box center [370, 526] width 170 height 16
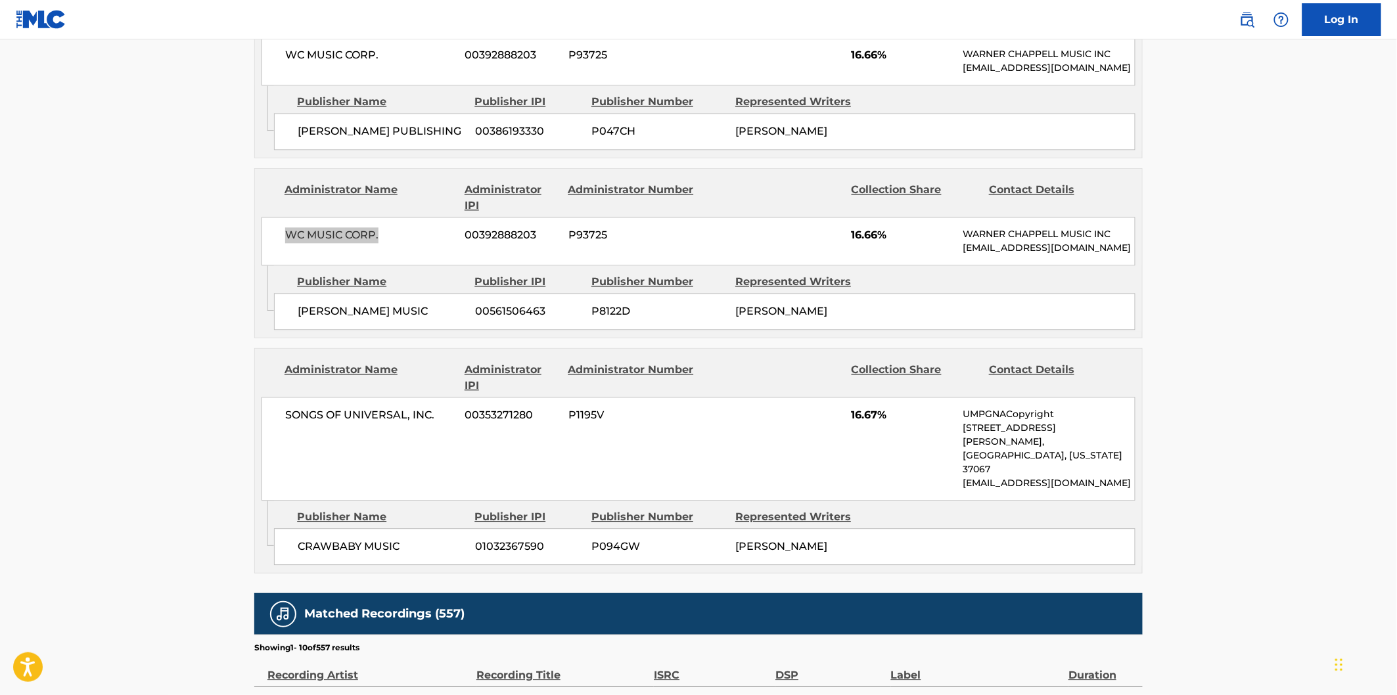
scroll to position [1168, 0]
click at [313, 544] on span "CRAWBABY MUSIC" at bounding box center [382, 546] width 168 height 16
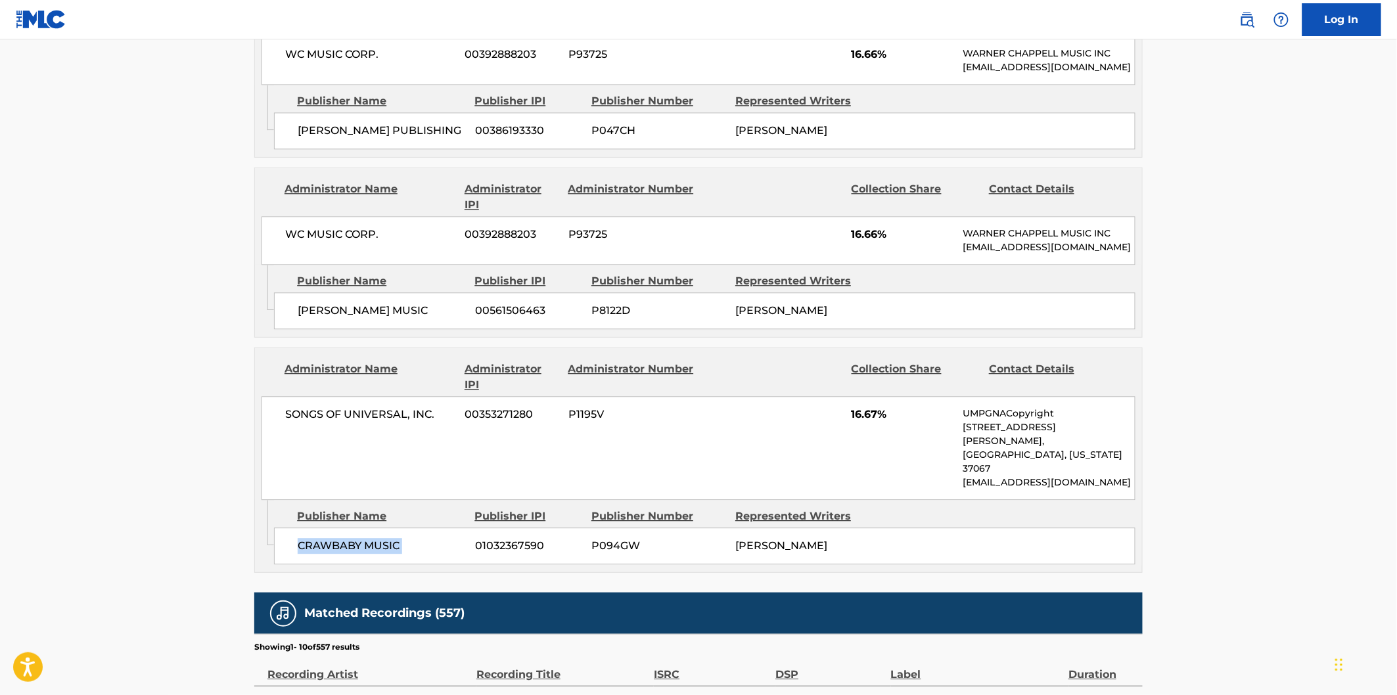
click at [413, 543] on span "CRAWBABY MUSIC" at bounding box center [382, 546] width 168 height 16
click at [307, 422] on span "SONGS OF UNIVERSAL, INC." at bounding box center [370, 415] width 170 height 16
drag, startPoint x: 402, startPoint y: 443, endPoint x: 424, endPoint y: 443, distance: 22.3
click at [424, 422] on span "SONGS OF UNIVERSAL, INC." at bounding box center [370, 415] width 170 height 16
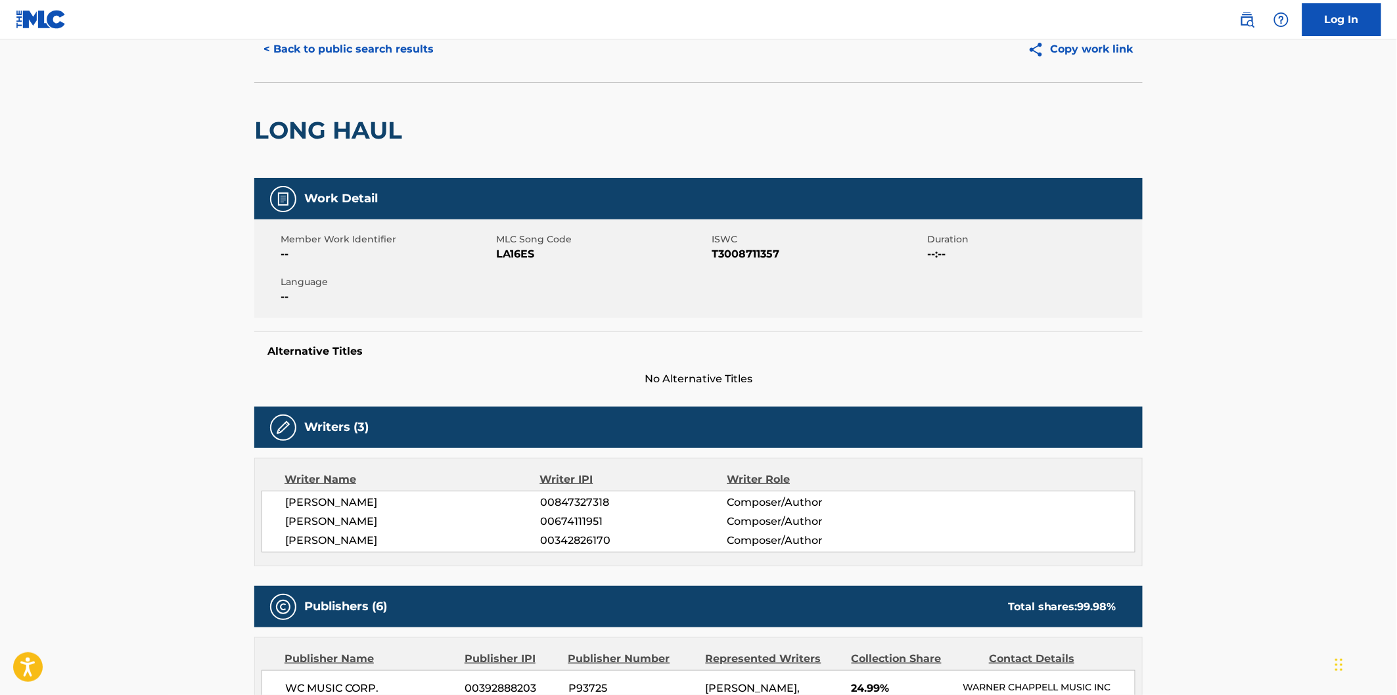
scroll to position [146, 0]
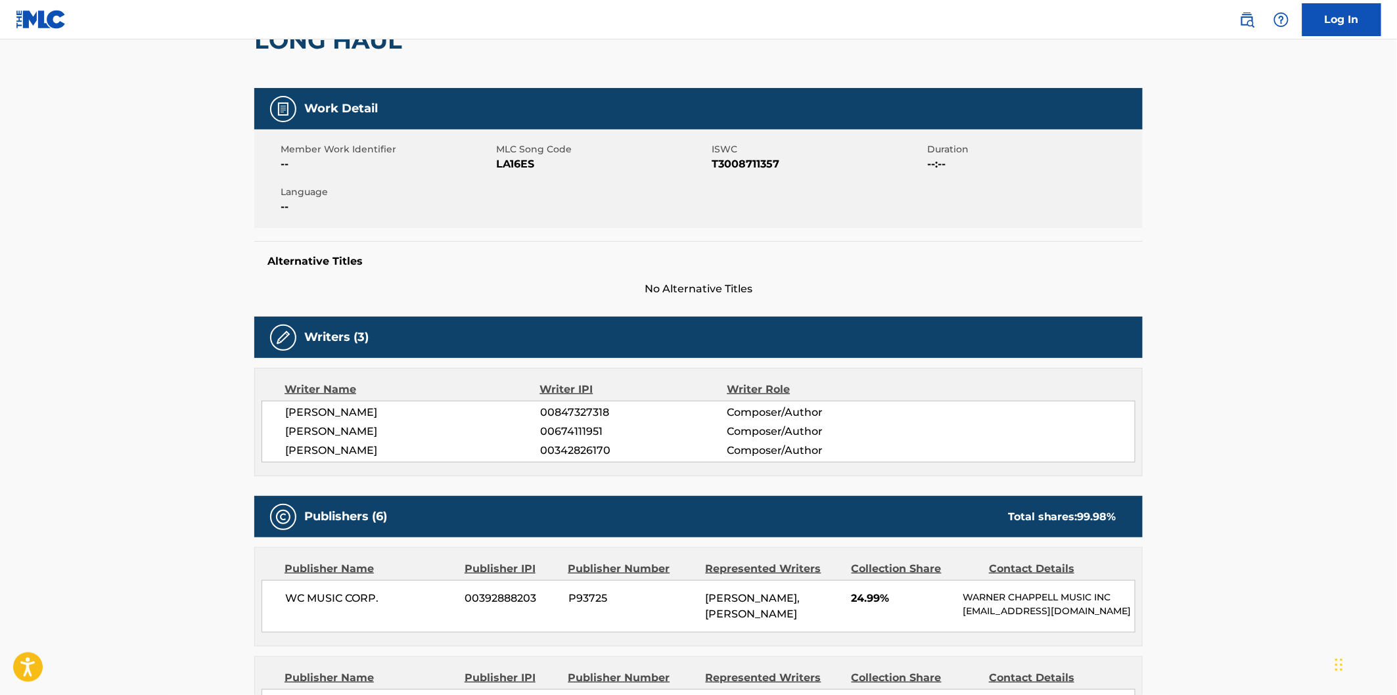
click at [1014, 513] on div "Total shares: 99.98 %" at bounding box center [1062, 517] width 108 height 16
drag, startPoint x: 1093, startPoint y: 513, endPoint x: 1130, endPoint y: 515, distance: 36.8
click at [1130, 515] on div "Publishers (6) Total shares: 99.98 %" at bounding box center [698, 516] width 888 height 41
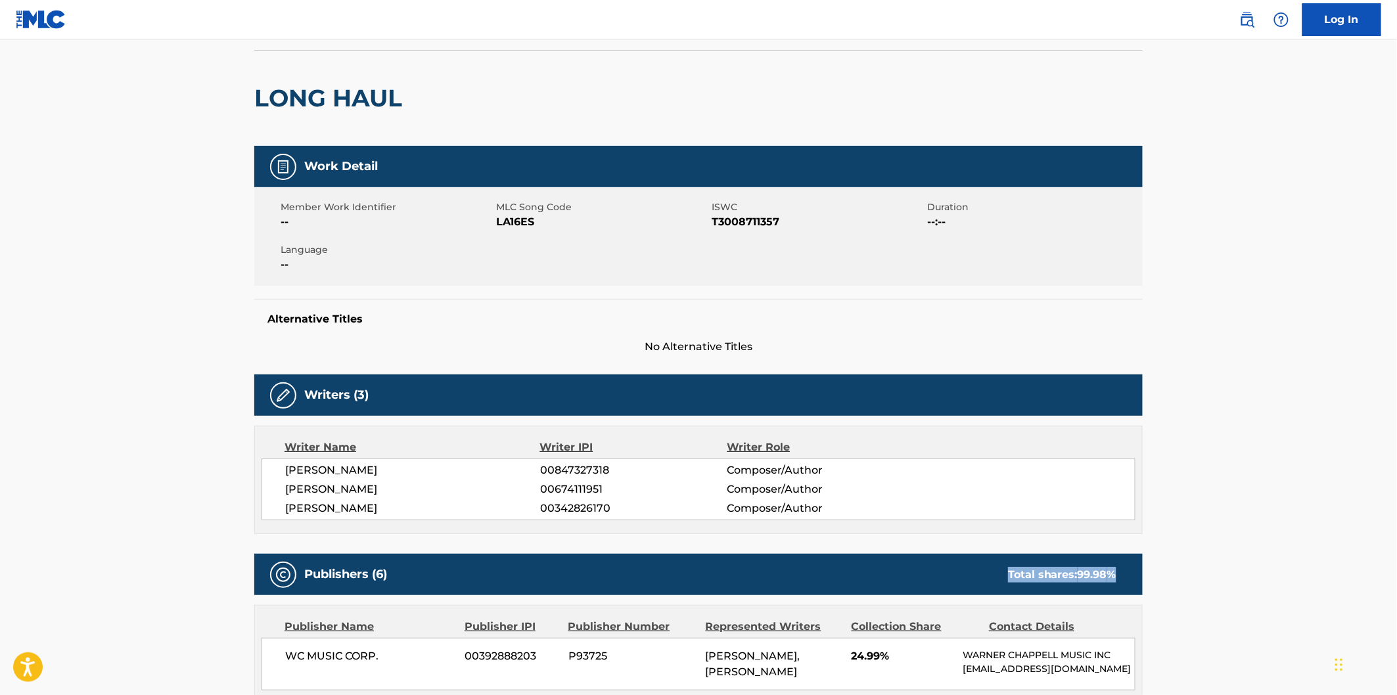
scroll to position [0, 0]
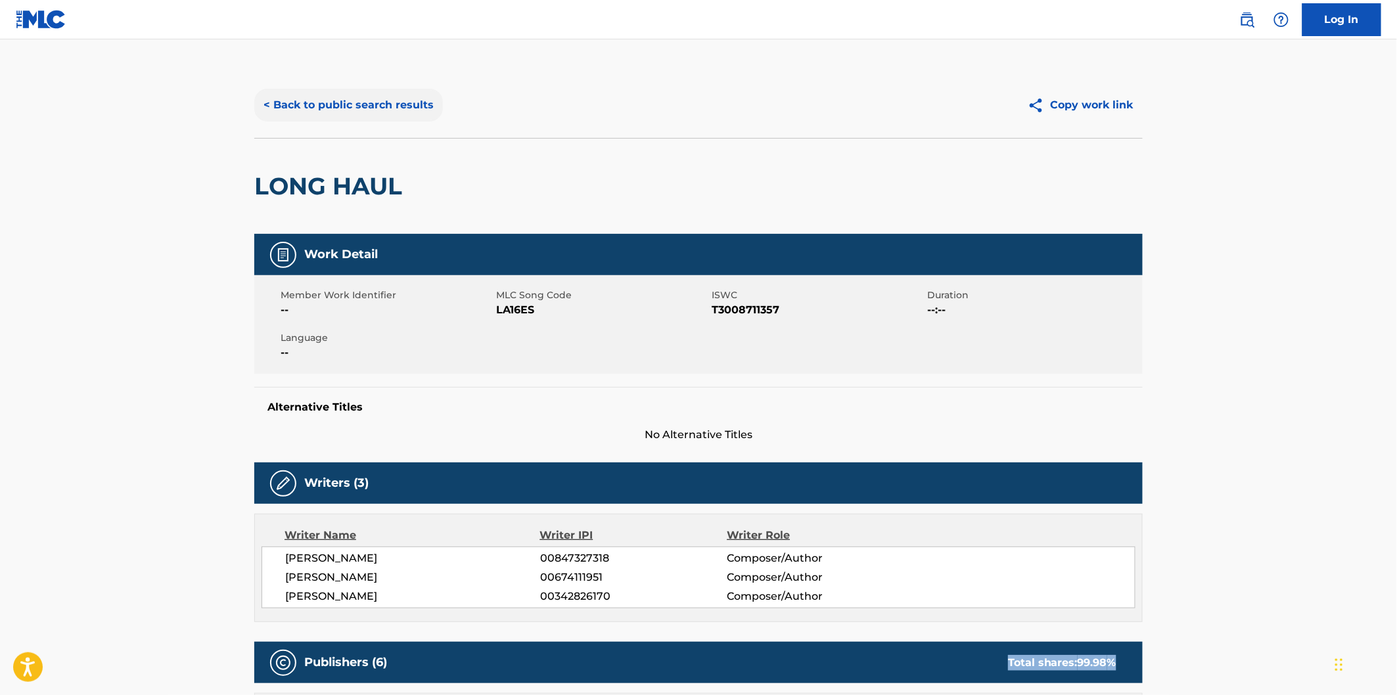
click at [392, 95] on button "< Back to public search results" at bounding box center [348, 105] width 189 height 33
